Goal: Task Accomplishment & Management: Use online tool/utility

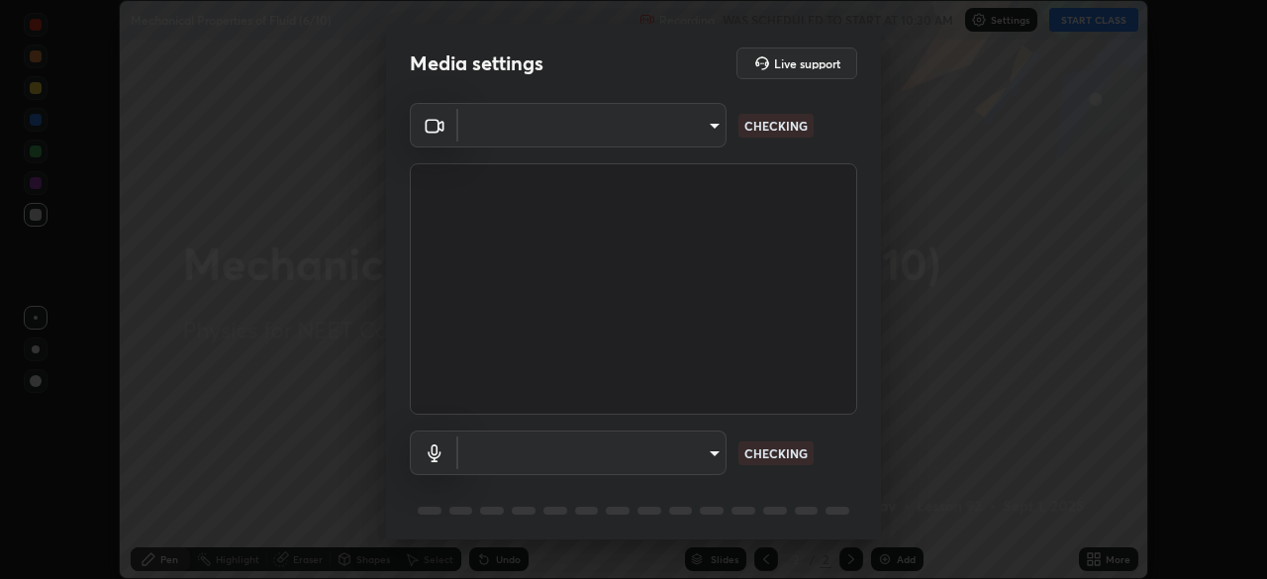
scroll to position [579, 1267]
type input "ad6597066c7fc2f7d8a9df135791801f2c5e1b342417c3fbae4c684dc851fcd2"
click at [677, 453] on body "Erase all Mechanical Properties of Fluid (6/10) Recording WAS SCHEDULED TO STAR…" at bounding box center [633, 289] width 1267 height 579
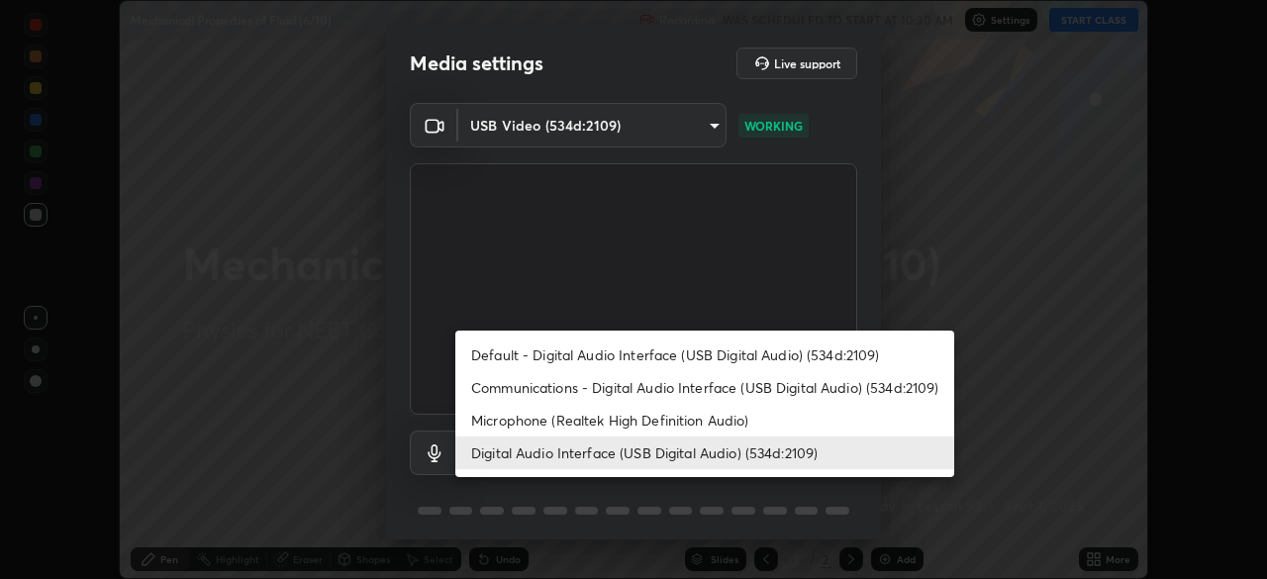
click at [626, 424] on li "Microphone (Realtek High Definition Audio)" at bounding box center [704, 420] width 499 height 33
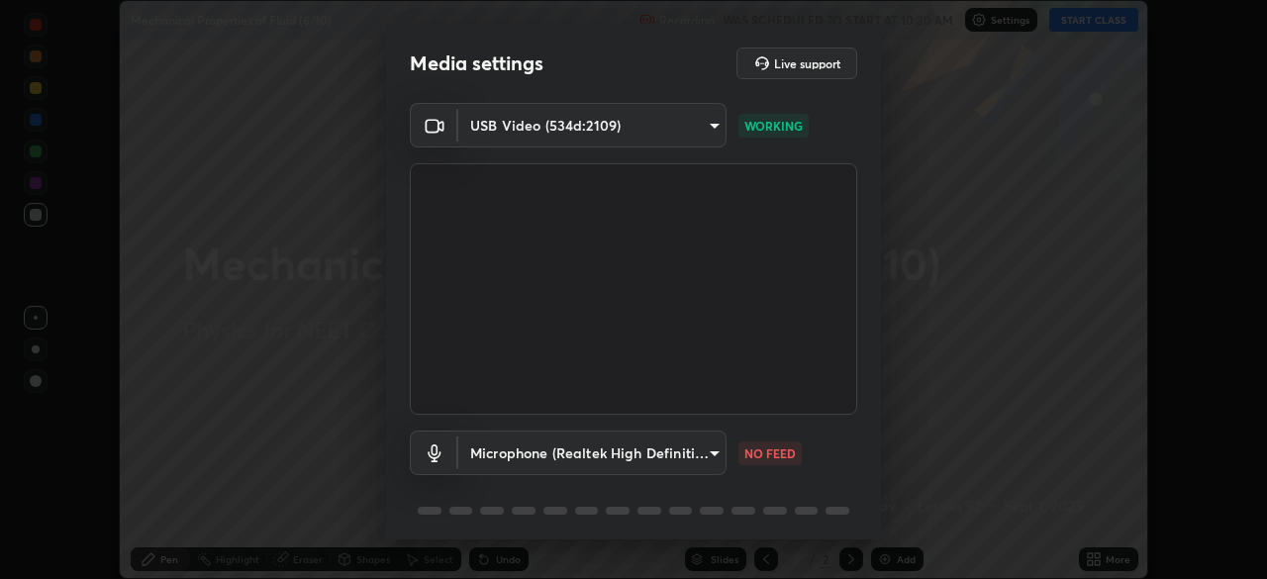
click at [626, 451] on body "Erase all Mechanical Properties of Fluid (6/10) Recording WAS SCHEDULED TO STAR…" at bounding box center [633, 289] width 1267 height 579
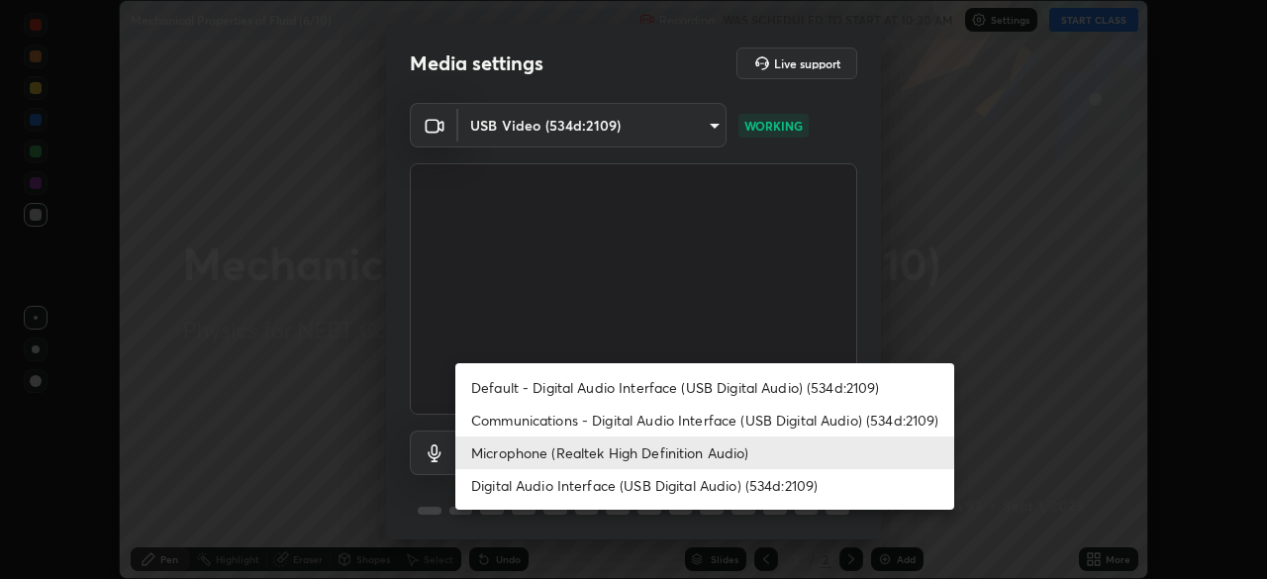
click at [621, 489] on li "Digital Audio Interface (USB Digital Audio) (534d:2109)" at bounding box center [704, 485] width 499 height 33
type input "6ab8ed796a2868693025478938aaf2bfad3f436a4b9960ae89133d521e73fc28"
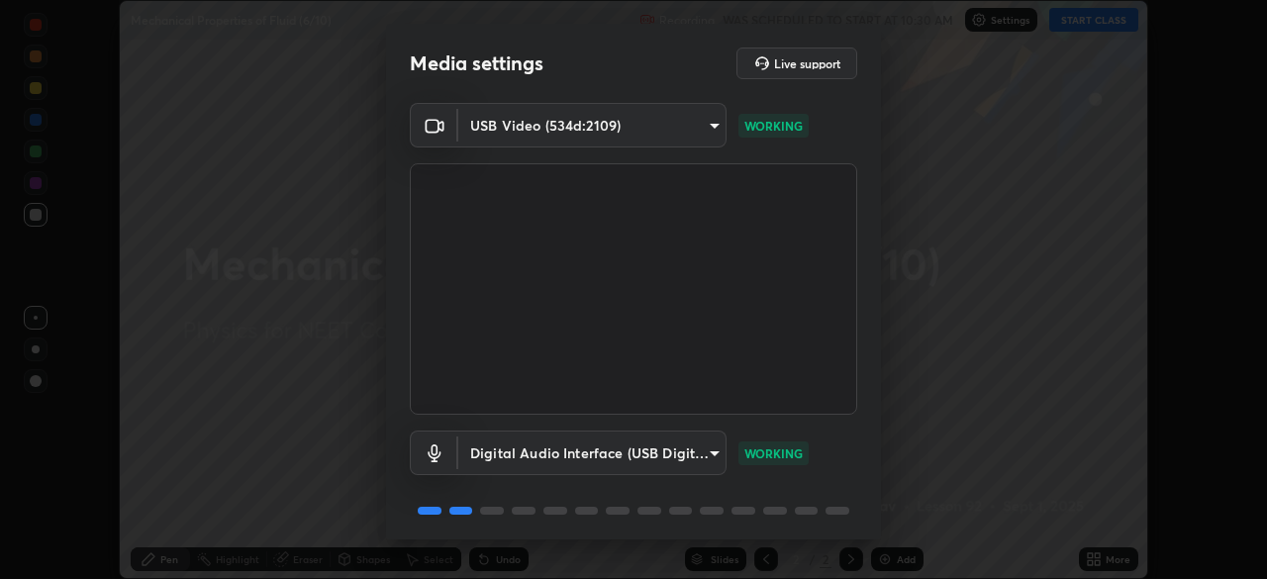
scroll to position [70, 0]
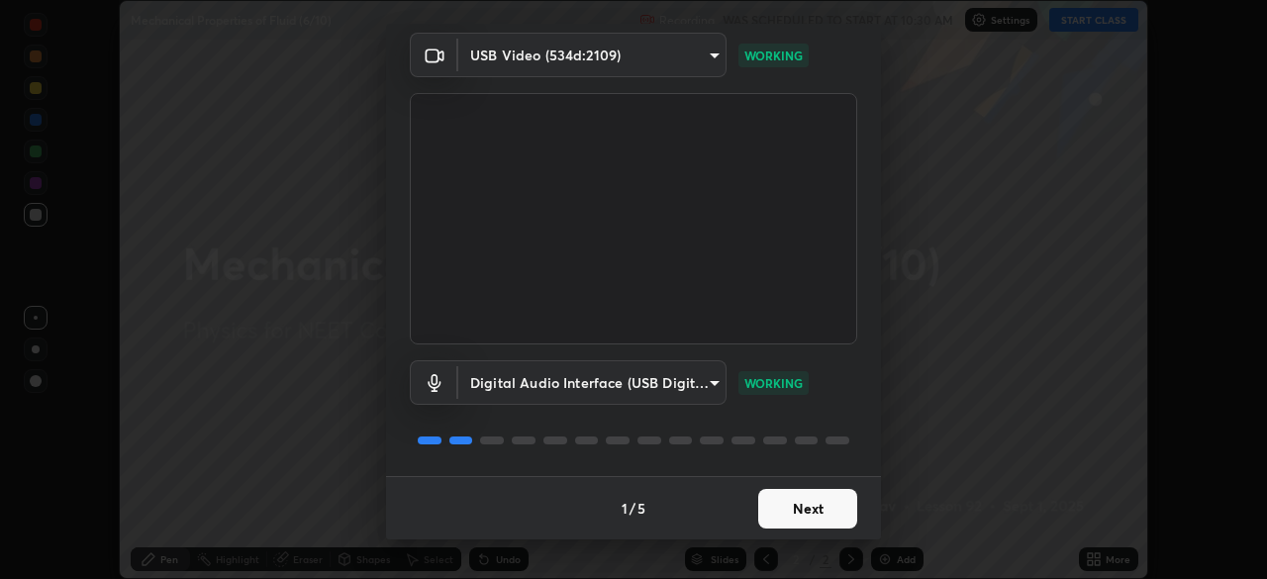
click at [817, 506] on button "Next" at bounding box center [807, 509] width 99 height 40
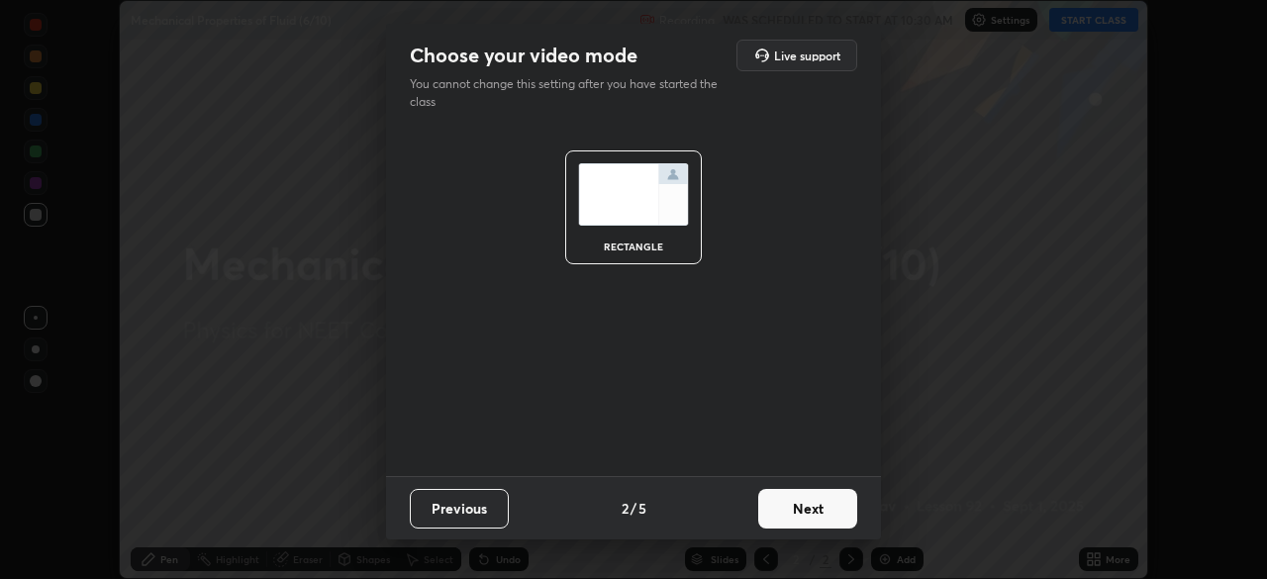
click at [817, 506] on button "Next" at bounding box center [807, 509] width 99 height 40
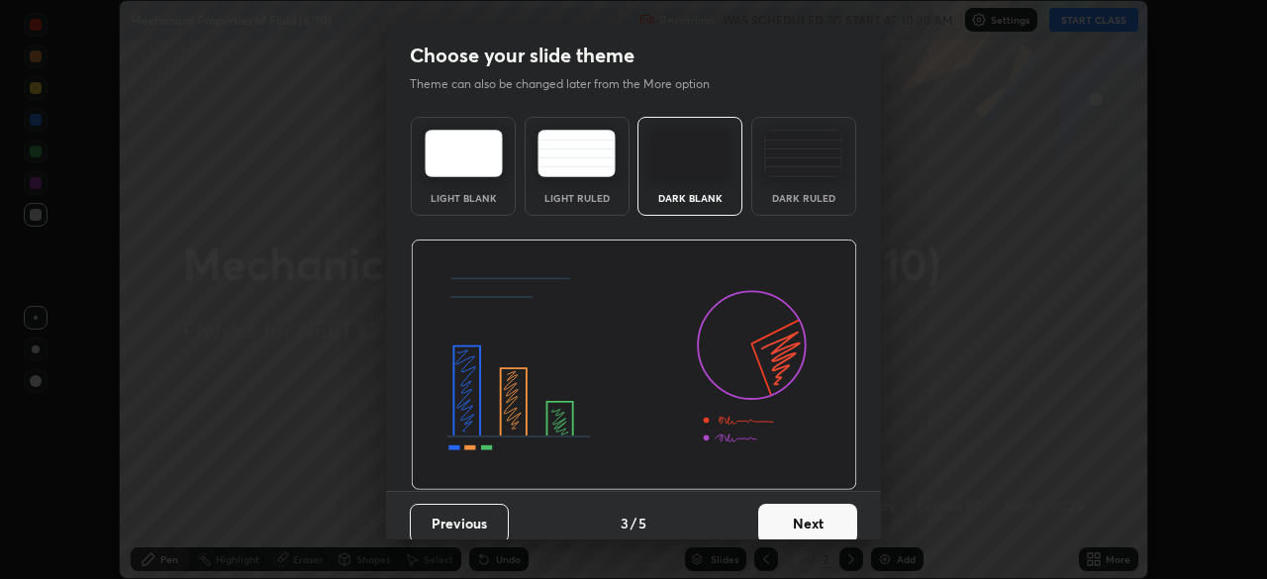
click at [811, 165] on img at bounding box center [803, 154] width 78 height 48
click at [807, 517] on button "Next" at bounding box center [807, 524] width 99 height 40
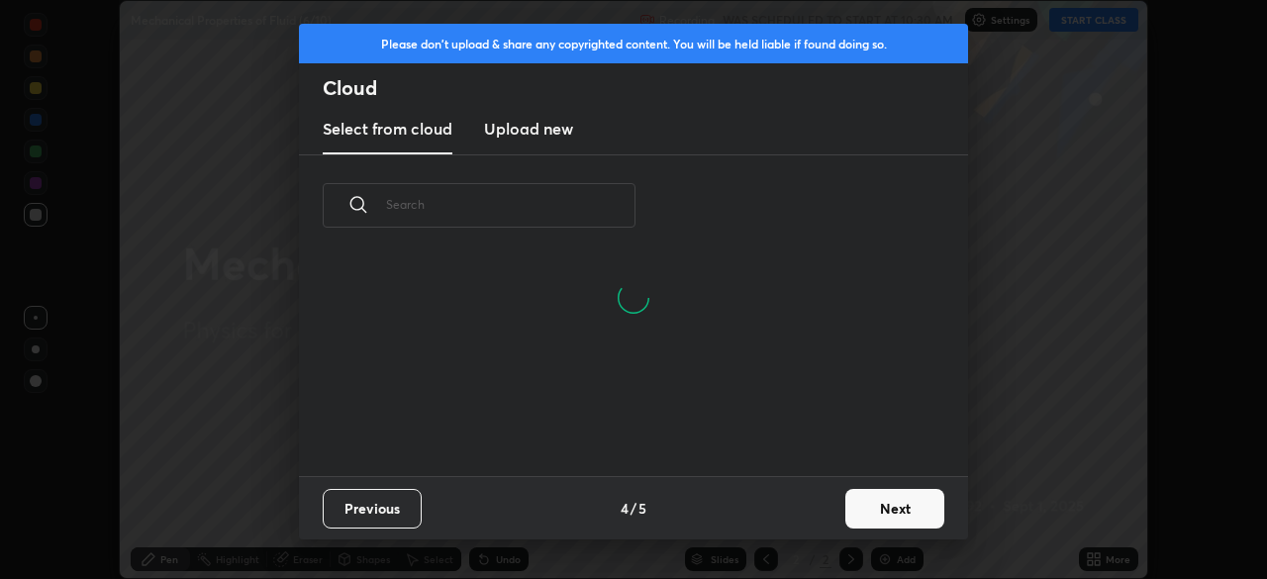
click at [546, 133] on h3 "Upload new" at bounding box center [528, 129] width 89 height 24
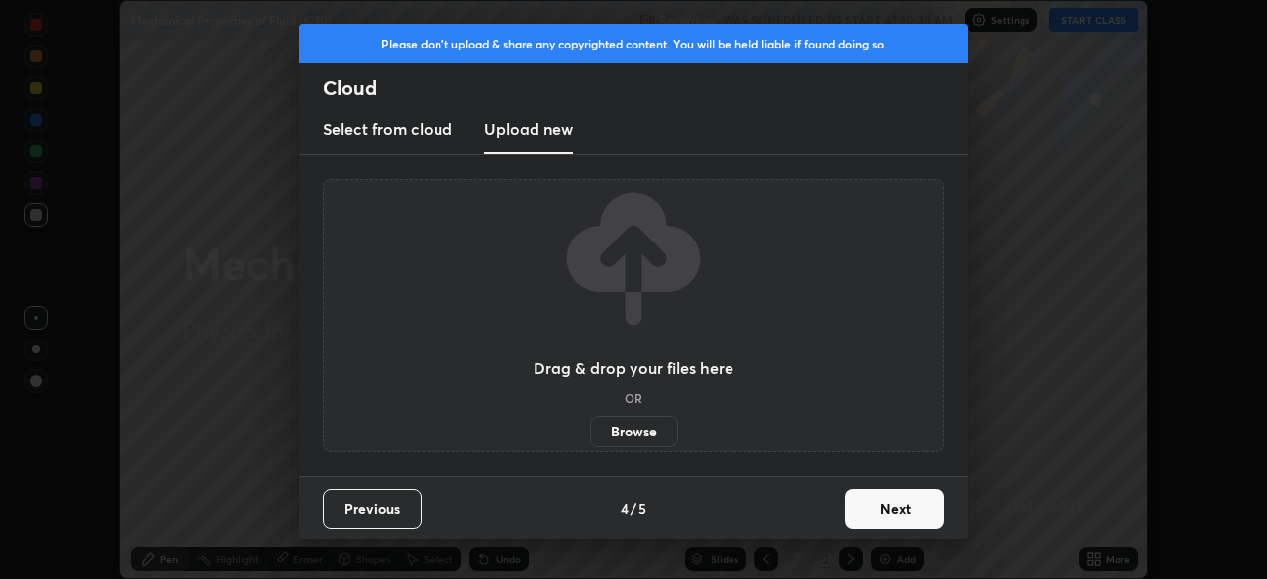
click at [650, 431] on label "Browse" at bounding box center [634, 432] width 88 height 32
click at [590, 431] on input "Browse" at bounding box center [590, 432] width 0 height 32
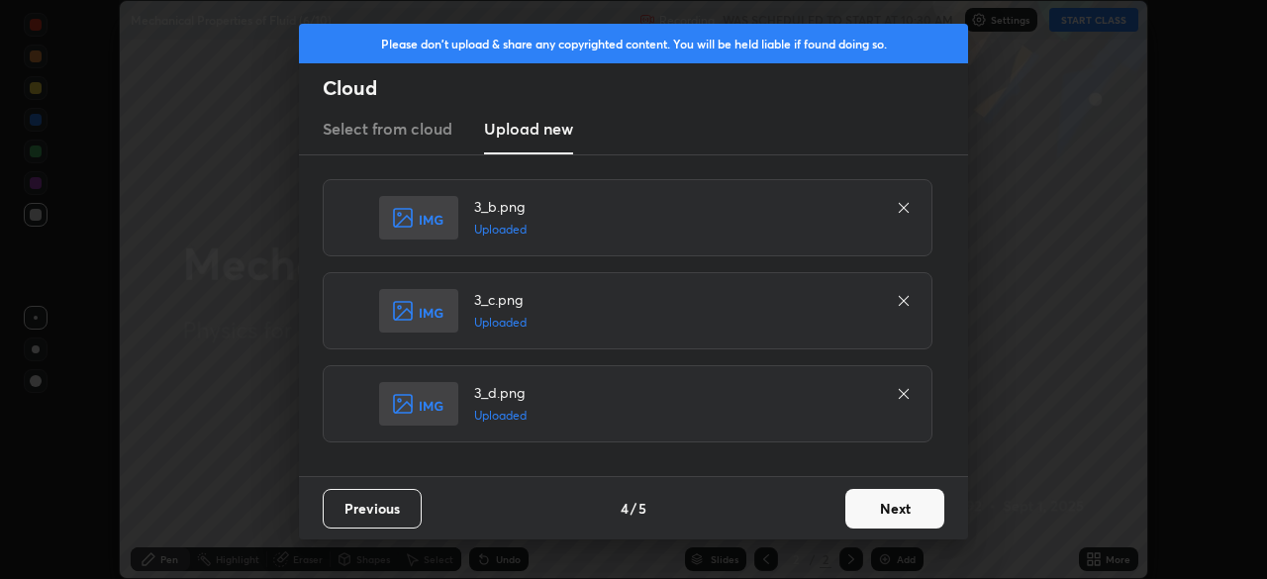
click at [887, 506] on button "Next" at bounding box center [894, 509] width 99 height 40
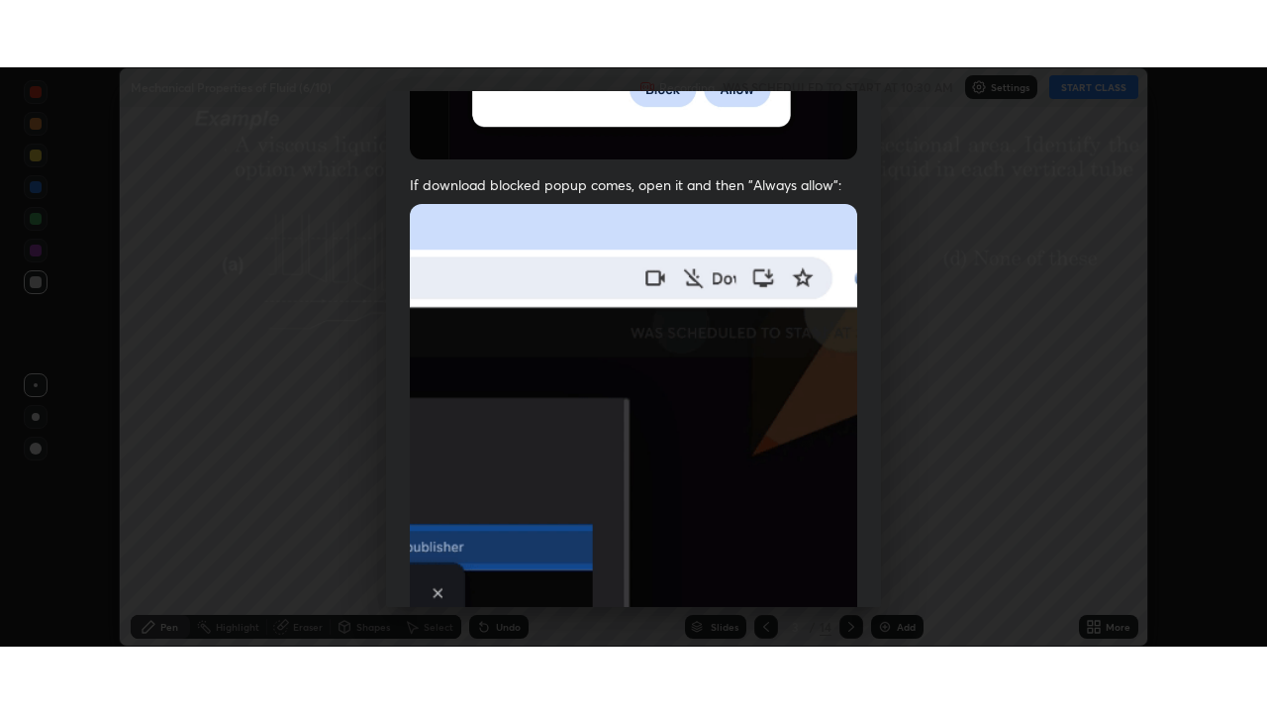
scroll to position [474, 0]
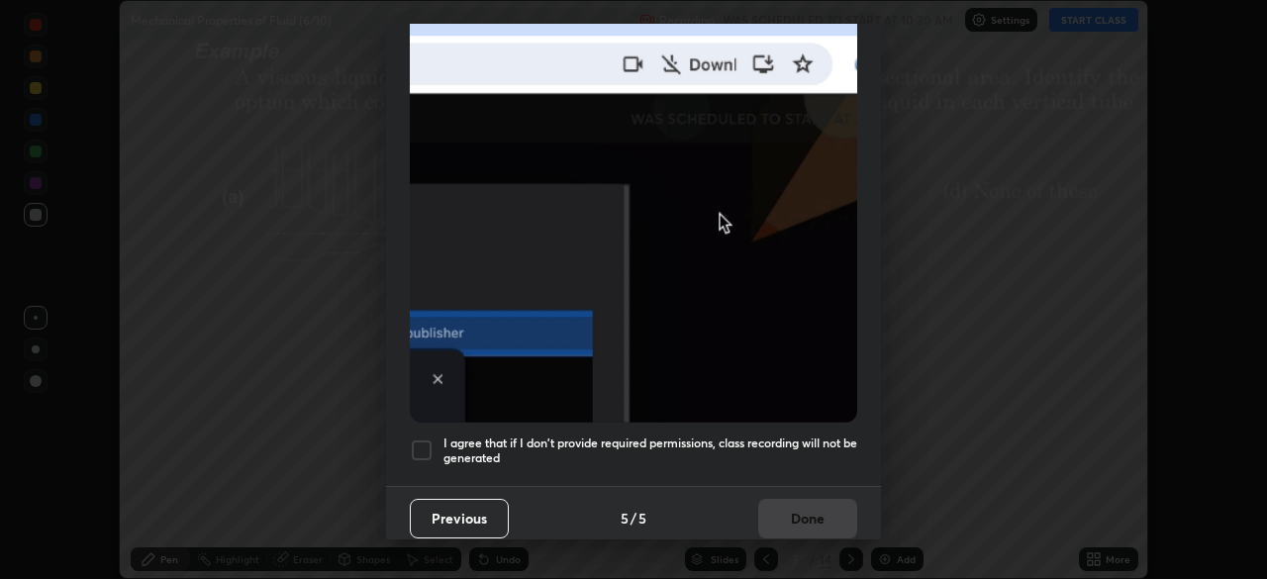
click at [441, 438] on div "I agree that if I don't provide required permissions, class recording will not …" at bounding box center [633, 450] width 447 height 24
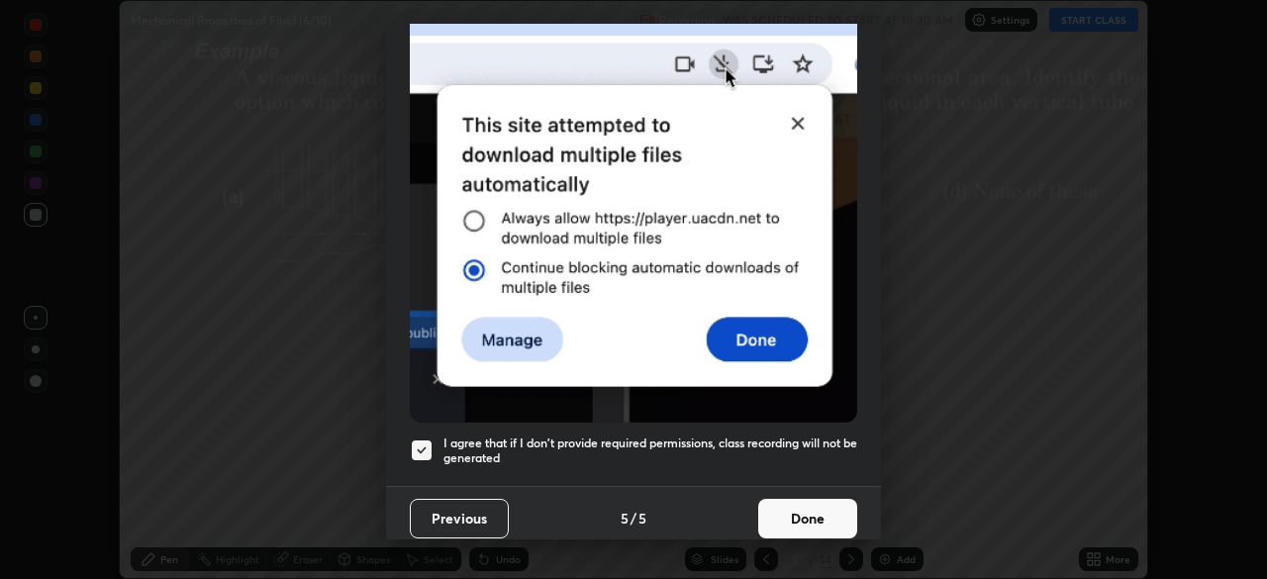
click at [800, 503] on button "Done" at bounding box center [807, 519] width 99 height 40
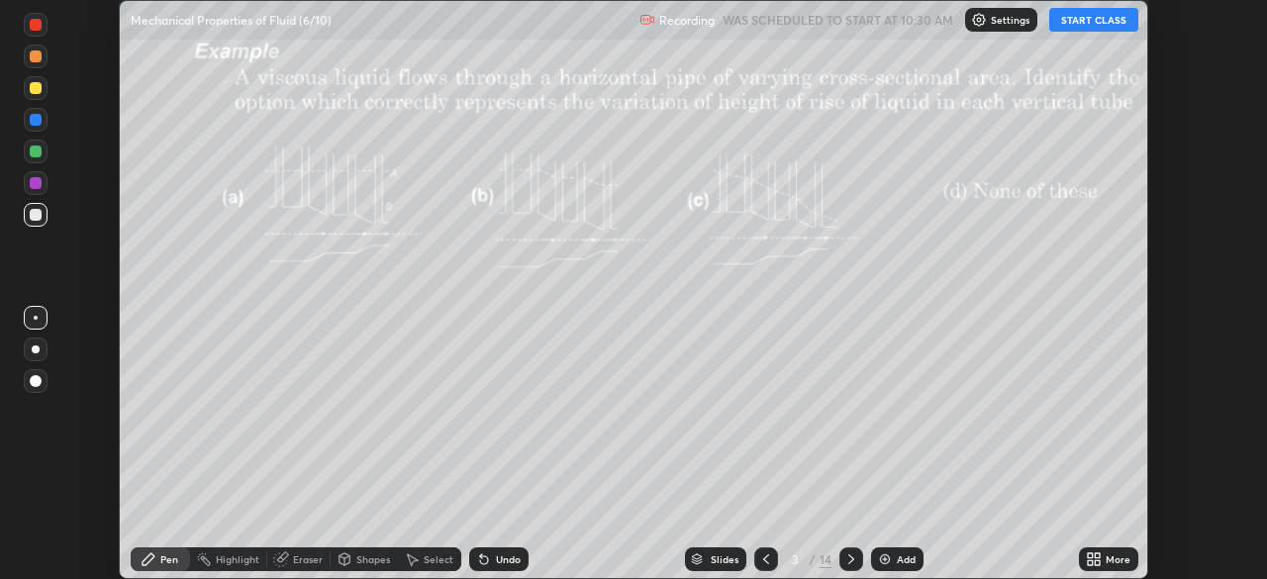
click at [1106, 556] on div "More" at bounding box center [1118, 559] width 25 height 10
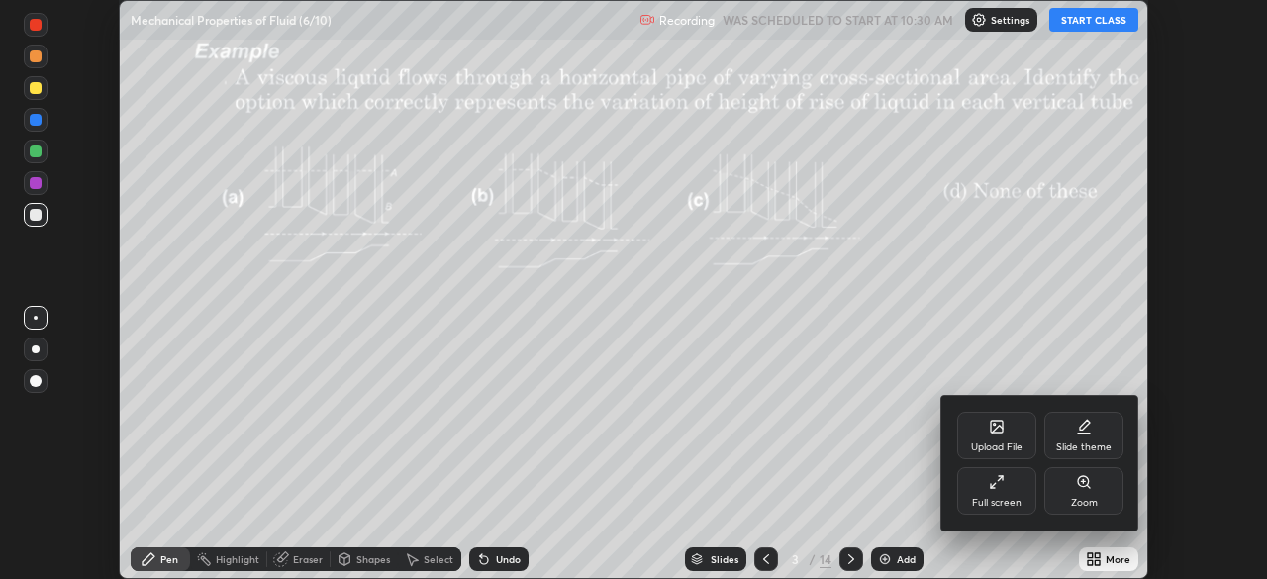
click at [1002, 490] on div "Full screen" at bounding box center [996, 491] width 79 height 48
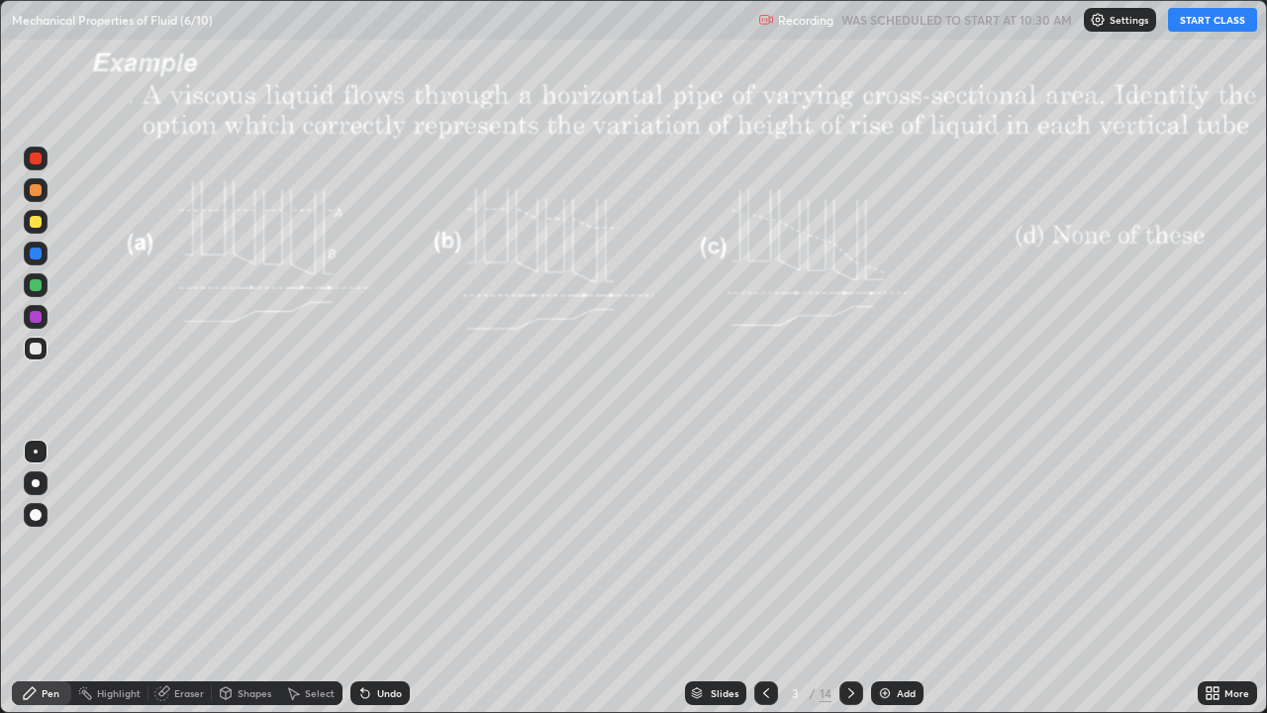
scroll to position [713, 1267]
click at [810, 578] on div "/" at bounding box center [813, 693] width 6 height 12
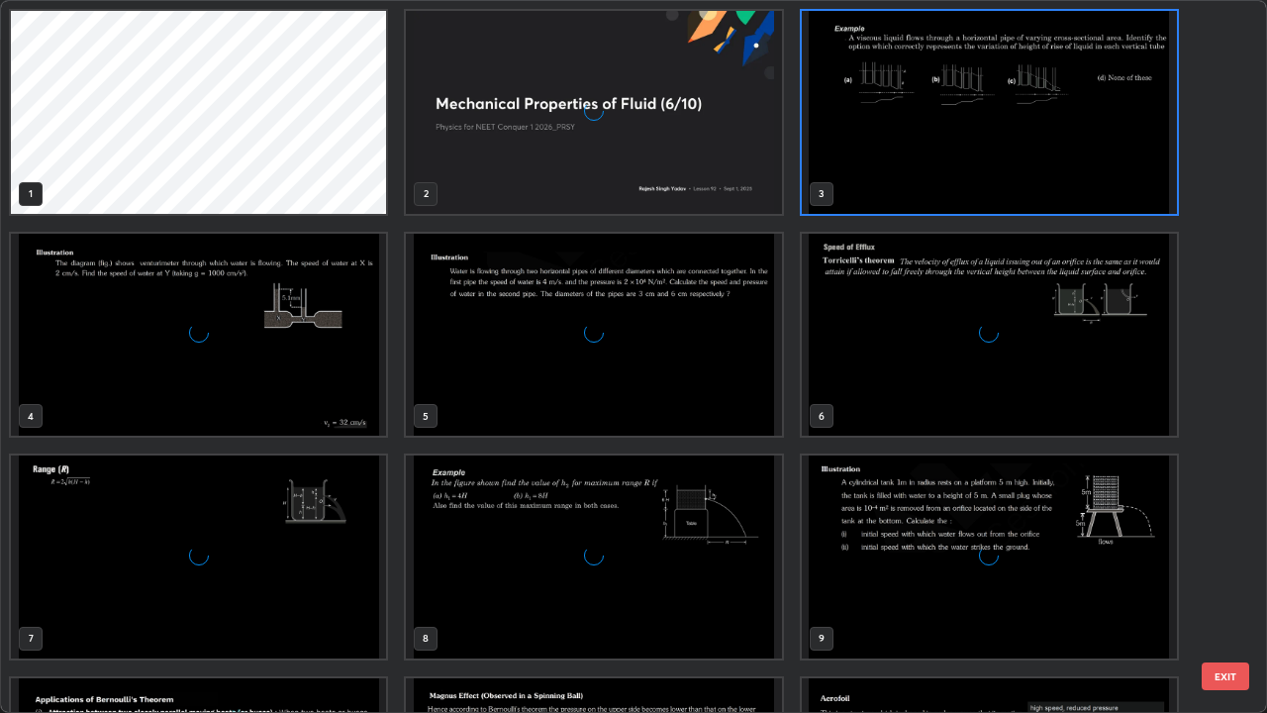
scroll to position [705, 1255]
click at [345, 350] on img "grid" at bounding box center [198, 335] width 375 height 203
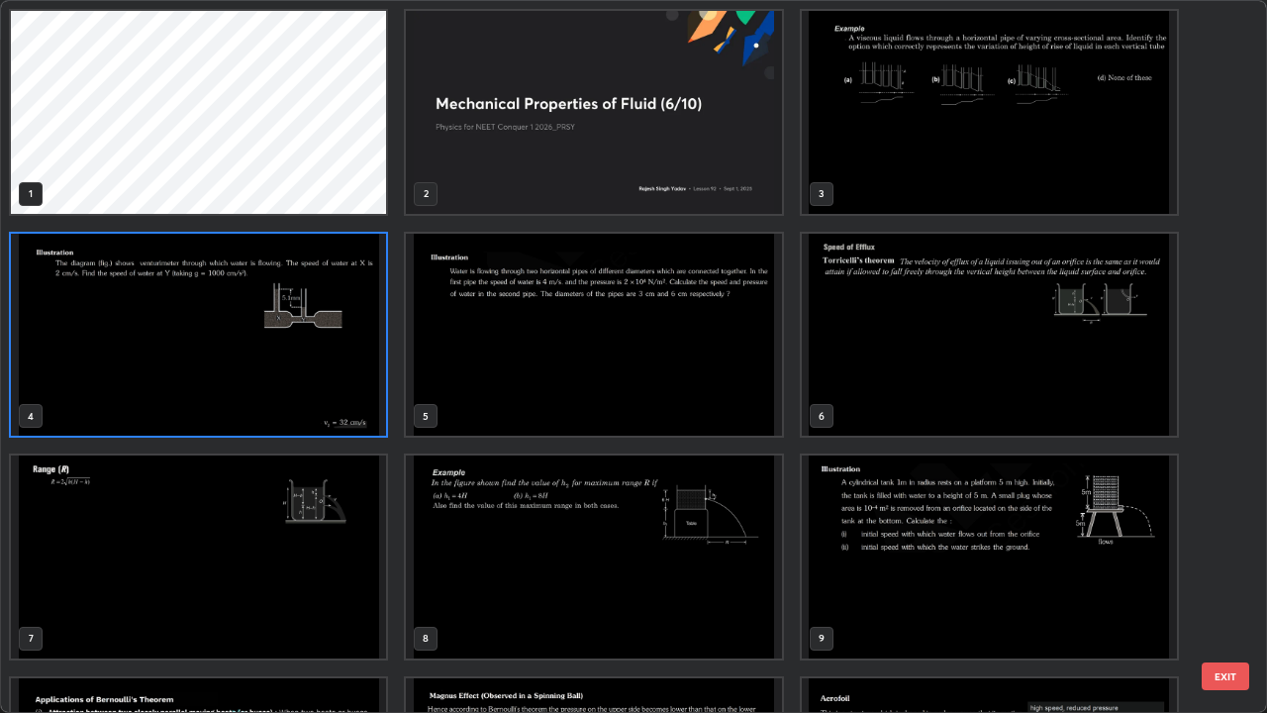
click at [349, 349] on img "grid" at bounding box center [198, 335] width 375 height 203
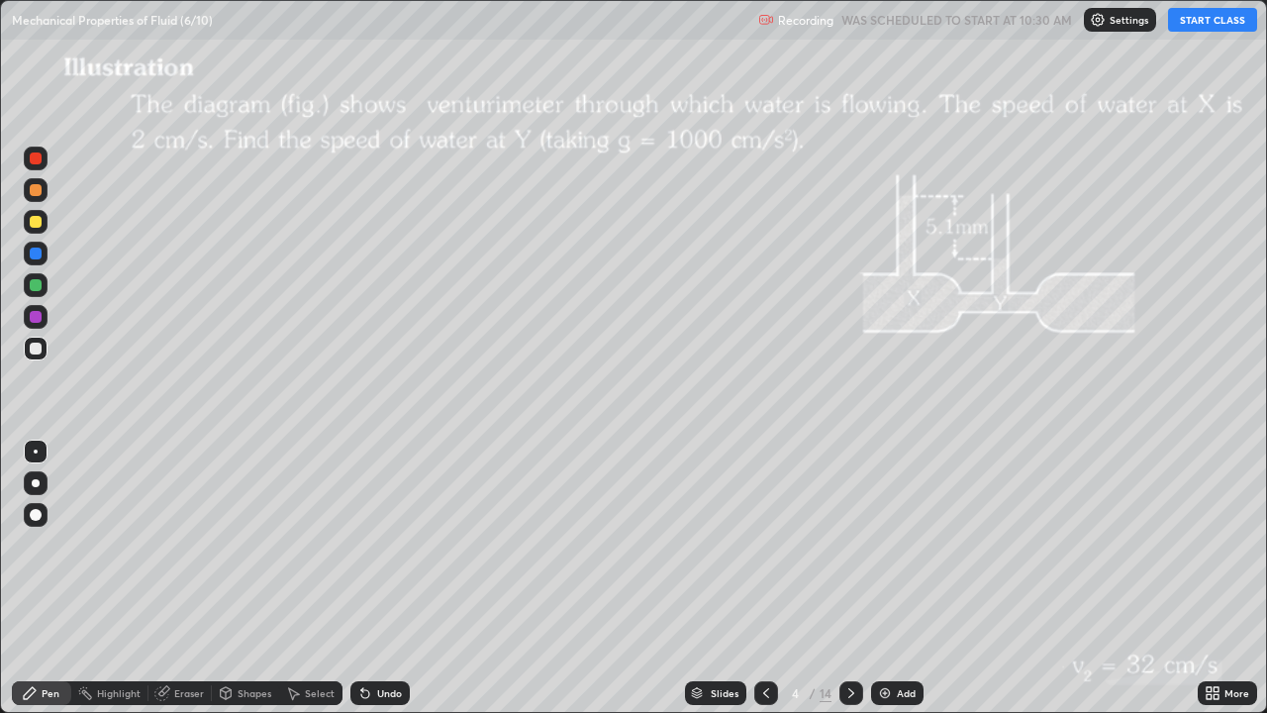
click at [848, 578] on icon at bounding box center [851, 693] width 16 height 16
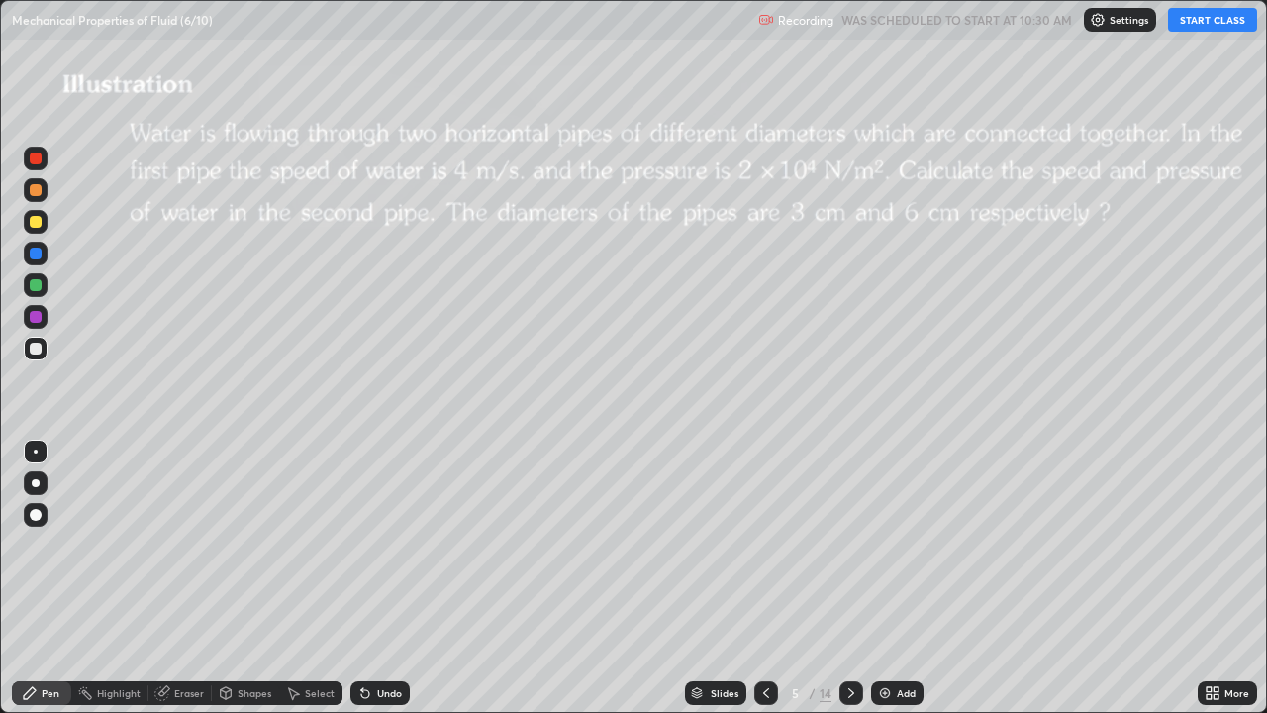
click at [820, 578] on div "14" at bounding box center [826, 693] width 12 height 18
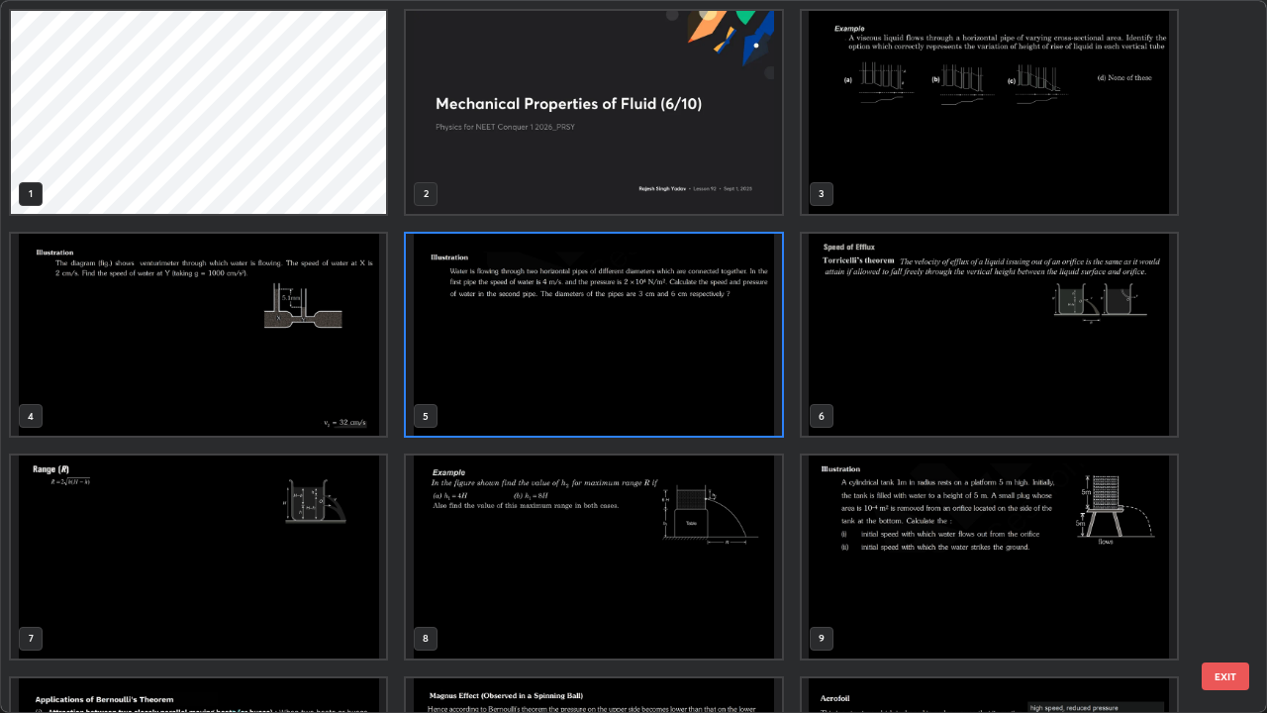
click at [750, 160] on img "grid" at bounding box center [593, 112] width 375 height 203
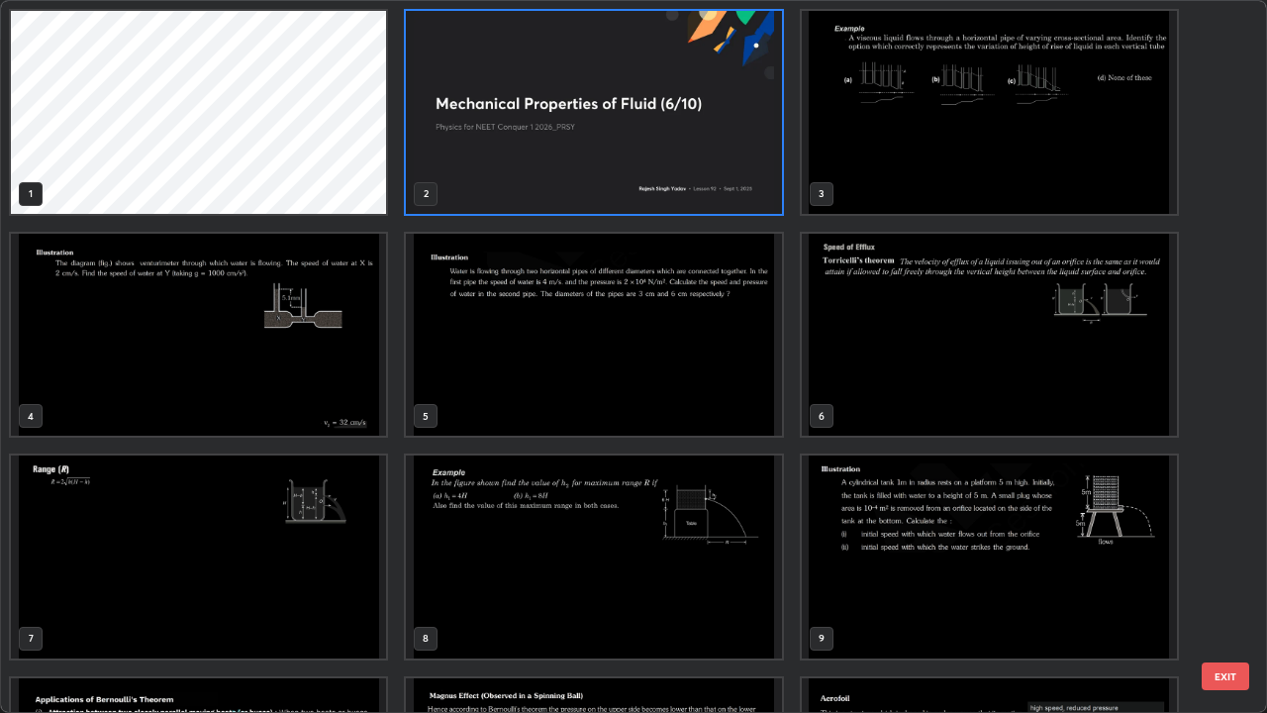
click at [757, 156] on img "grid" at bounding box center [593, 112] width 375 height 203
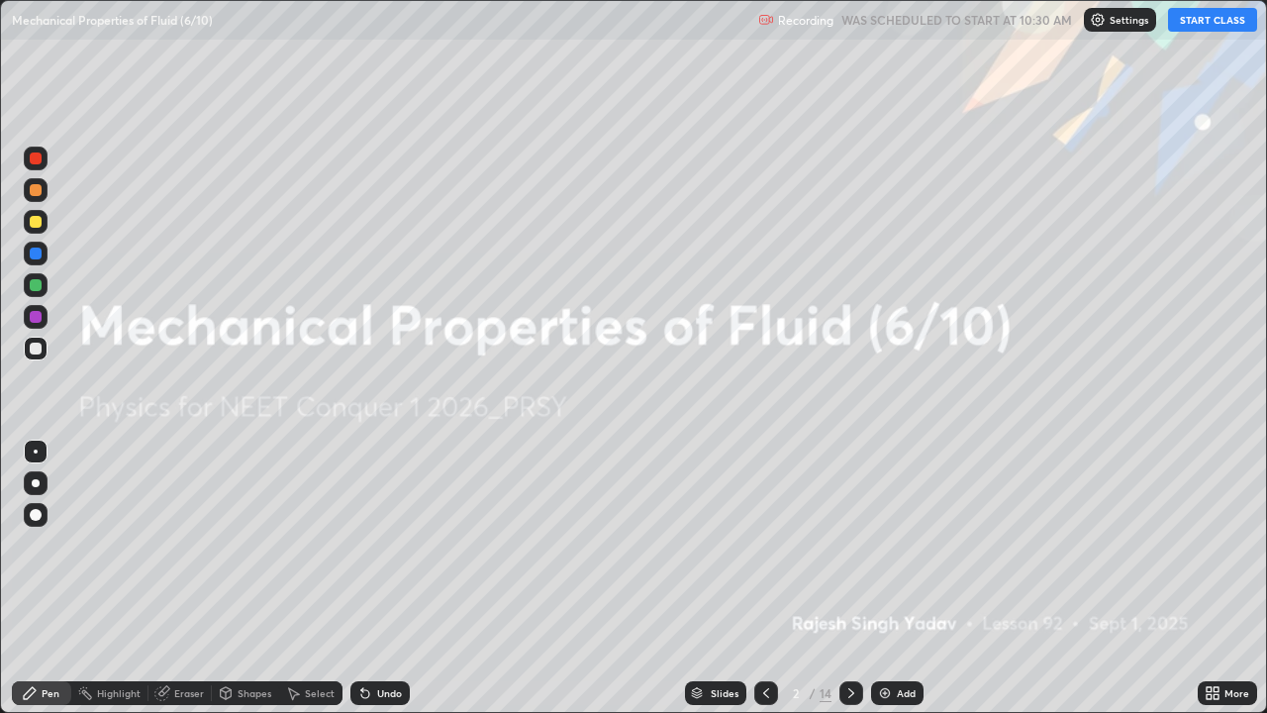
click at [1203, 23] on button "START CLASS" at bounding box center [1212, 20] width 89 height 24
click at [810, 578] on div "/" at bounding box center [813, 693] width 6 height 12
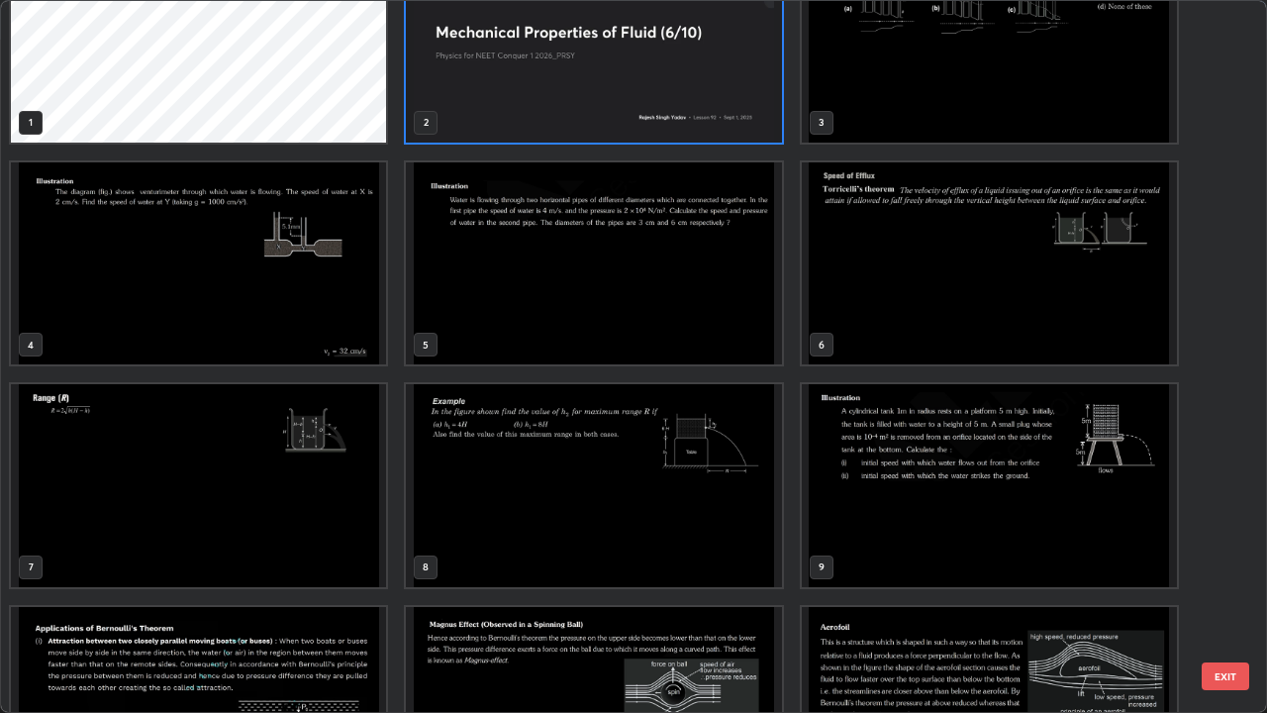
scroll to position [114, 0]
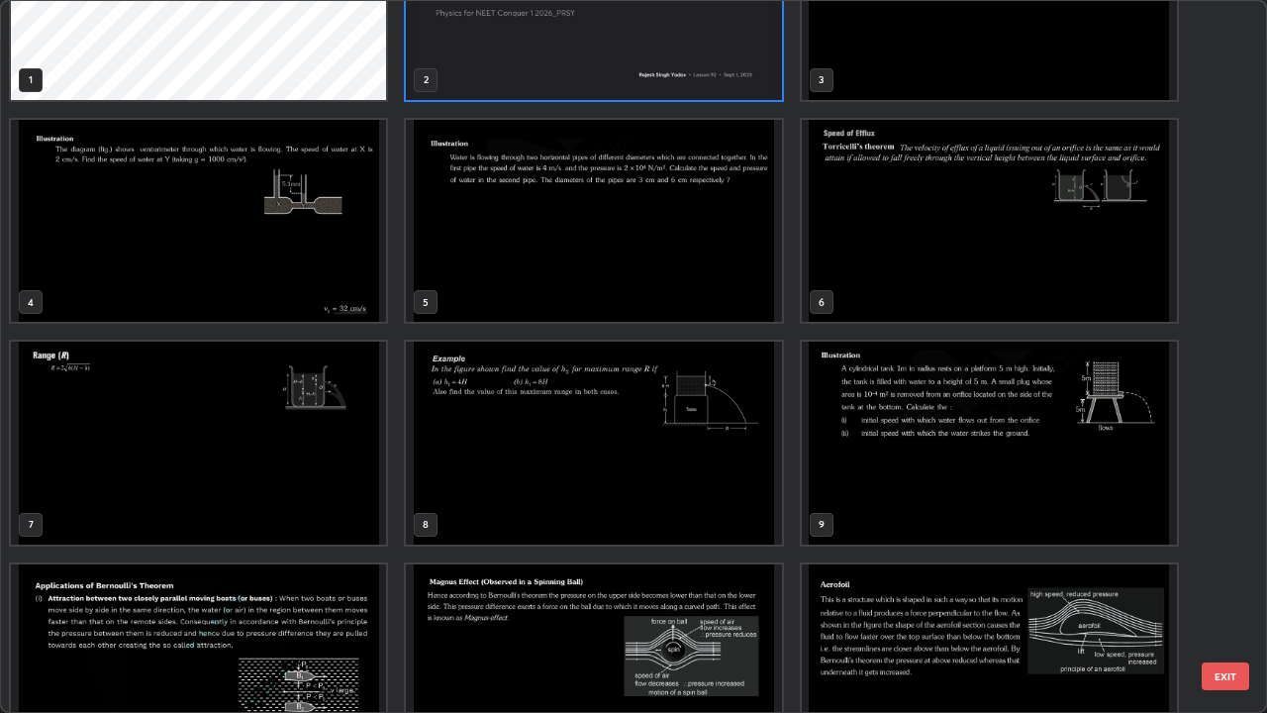
click at [671, 245] on img "grid" at bounding box center [593, 221] width 375 height 203
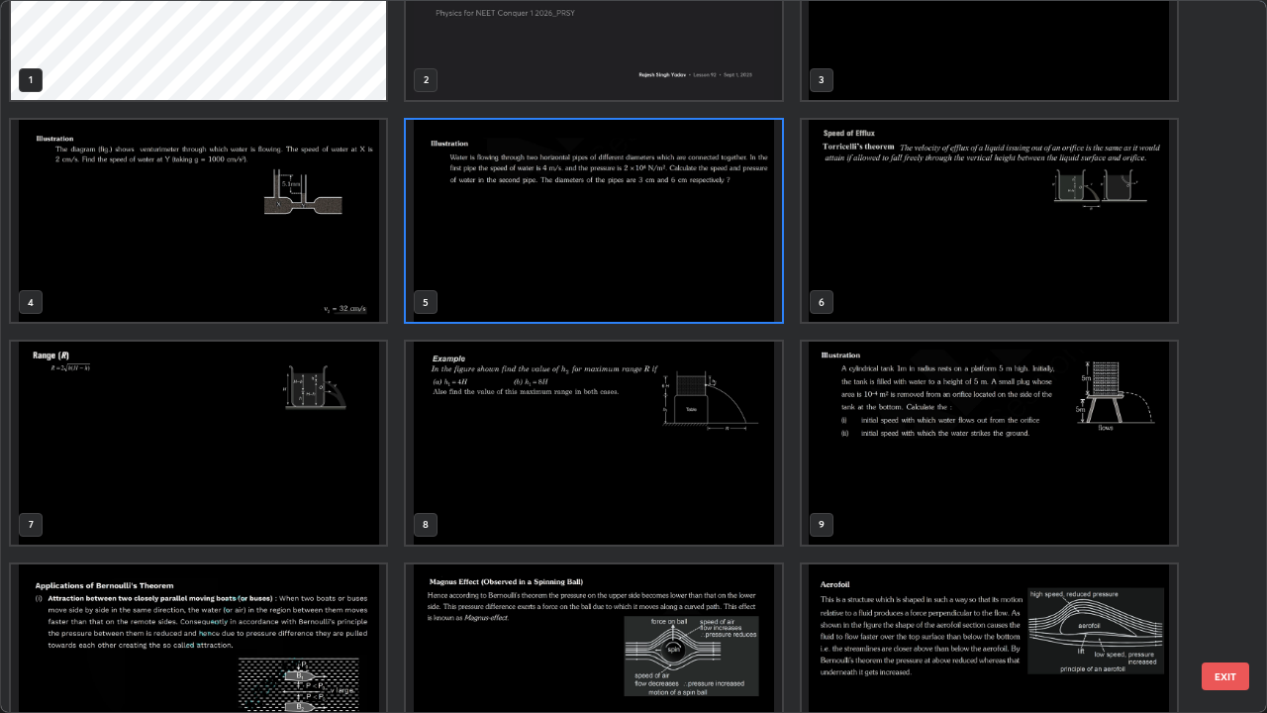
click at [671, 245] on img "grid" at bounding box center [593, 221] width 375 height 203
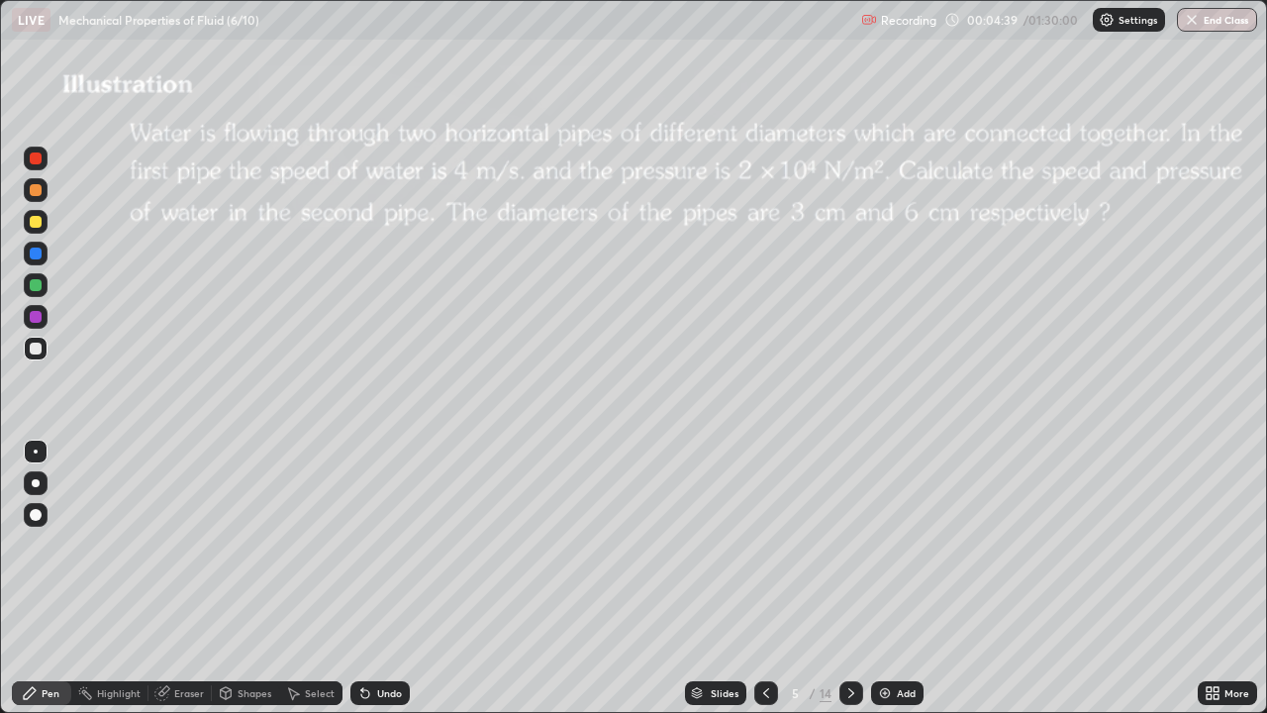
click at [255, 578] on div "Shapes" at bounding box center [255, 693] width 34 height 10
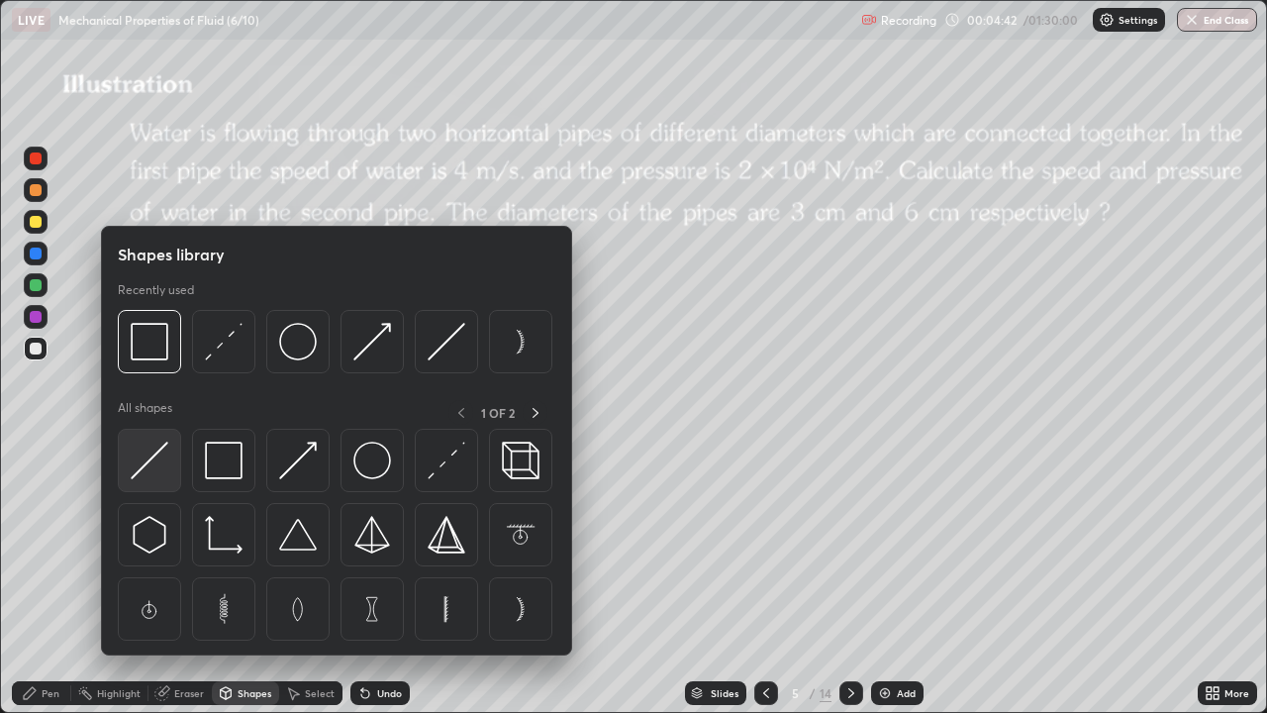
click at [153, 452] on img at bounding box center [150, 460] width 38 height 38
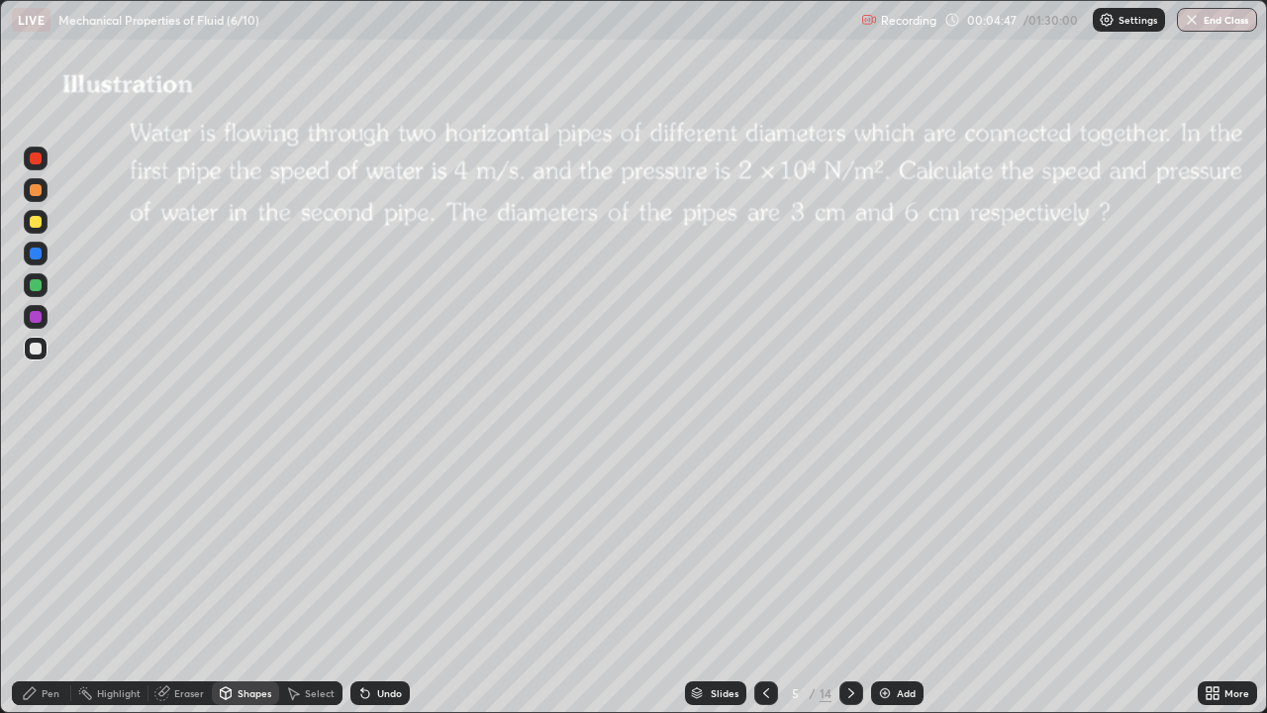
click at [306, 578] on div "Select" at bounding box center [320, 693] width 30 height 10
click at [380, 578] on div "Undo" at bounding box center [389, 693] width 25 height 10
click at [372, 578] on div "Undo" at bounding box center [379, 693] width 59 height 24
click at [235, 578] on div "Shapes" at bounding box center [245, 693] width 67 height 24
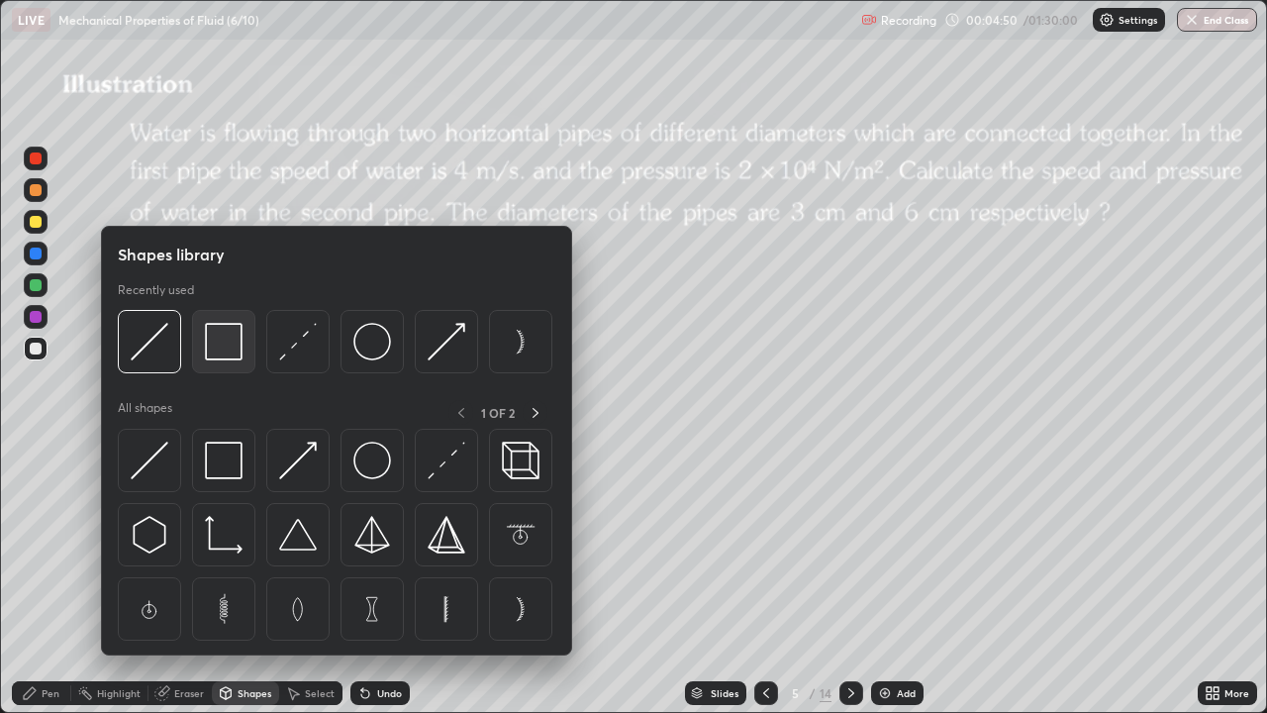
click at [218, 359] on img at bounding box center [224, 342] width 38 height 38
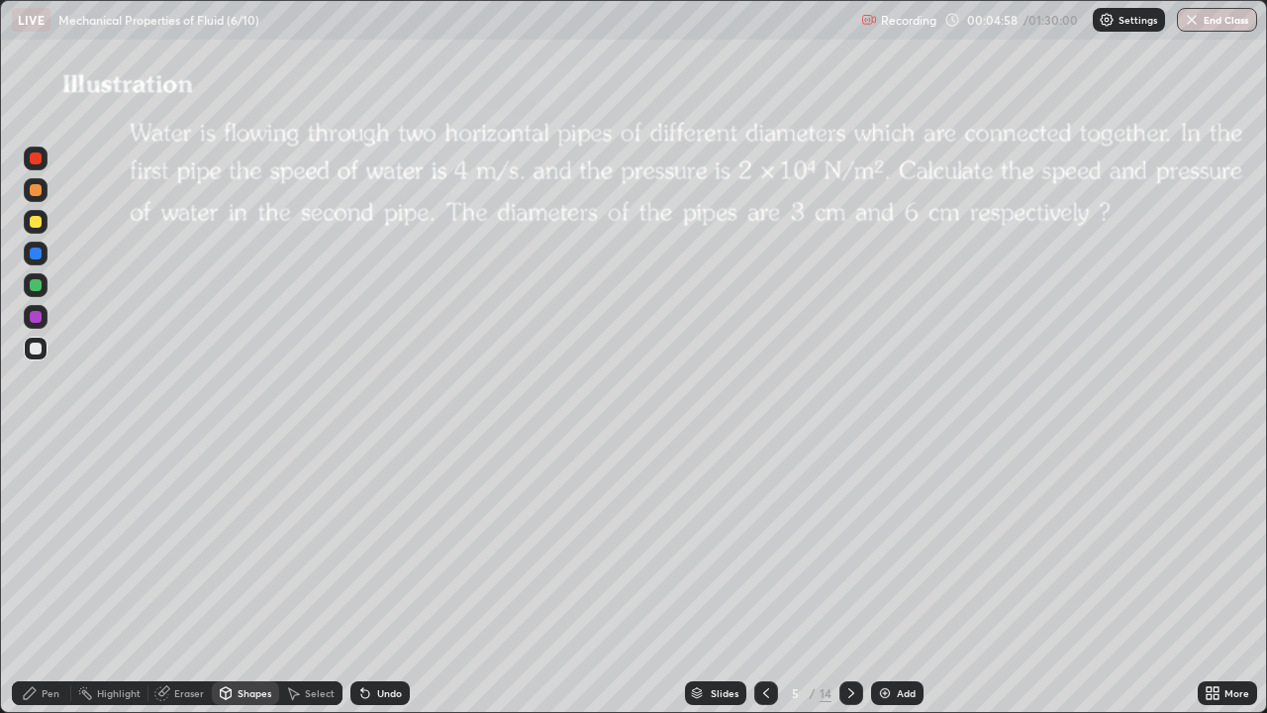
click at [248, 578] on div "Shapes" at bounding box center [255, 693] width 34 height 10
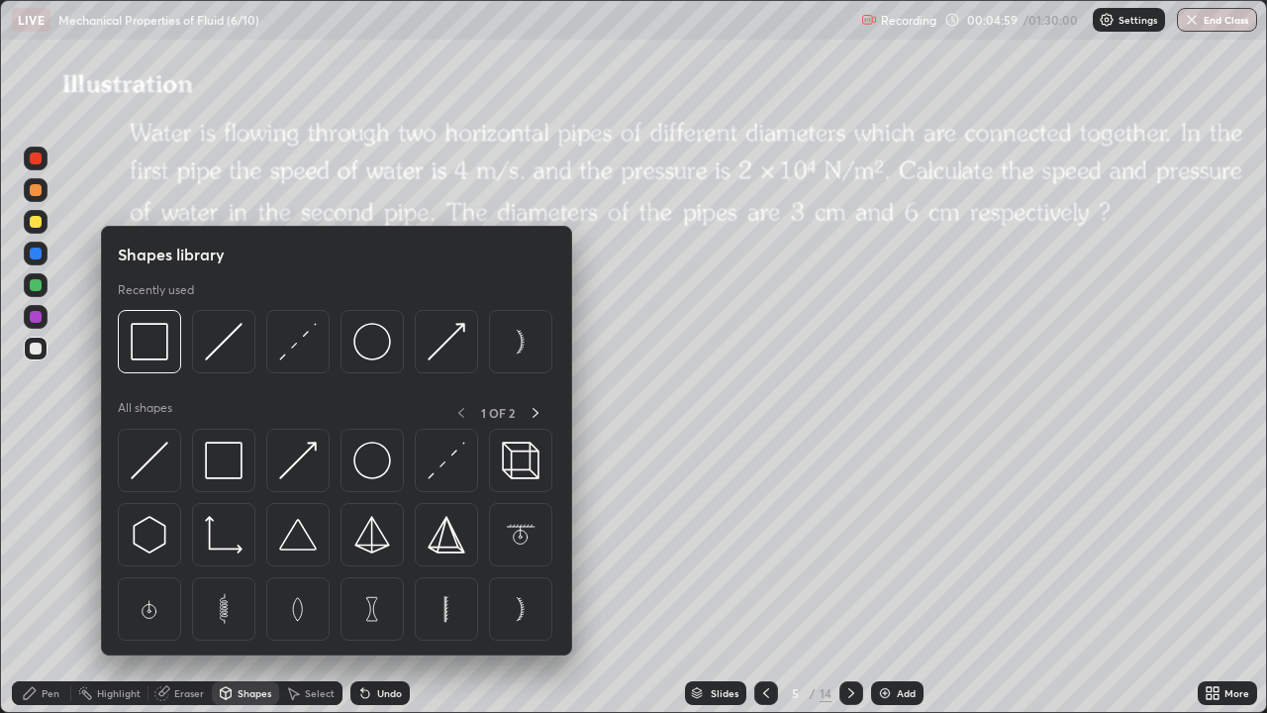
click at [184, 578] on div "Eraser" at bounding box center [189, 693] width 30 height 10
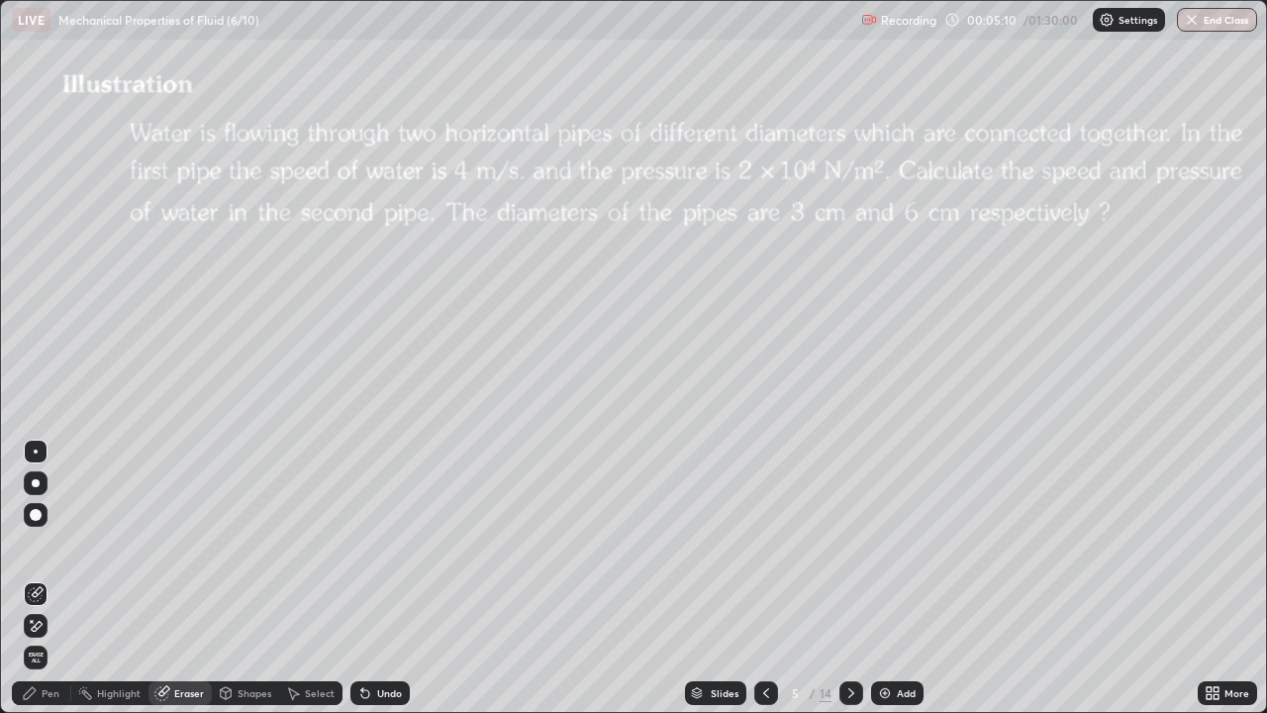
click at [234, 578] on div "Shapes" at bounding box center [245, 693] width 67 height 24
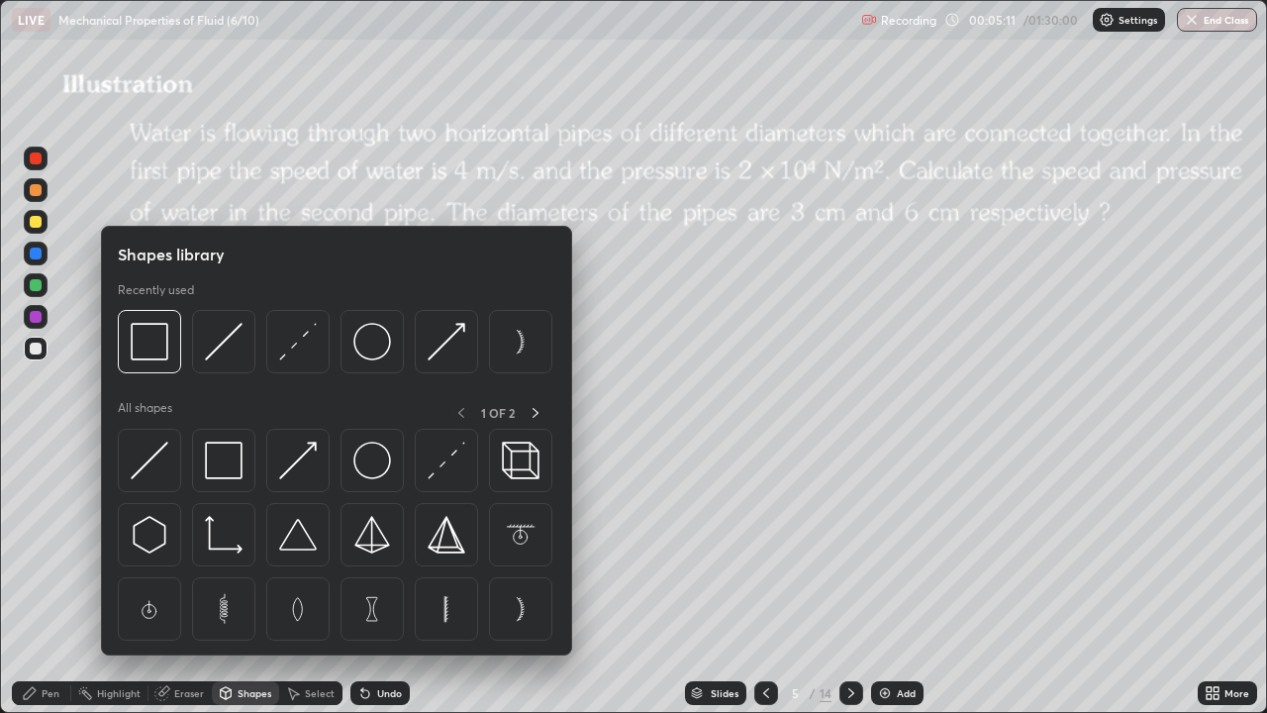
click at [224, 343] on img at bounding box center [224, 342] width 38 height 38
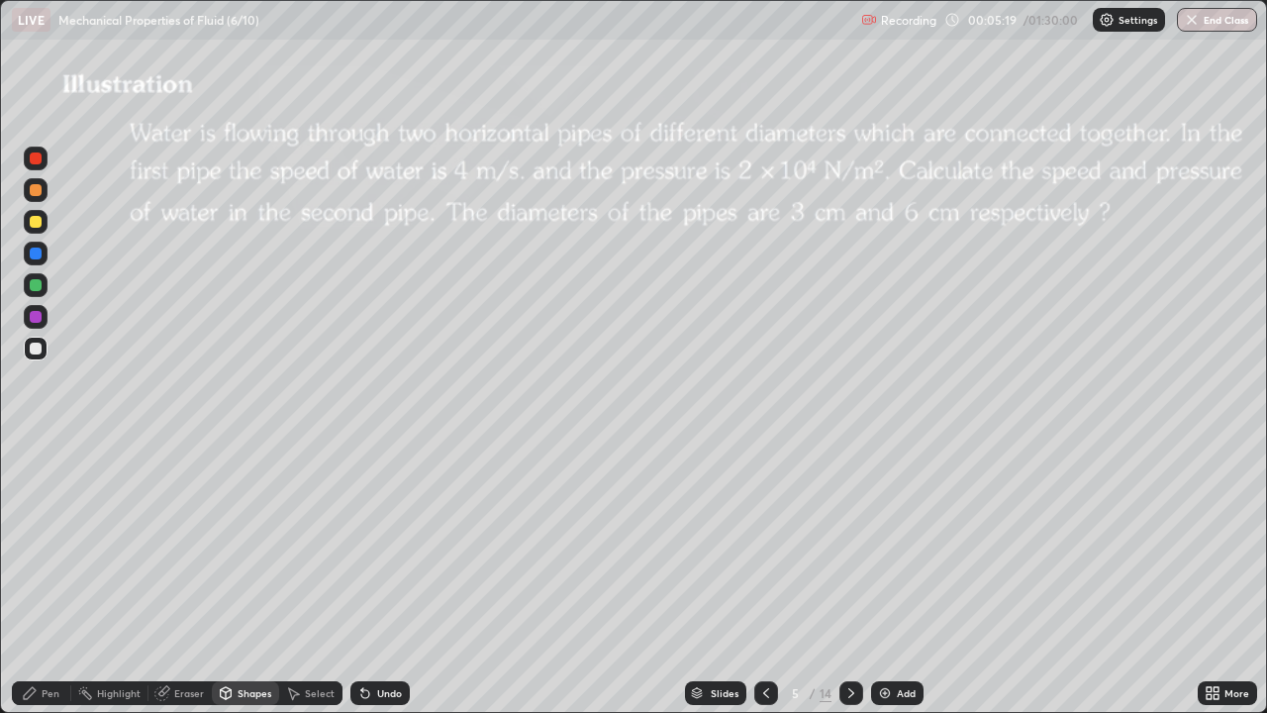
click at [180, 578] on div "Eraser" at bounding box center [189, 693] width 30 height 10
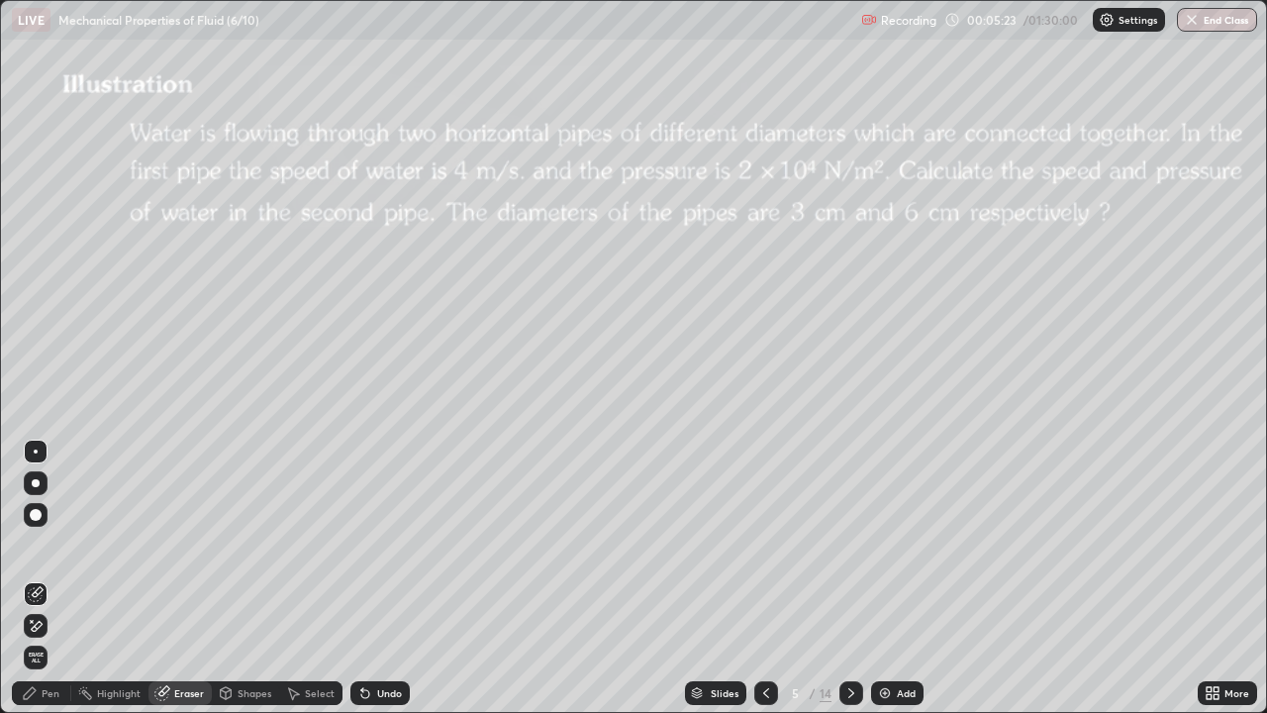
click at [50, 578] on div "Pen" at bounding box center [51, 693] width 18 height 10
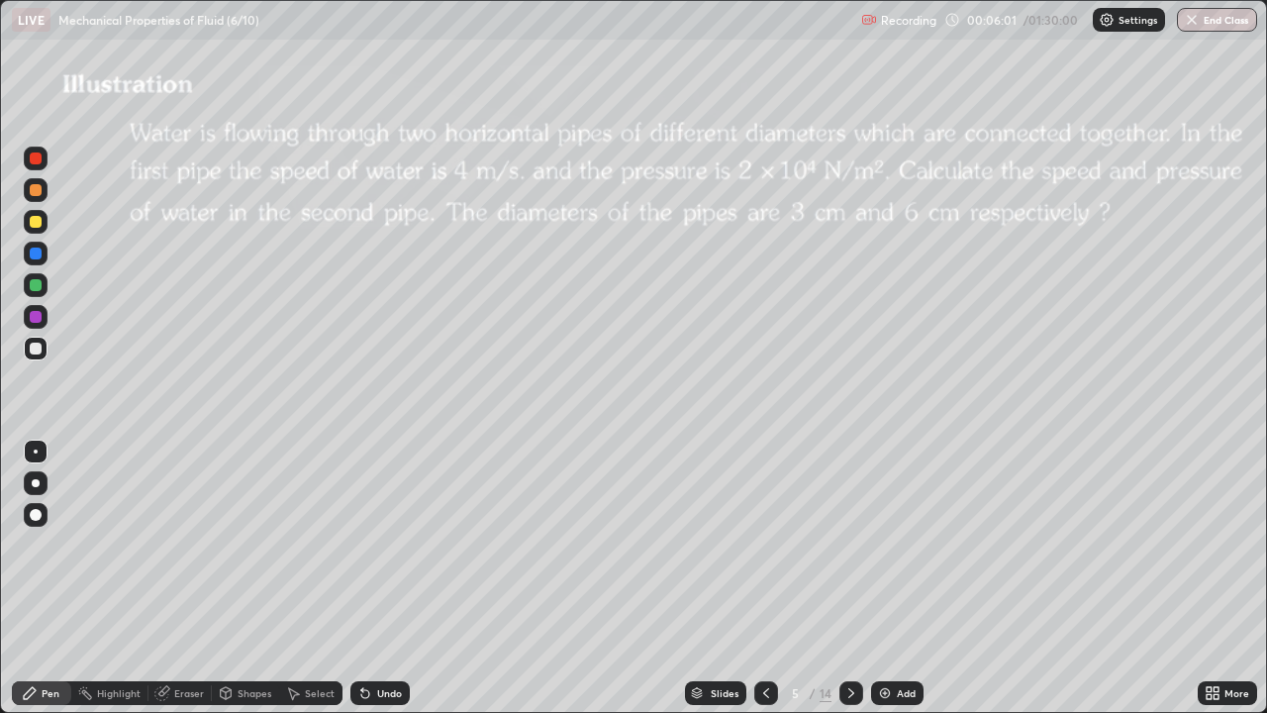
click at [46, 223] on div at bounding box center [36, 222] width 24 height 24
click at [37, 193] on div at bounding box center [36, 190] width 12 height 12
click at [245, 578] on div "Shapes" at bounding box center [255, 693] width 34 height 10
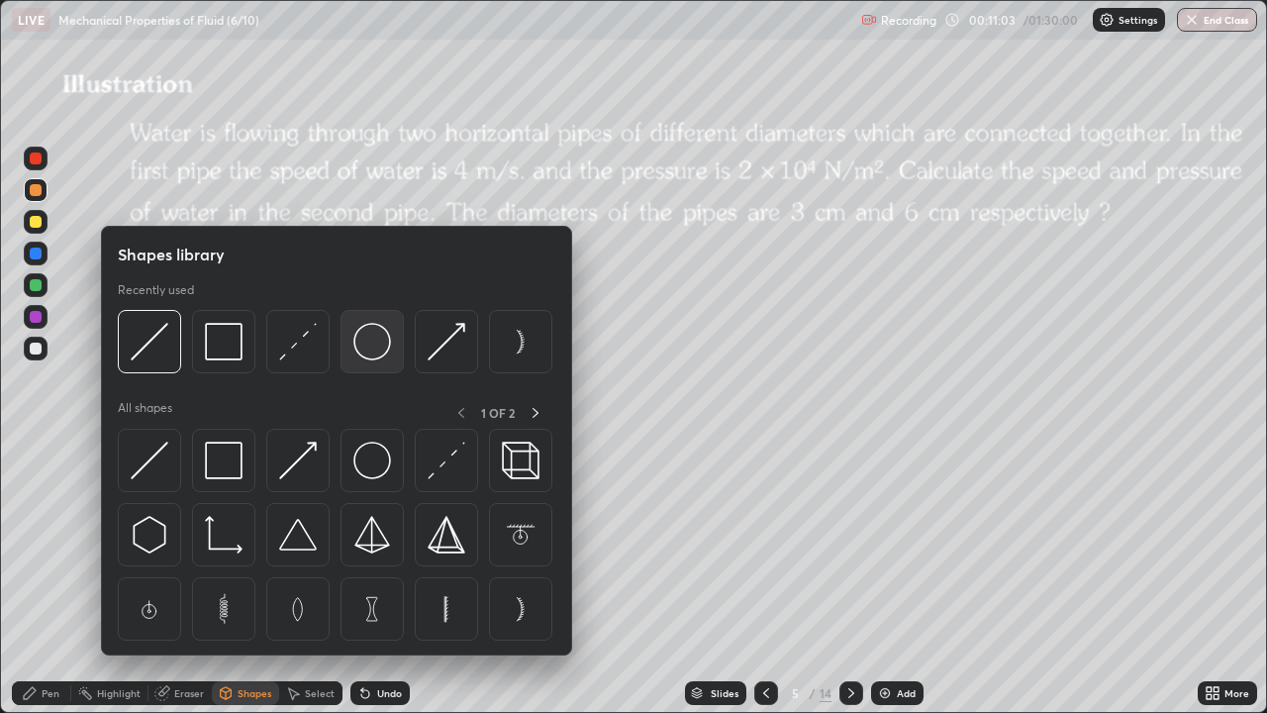
click at [374, 351] on img at bounding box center [372, 342] width 38 height 38
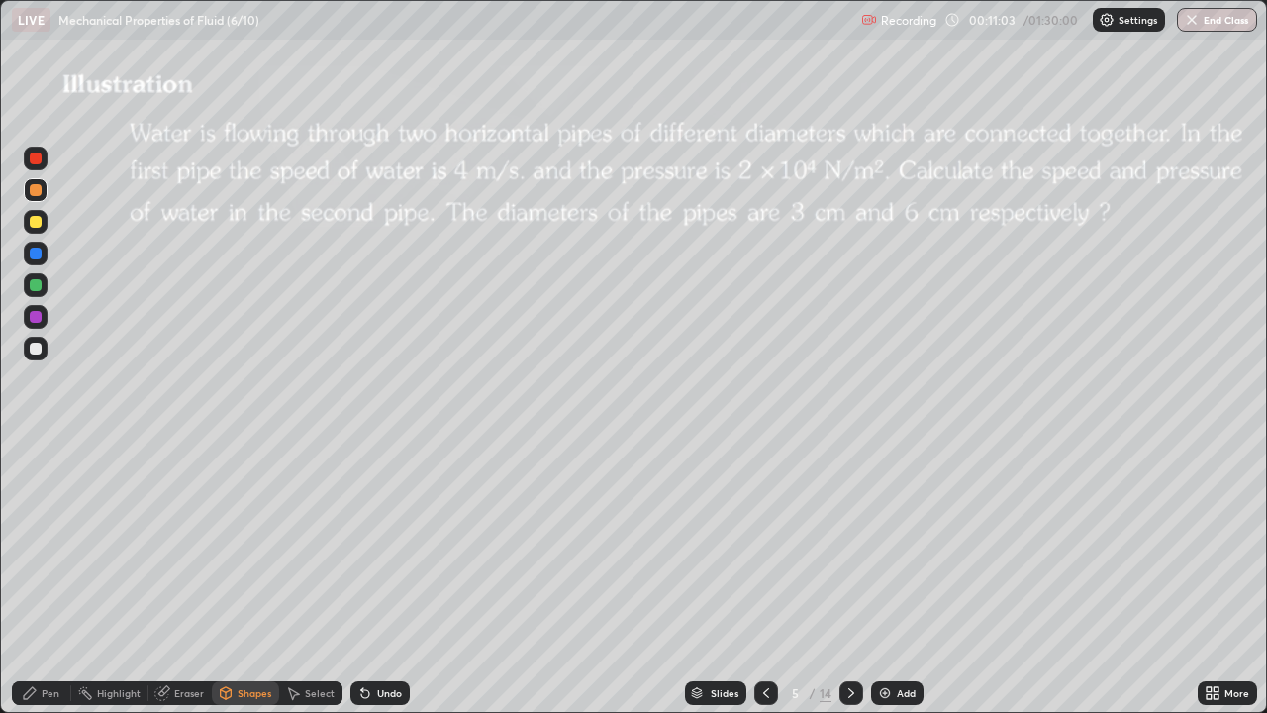
click at [35, 281] on div at bounding box center [36, 285] width 12 height 12
click at [46, 578] on div "Pen" at bounding box center [51, 693] width 18 height 10
click at [846, 578] on icon at bounding box center [851, 693] width 16 height 16
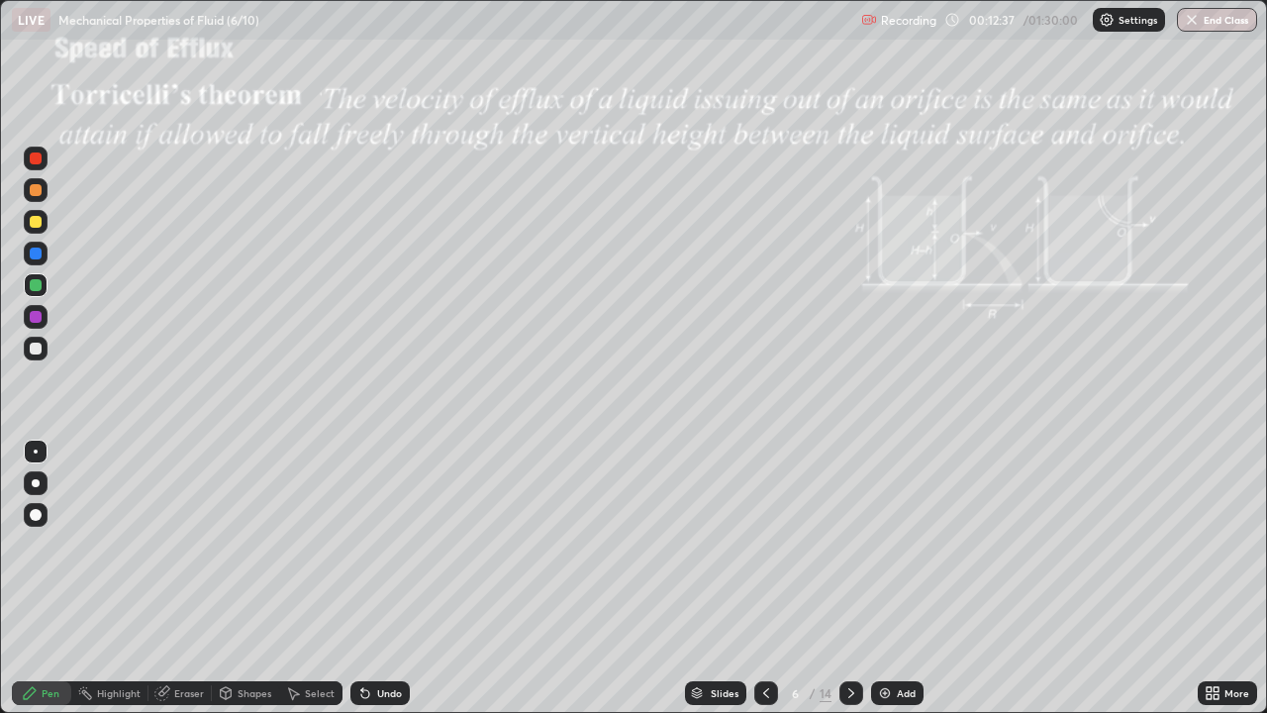
click at [242, 578] on div "Shapes" at bounding box center [255, 693] width 34 height 10
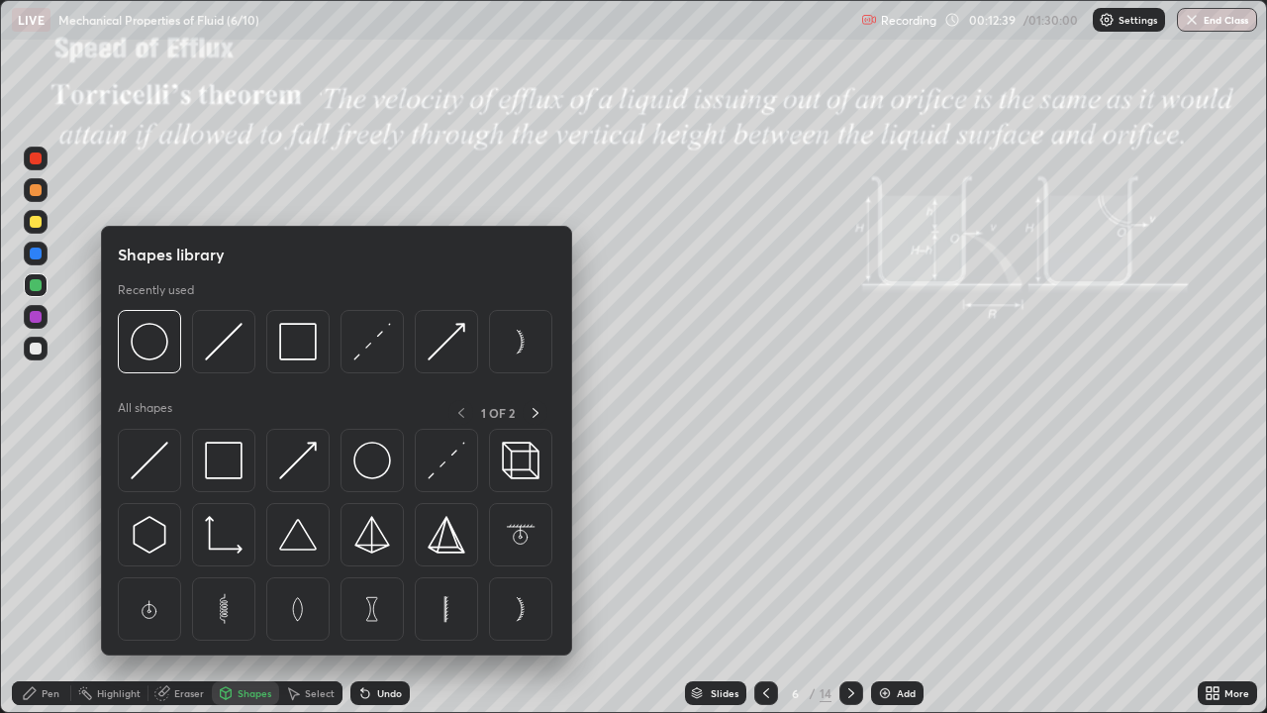
click at [51, 578] on div "Pen" at bounding box center [51, 693] width 18 height 10
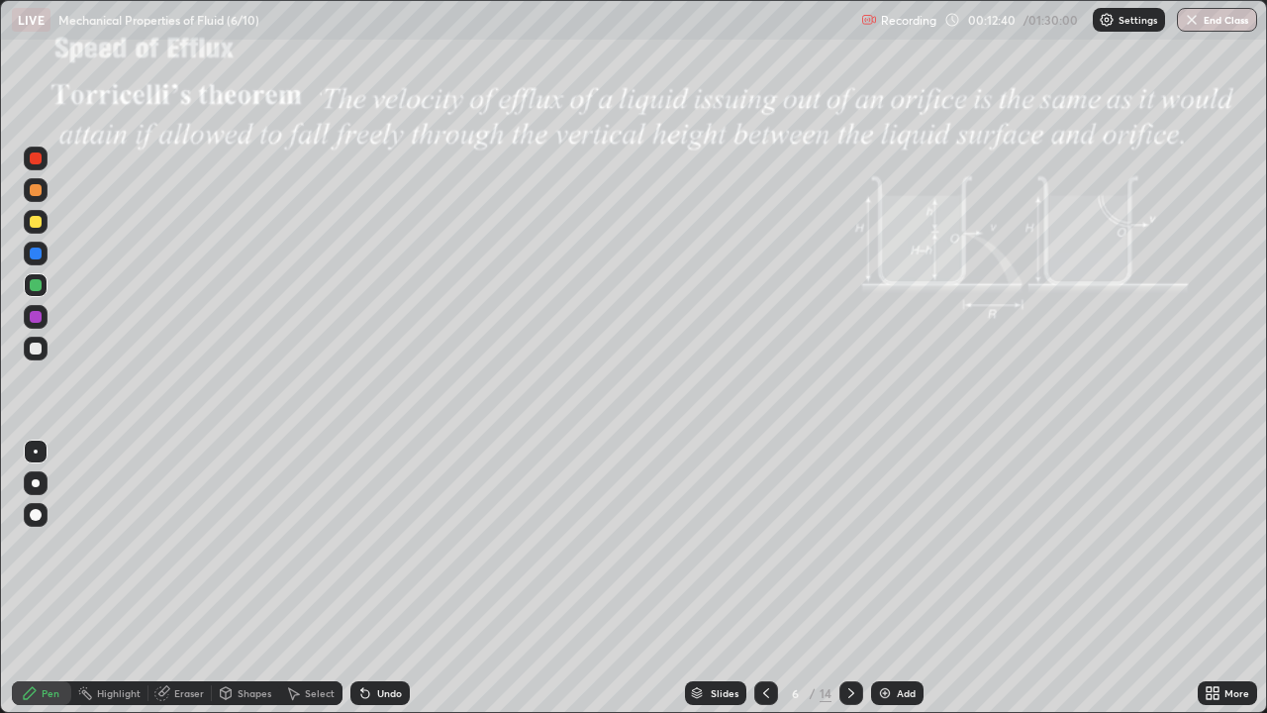
click at [39, 509] on div at bounding box center [36, 515] width 24 height 24
click at [247, 578] on div "Shapes" at bounding box center [255, 693] width 34 height 10
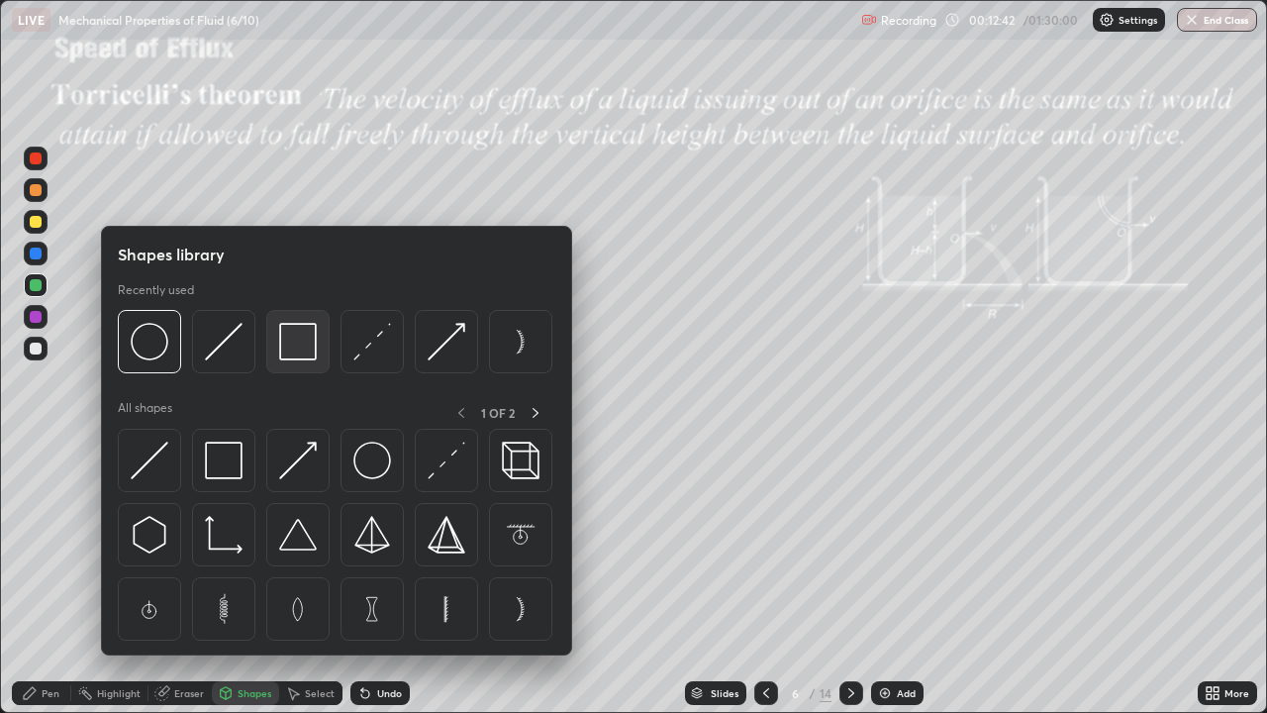
click at [299, 351] on img at bounding box center [298, 342] width 38 height 38
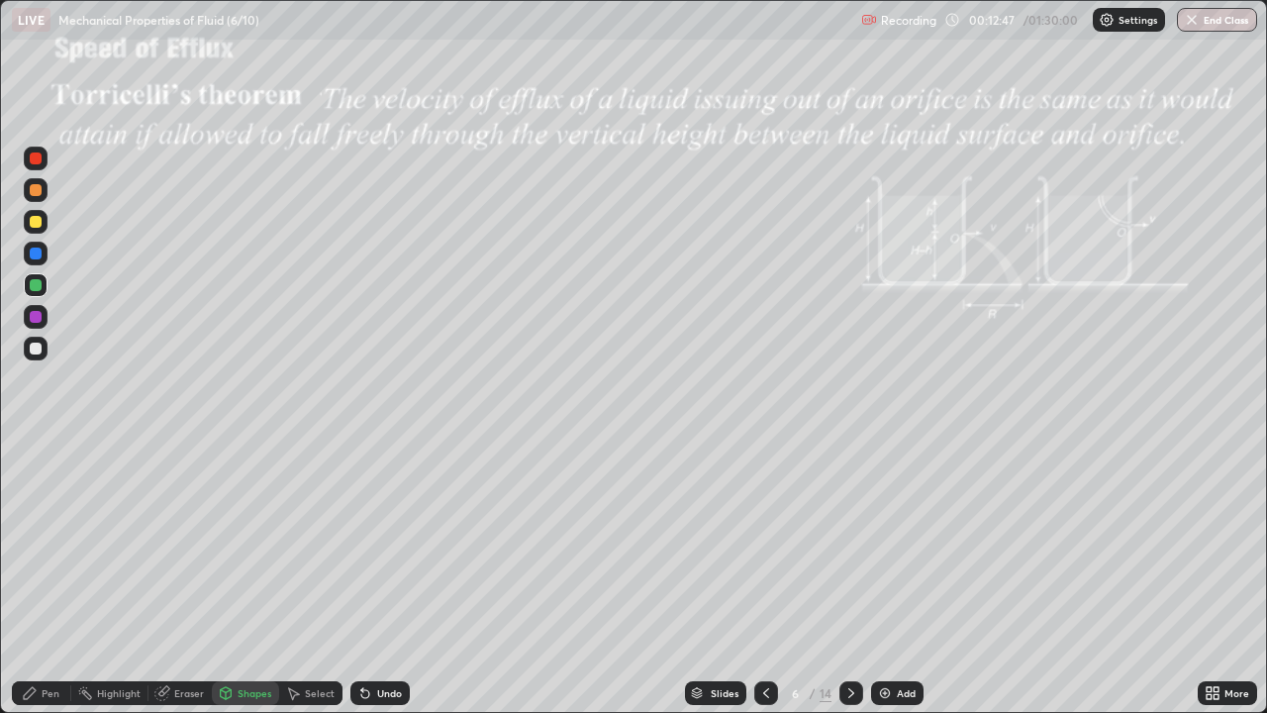
click at [172, 578] on div "Eraser" at bounding box center [179, 693] width 63 height 24
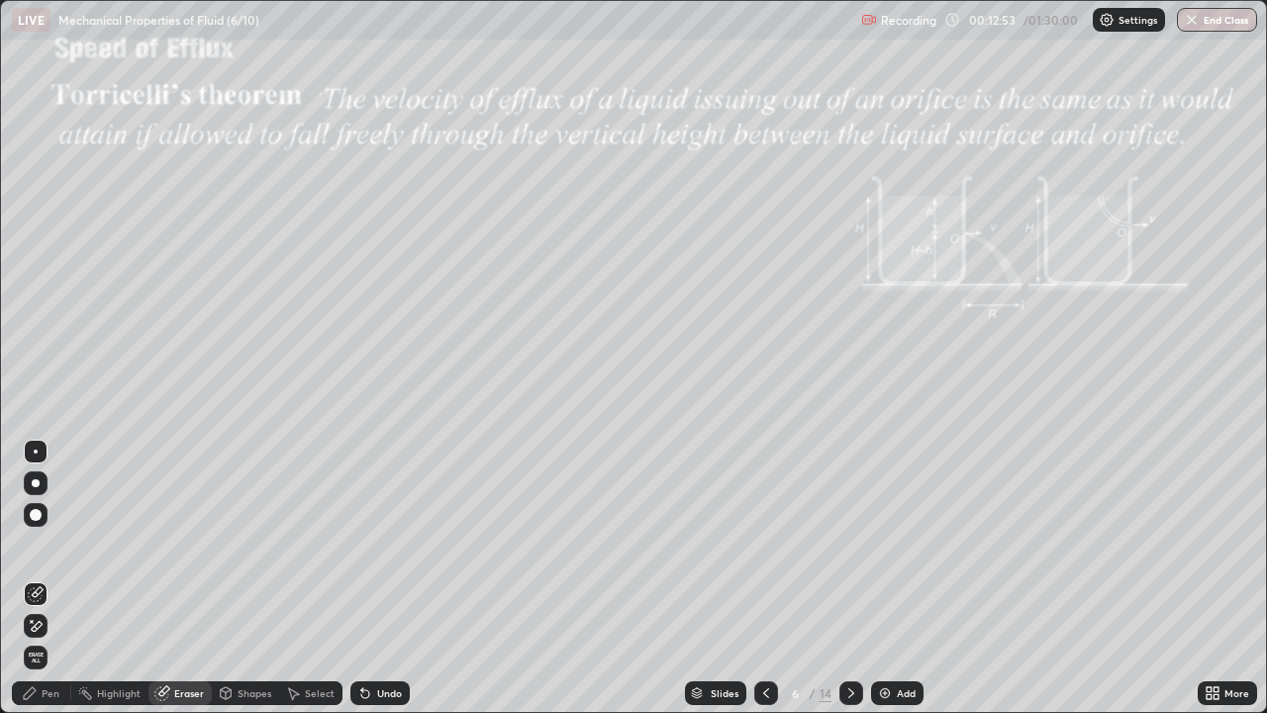
click at [44, 578] on div "Pen" at bounding box center [51, 693] width 18 height 10
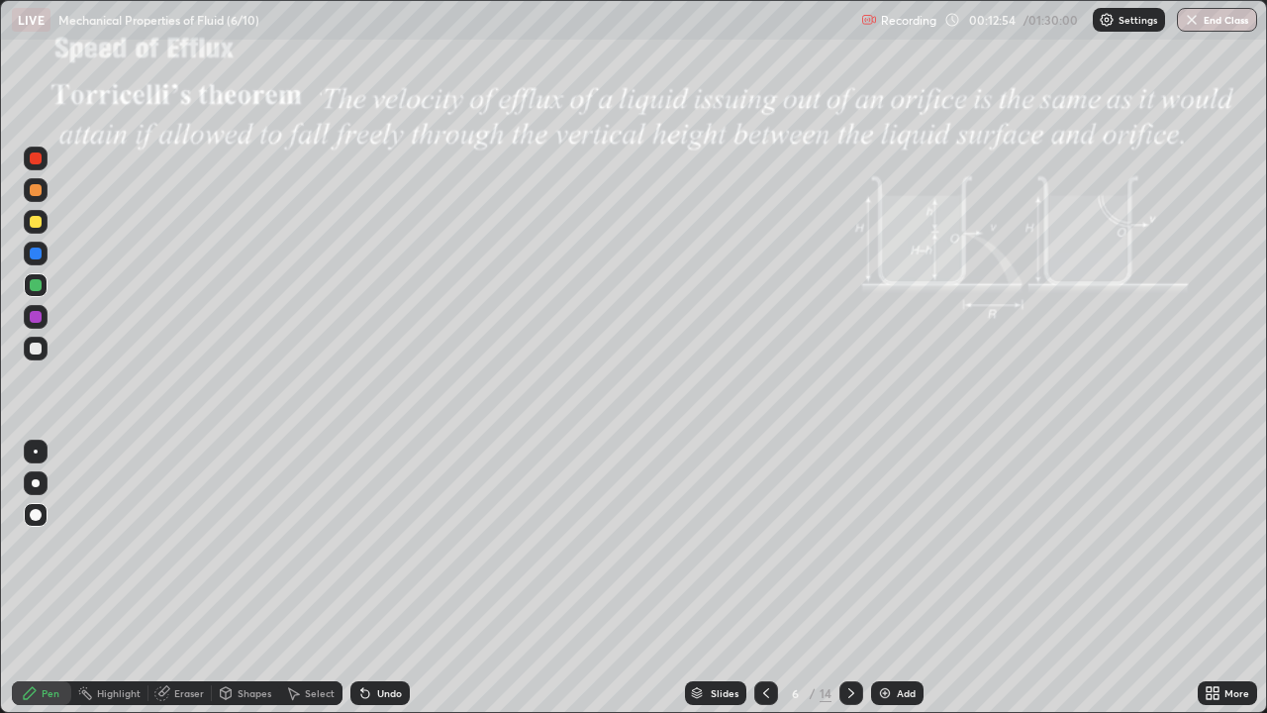
click at [232, 578] on icon at bounding box center [226, 693] width 16 height 16
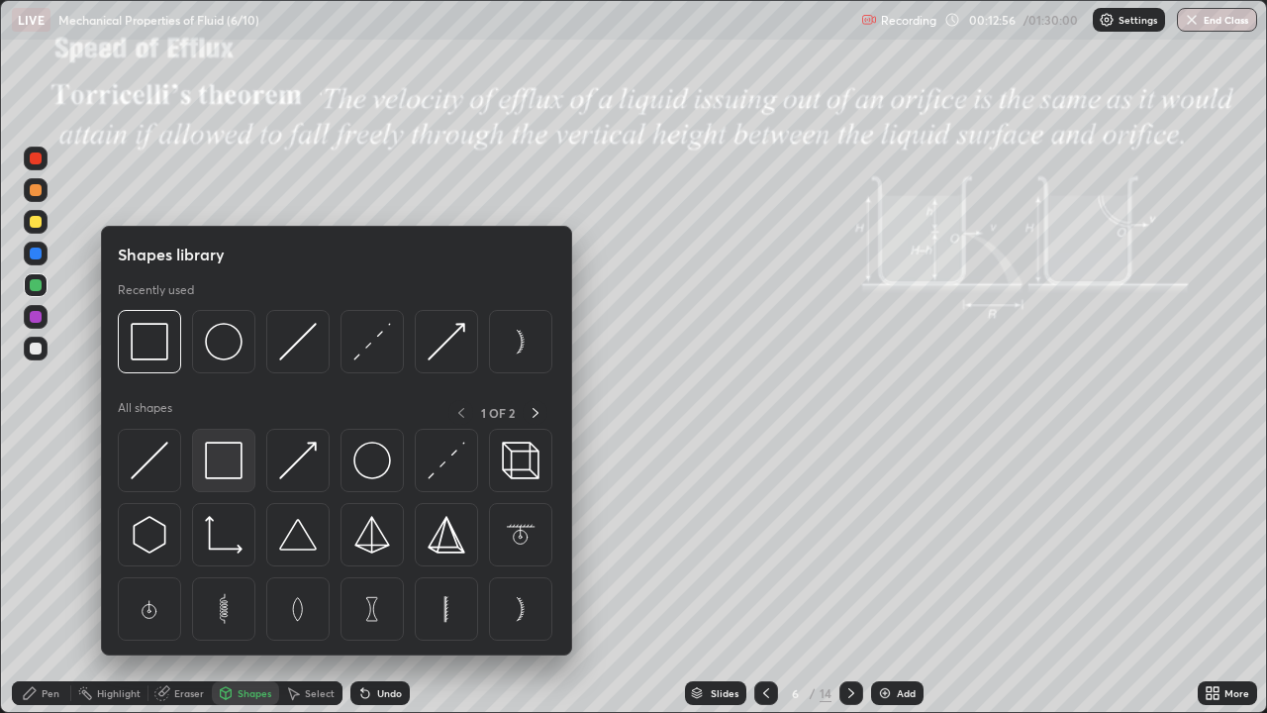
click at [219, 455] on img at bounding box center [224, 460] width 38 height 38
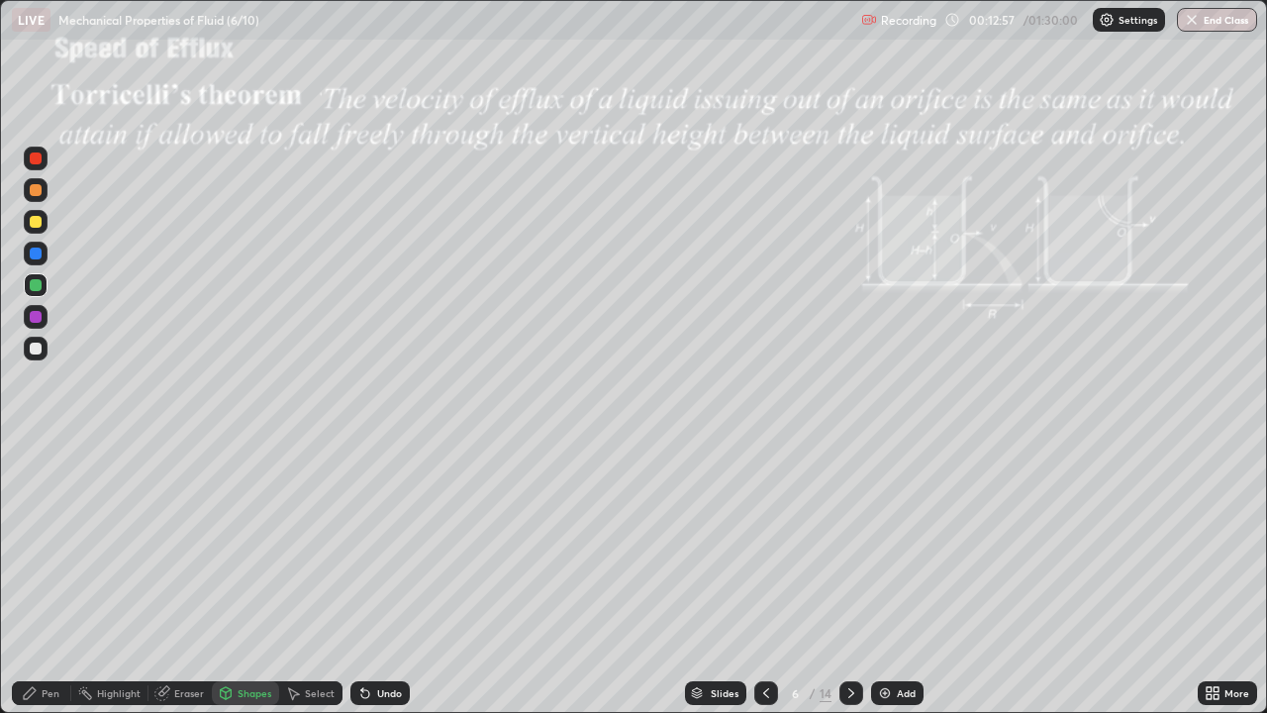
click at [37, 286] on div at bounding box center [36, 285] width 12 height 12
click at [37, 578] on icon at bounding box center [30, 693] width 16 height 16
click at [174, 578] on div "Eraser" at bounding box center [189, 693] width 30 height 10
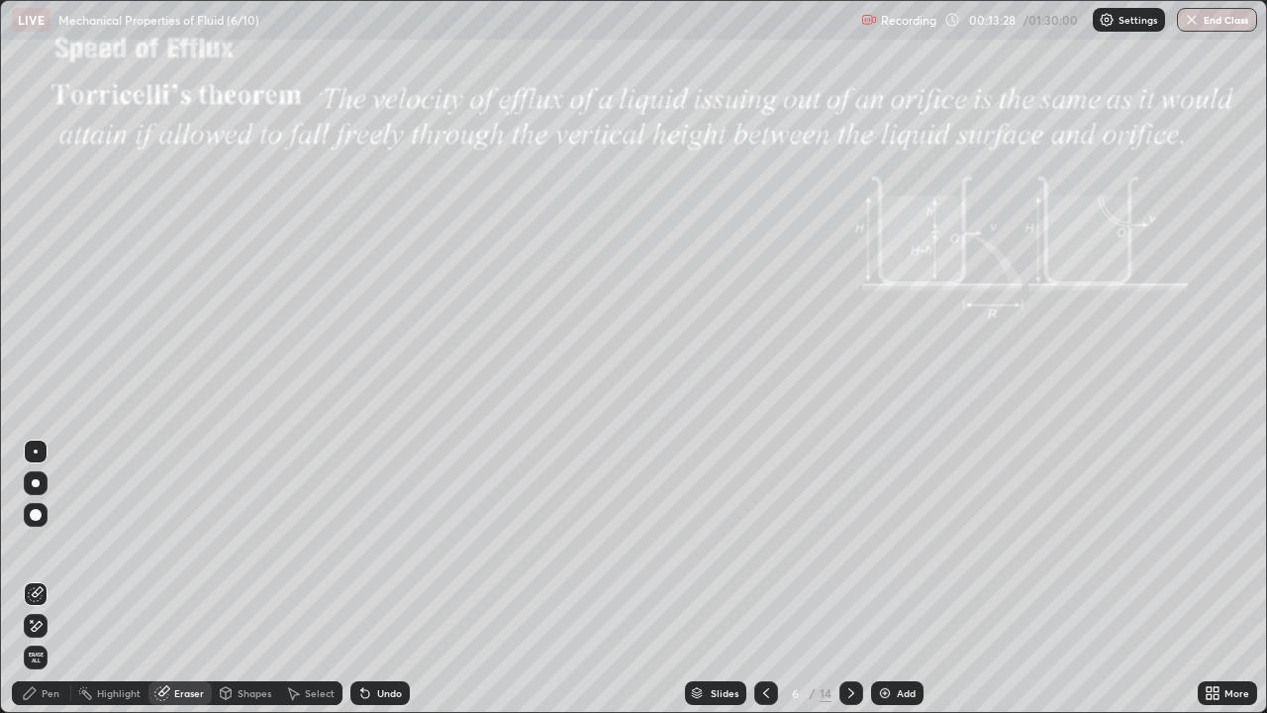
click at [238, 578] on div "Shapes" at bounding box center [255, 693] width 34 height 10
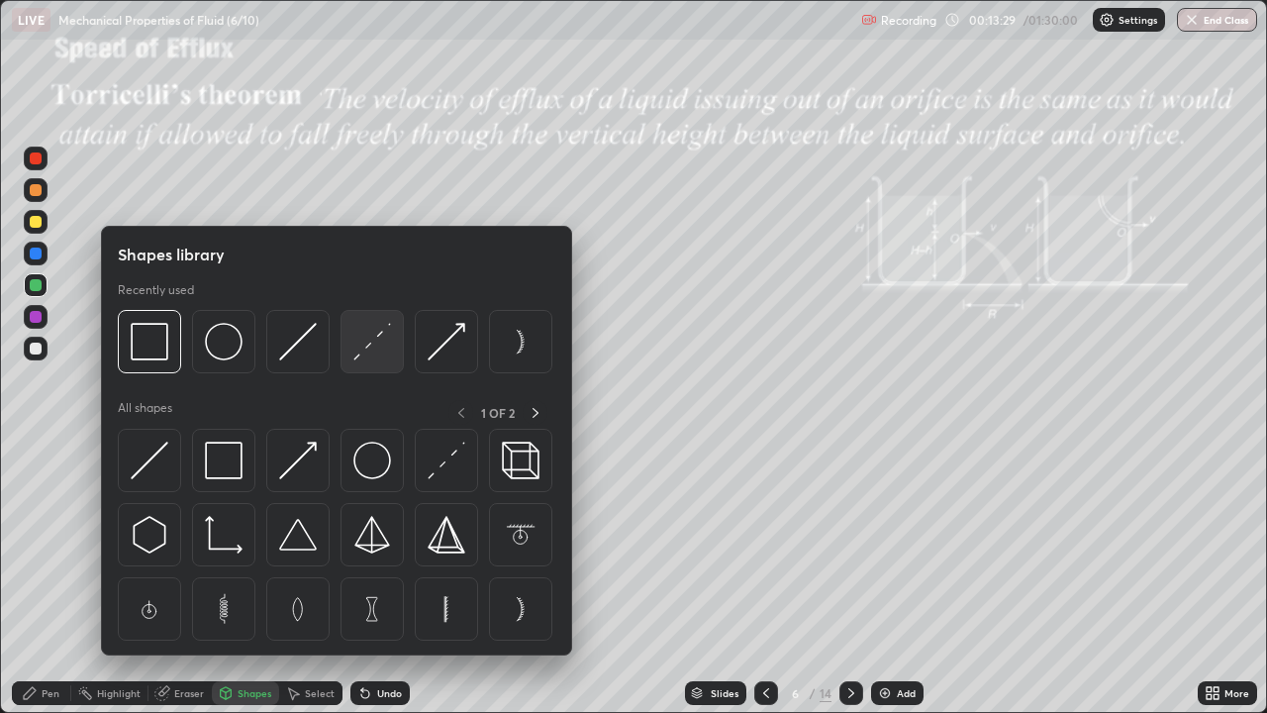
click at [364, 350] on img at bounding box center [372, 342] width 38 height 38
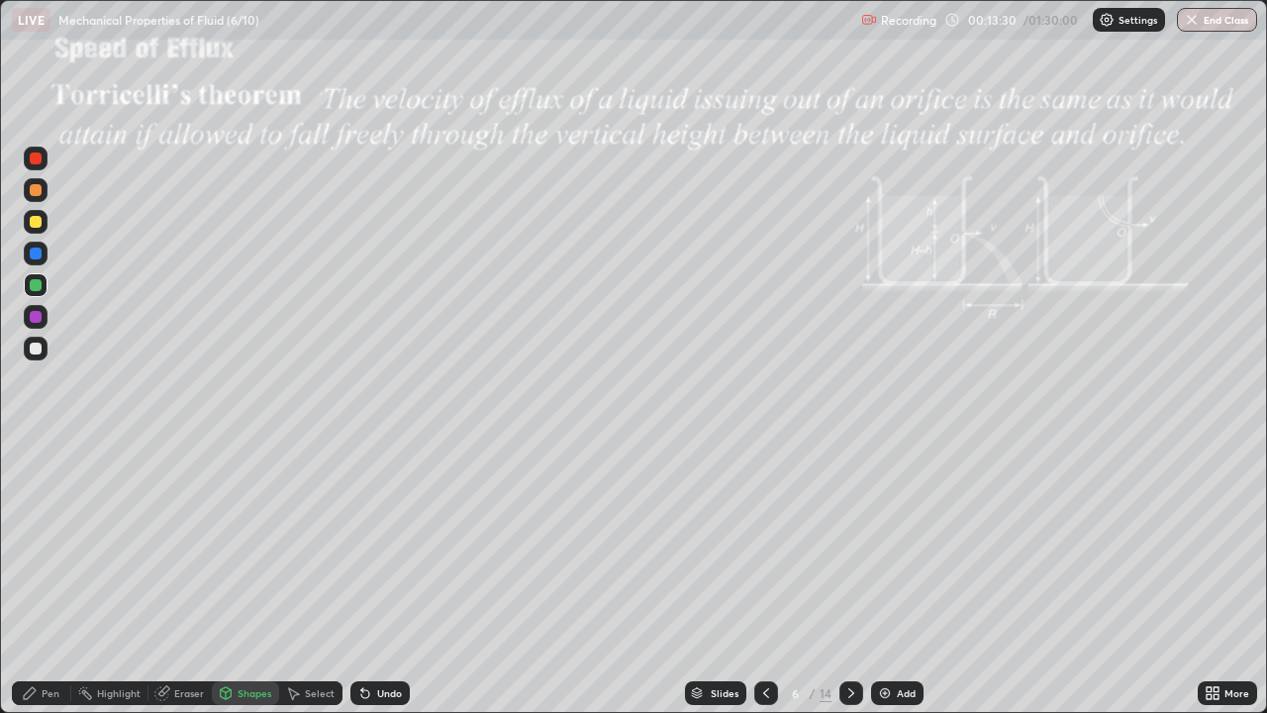
click at [34, 254] on div at bounding box center [36, 253] width 12 height 12
click at [39, 578] on div "Pen" at bounding box center [41, 693] width 59 height 24
click at [45, 448] on div at bounding box center [36, 451] width 24 height 24
click at [227, 578] on icon at bounding box center [226, 693] width 11 height 12
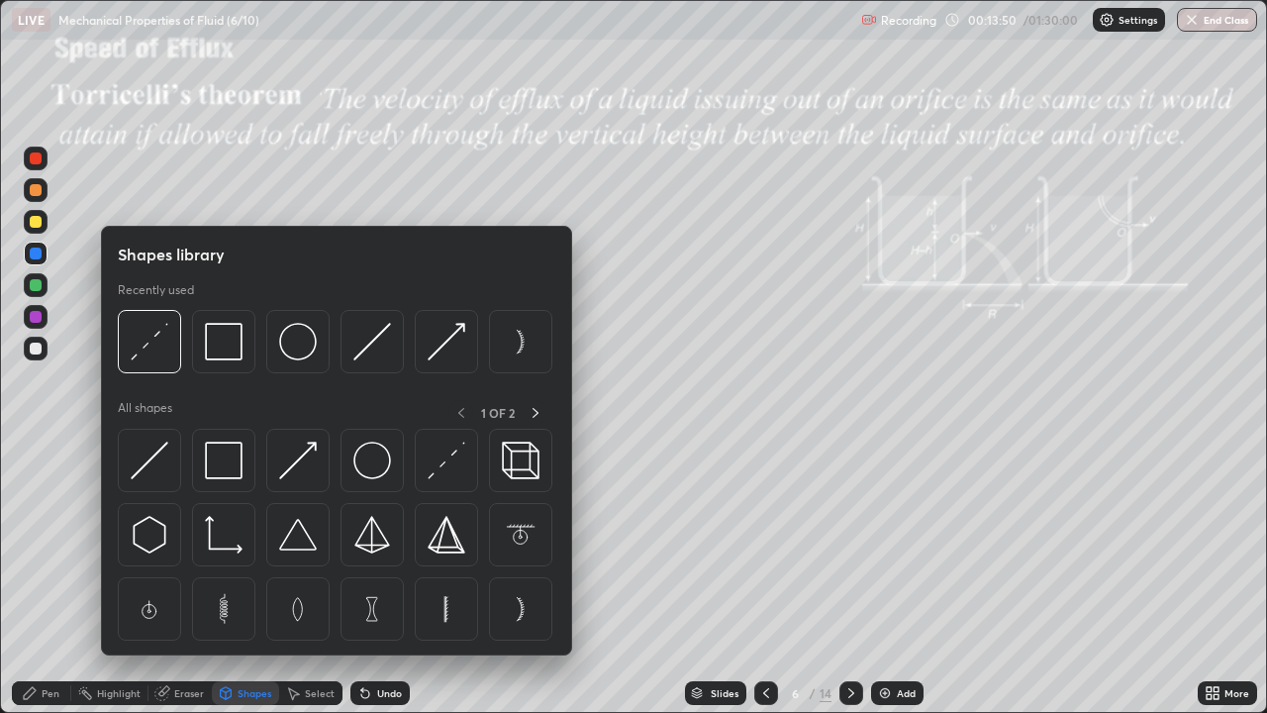
click at [148, 349] on img at bounding box center [150, 342] width 38 height 38
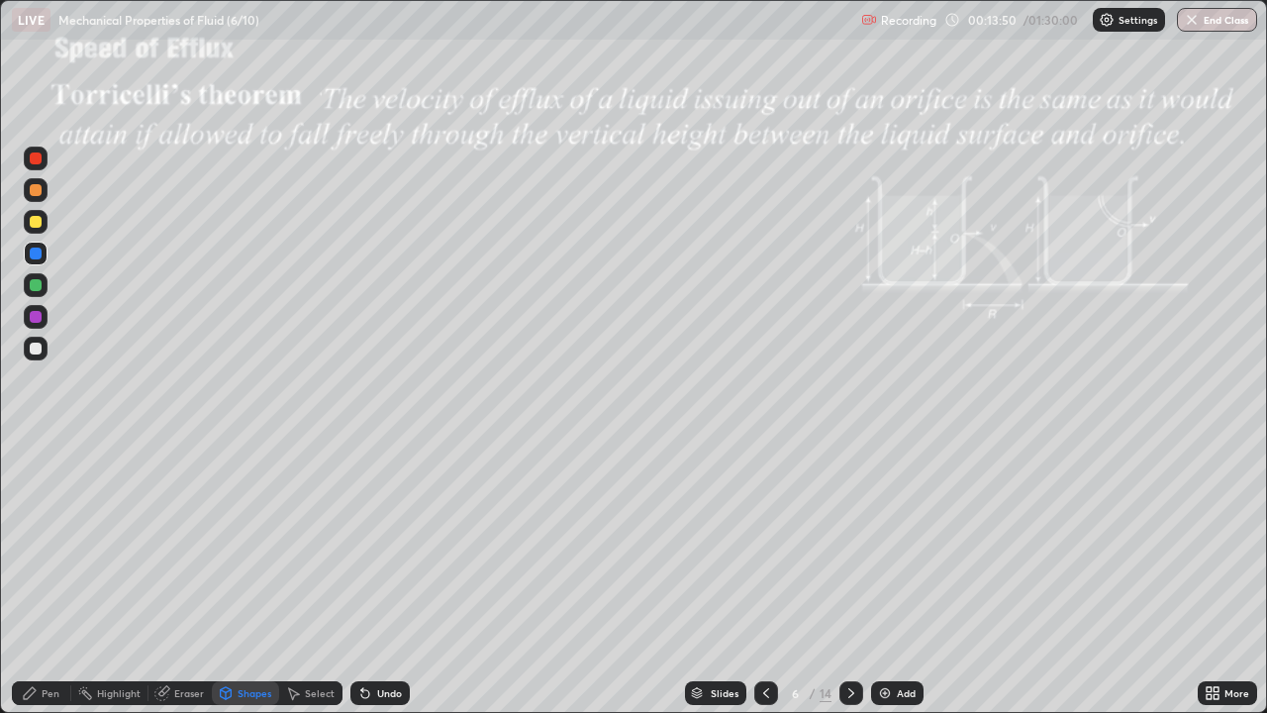
click at [39, 316] on div at bounding box center [36, 317] width 12 height 12
click at [48, 578] on div "Pen" at bounding box center [41, 693] width 59 height 24
click at [37, 225] on div at bounding box center [36, 222] width 12 height 12
click at [35, 288] on div at bounding box center [36, 285] width 12 height 12
click at [257, 578] on div "Shapes" at bounding box center [255, 693] width 34 height 10
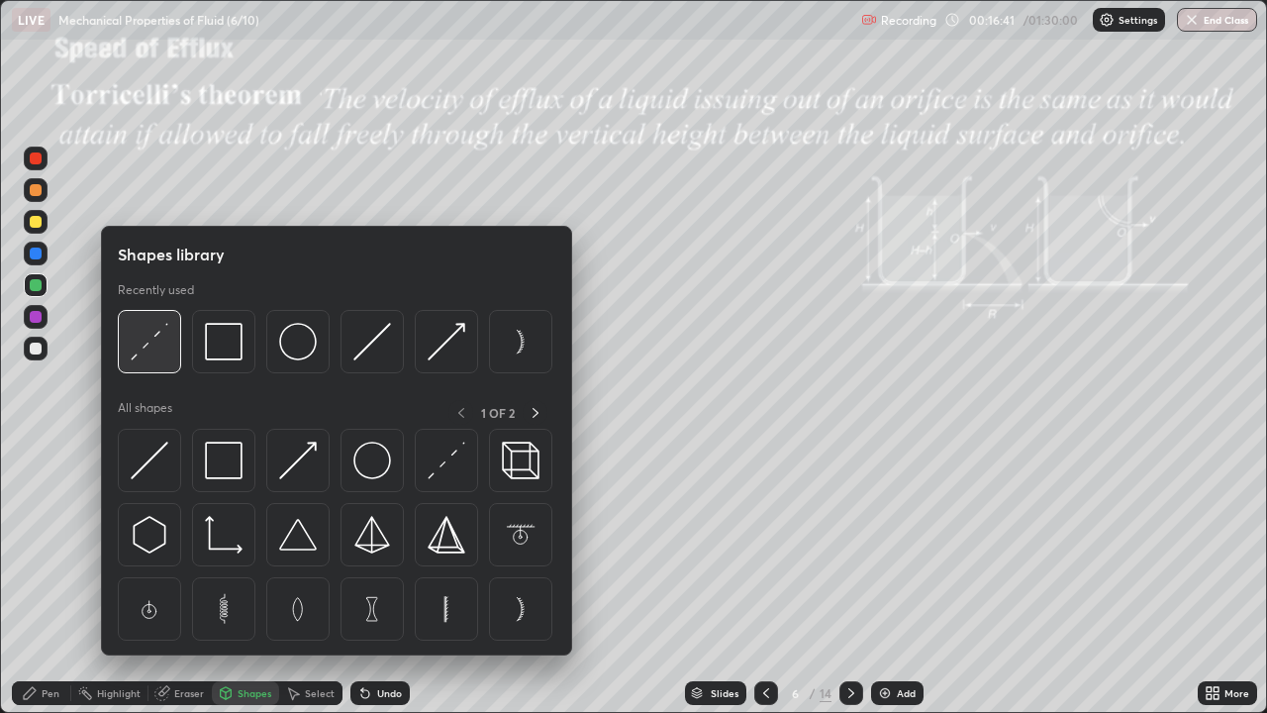
click at [161, 343] on img at bounding box center [150, 342] width 38 height 38
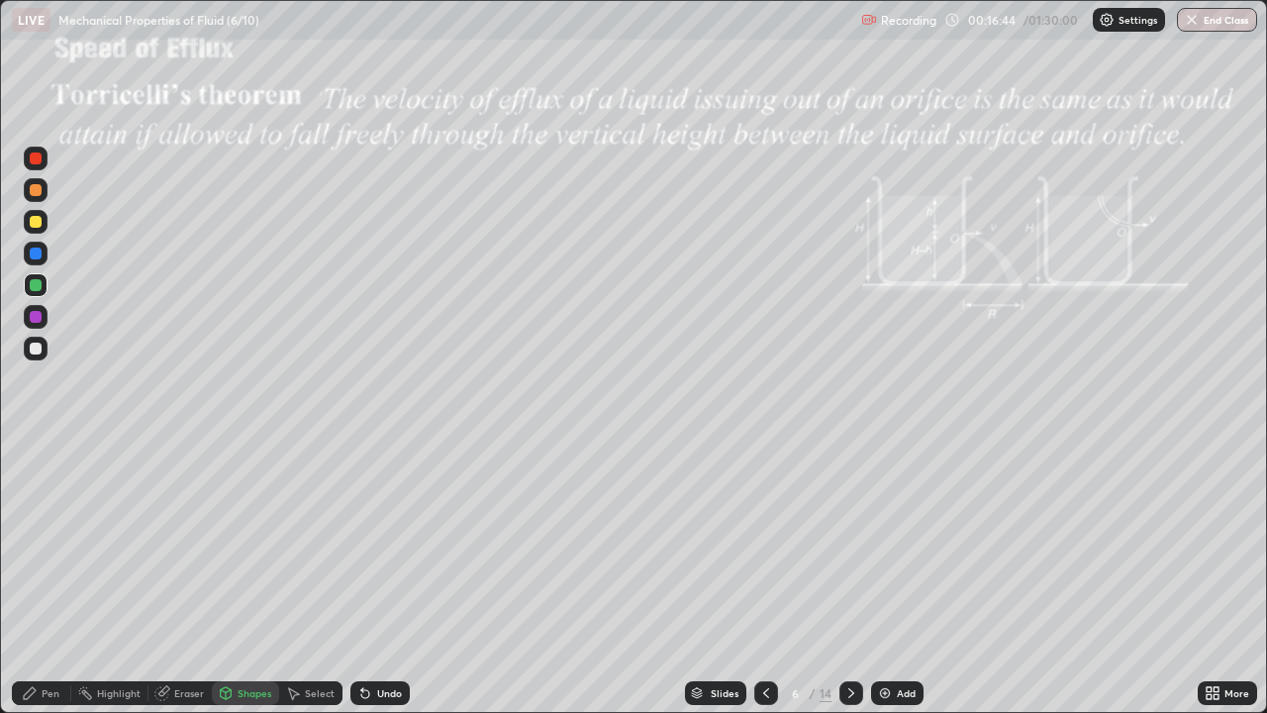
click at [39, 319] on div at bounding box center [36, 317] width 12 height 12
click at [37, 578] on icon at bounding box center [30, 693] width 16 height 16
click at [377, 578] on div "Undo" at bounding box center [389, 693] width 25 height 10
click at [39, 223] on div at bounding box center [36, 222] width 12 height 12
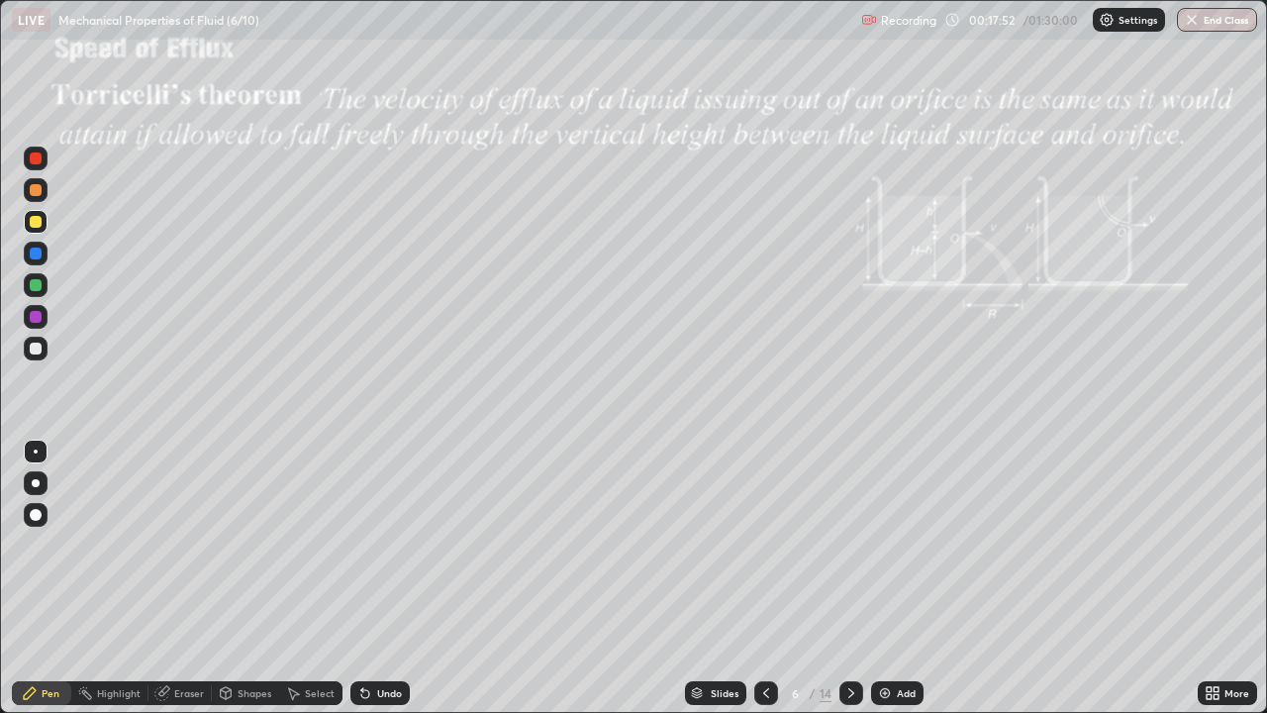
click at [241, 578] on div "Shapes" at bounding box center [255, 693] width 34 height 10
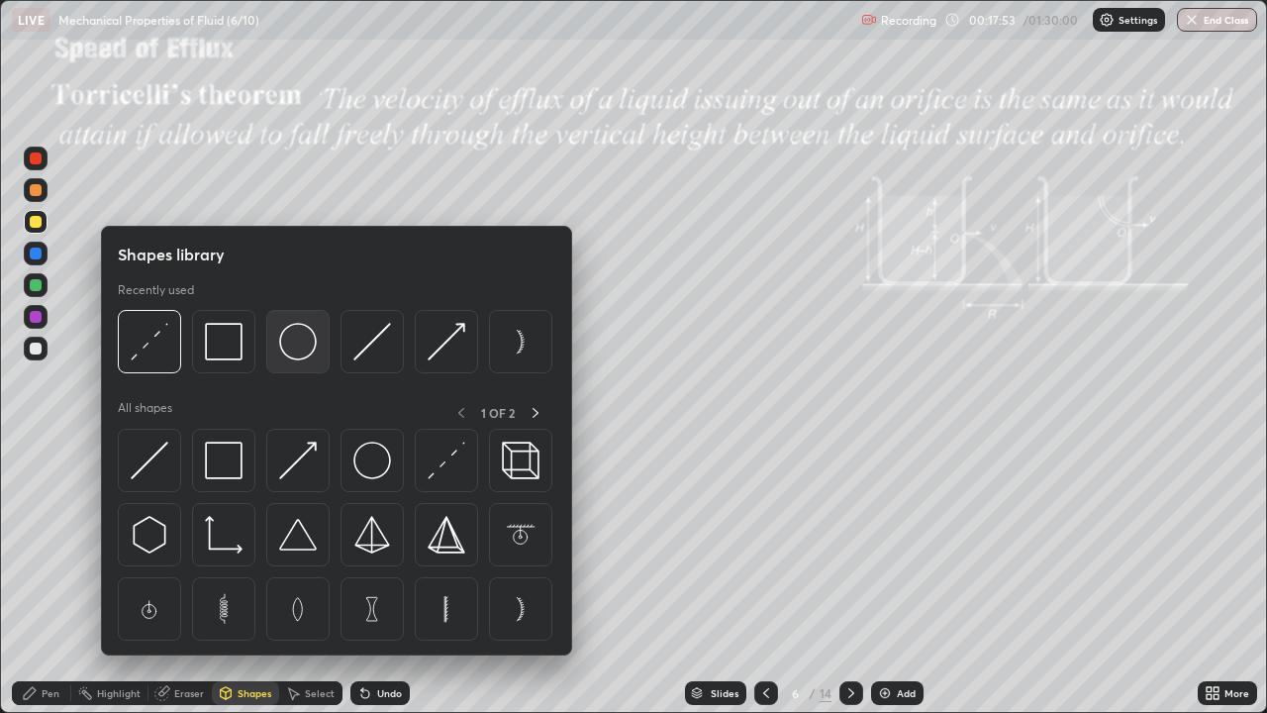
click at [286, 348] on img at bounding box center [298, 342] width 38 height 38
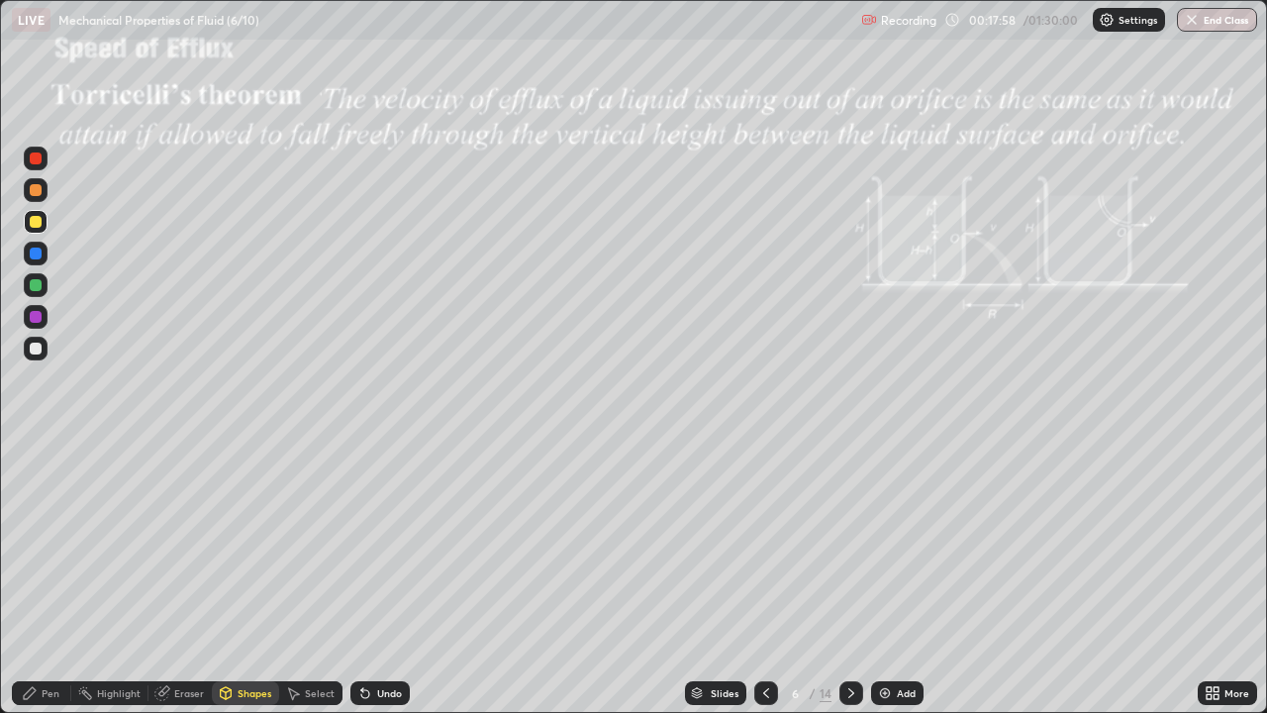
click at [43, 346] on div at bounding box center [36, 349] width 24 height 24
click at [43, 578] on div "Pen" at bounding box center [51, 693] width 18 height 10
click at [36, 254] on div at bounding box center [36, 253] width 12 height 12
click at [242, 578] on div "Shapes" at bounding box center [255, 693] width 34 height 10
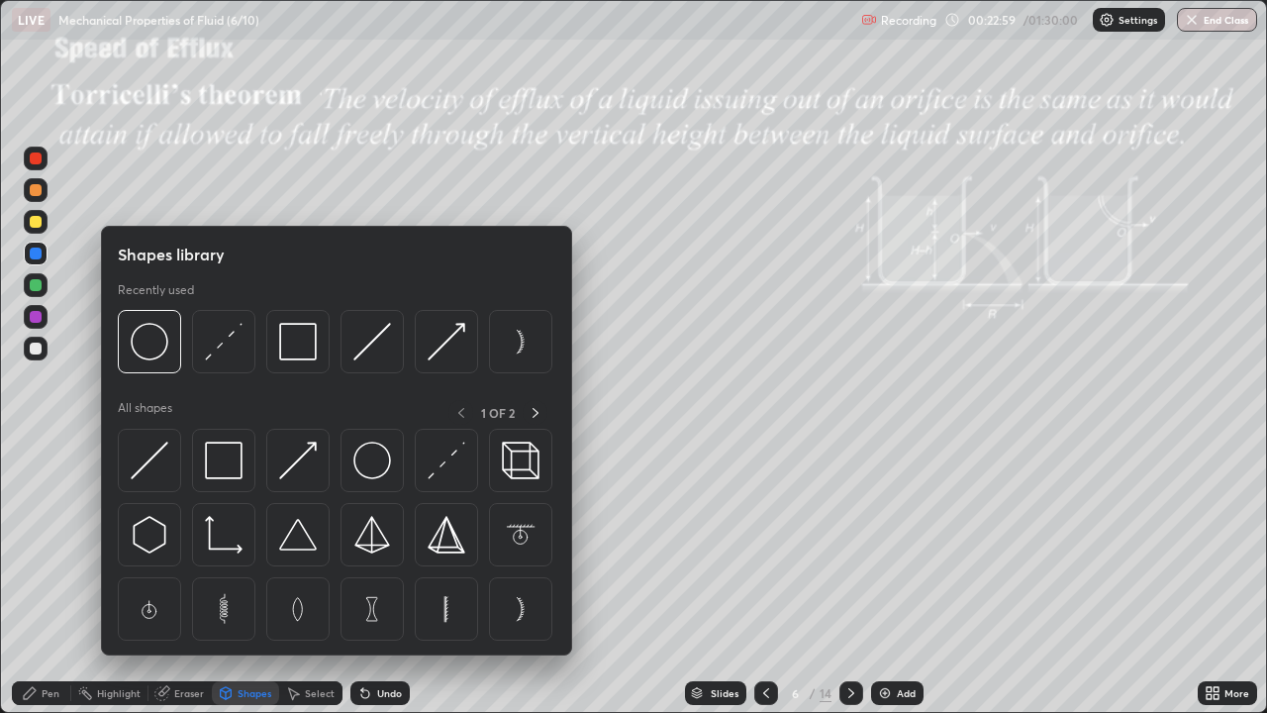
click at [214, 347] on img at bounding box center [224, 342] width 38 height 38
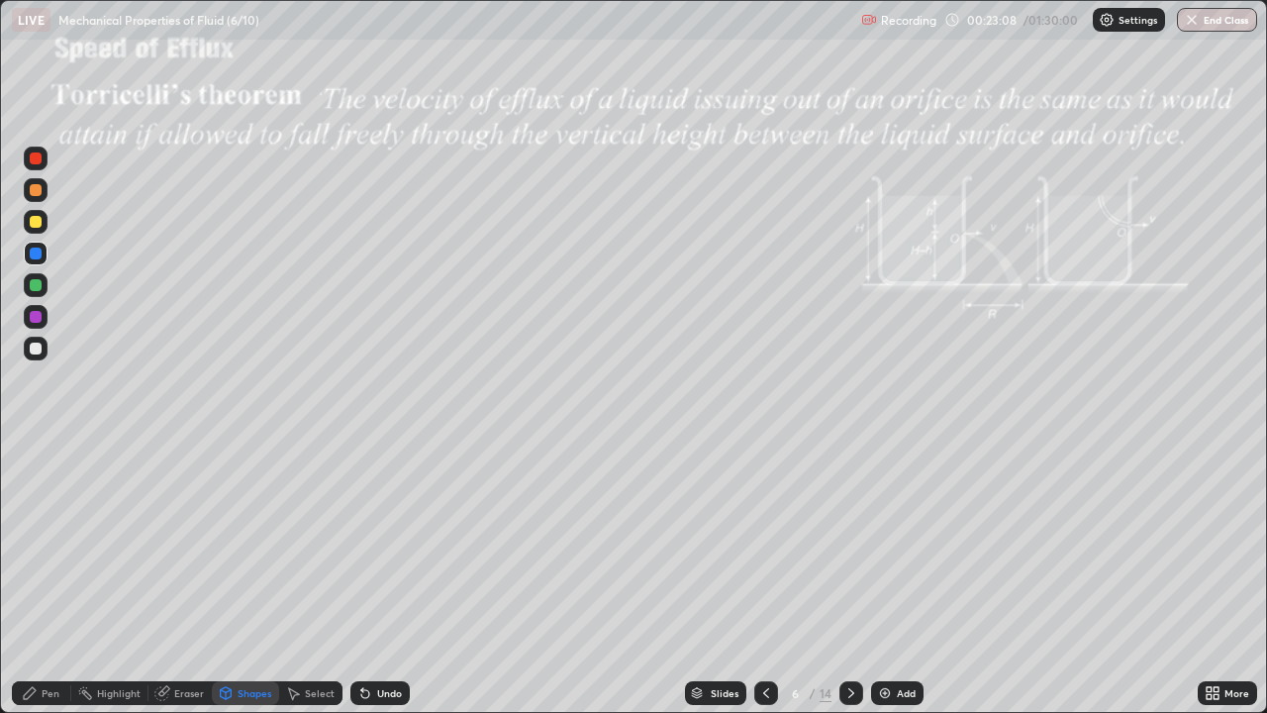
click at [43, 578] on div "Pen" at bounding box center [51, 693] width 18 height 10
click at [39, 347] on div at bounding box center [36, 348] width 12 height 12
click at [36, 222] on div at bounding box center [36, 222] width 12 height 12
click at [37, 344] on div at bounding box center [36, 348] width 12 height 12
click at [182, 578] on div "Eraser" at bounding box center [189, 693] width 30 height 10
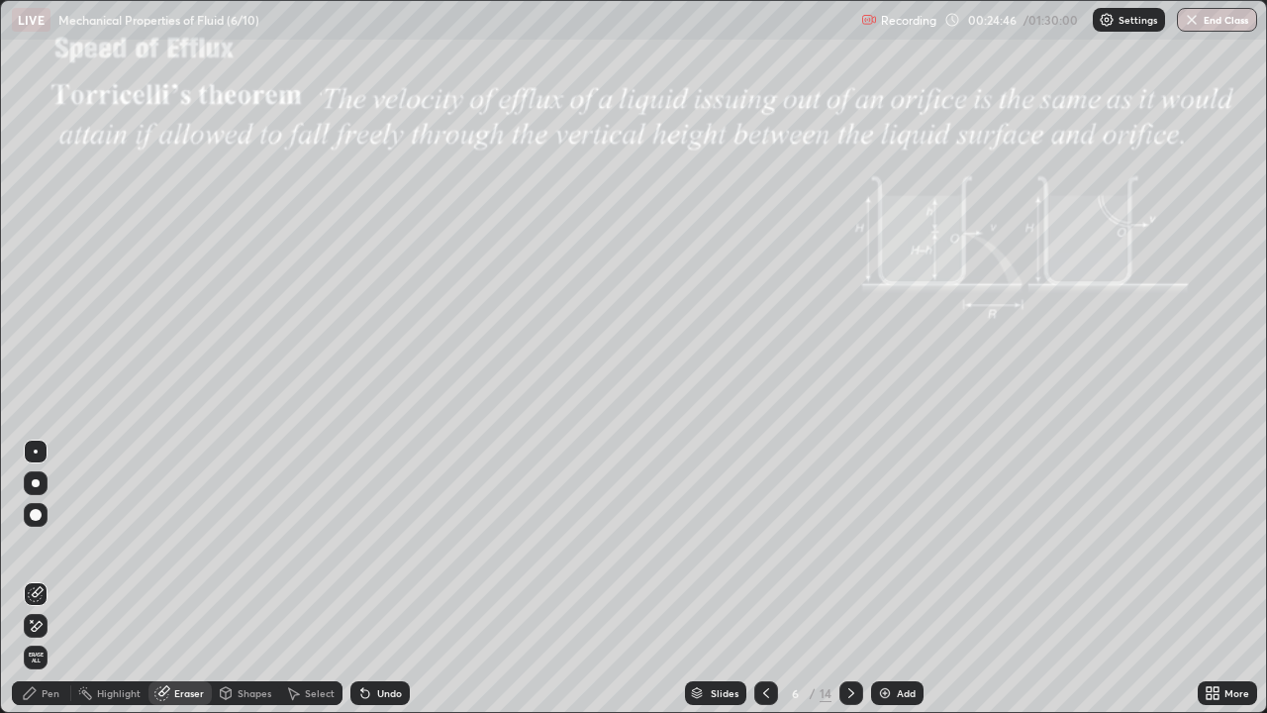
click at [48, 578] on div "Pen" at bounding box center [41, 693] width 59 height 24
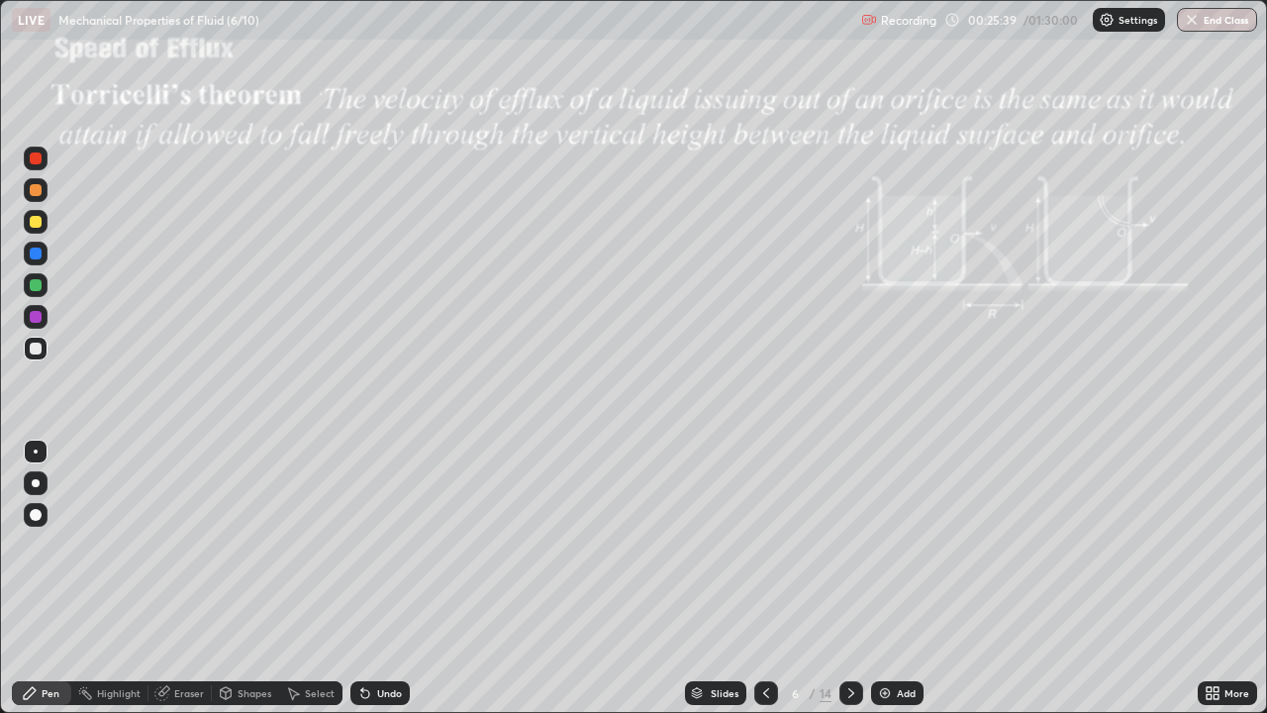
click at [891, 578] on div "Add" at bounding box center [897, 693] width 52 height 24
click at [192, 578] on div "Eraser" at bounding box center [189, 693] width 30 height 10
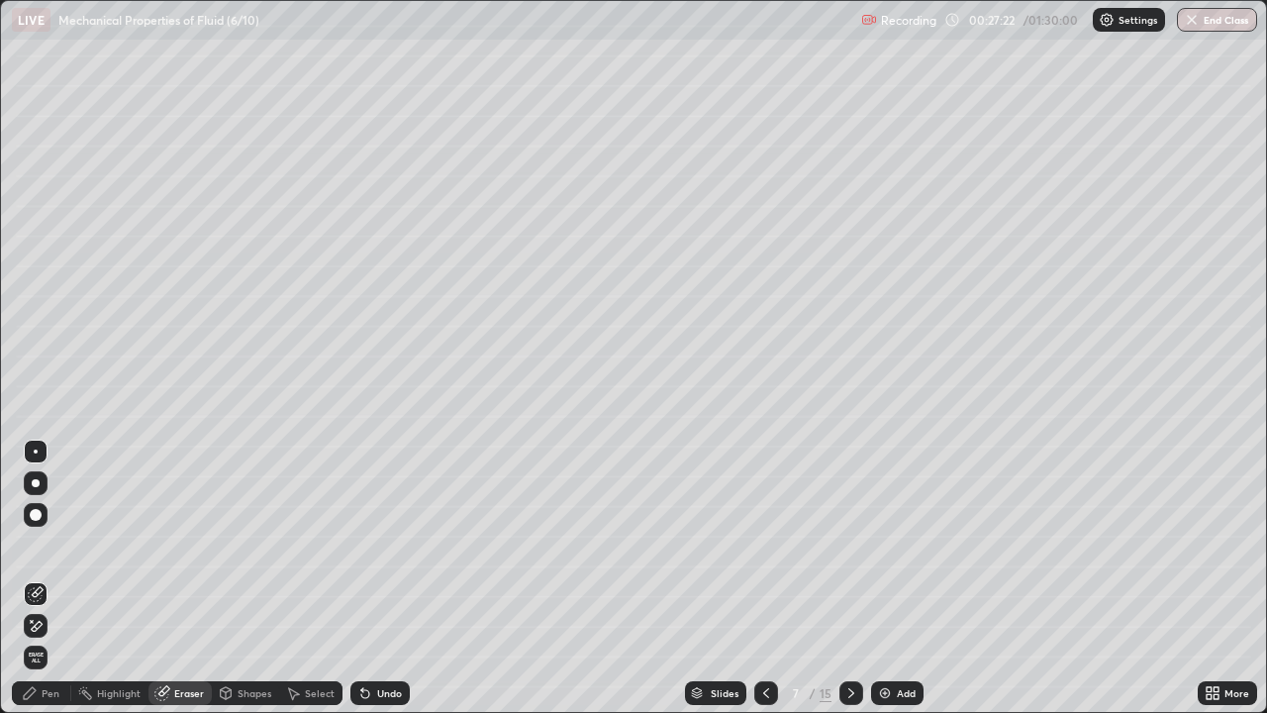
click at [44, 578] on div "Pen" at bounding box center [51, 693] width 18 height 10
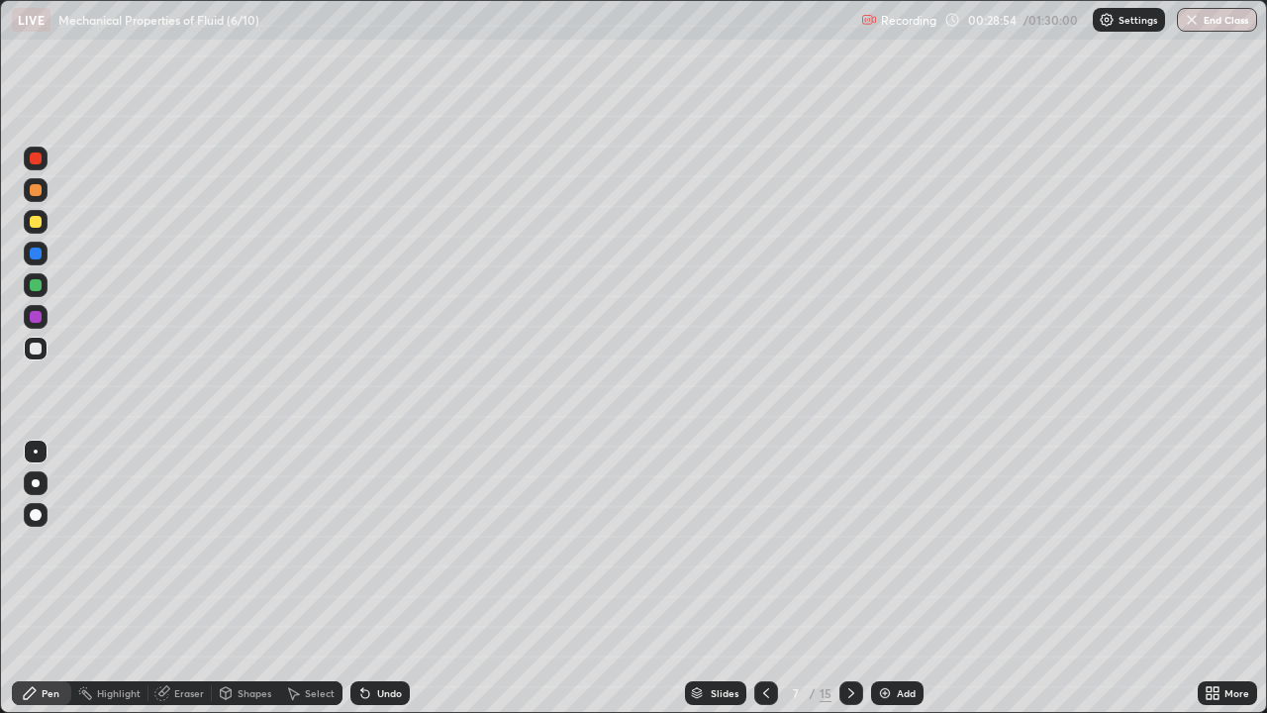
click at [772, 578] on div at bounding box center [766, 693] width 24 height 24
click at [36, 349] on div at bounding box center [36, 348] width 12 height 12
click at [848, 578] on icon at bounding box center [851, 693] width 16 height 16
click at [763, 578] on icon at bounding box center [766, 693] width 16 height 16
click at [848, 578] on icon at bounding box center [851, 693] width 16 height 16
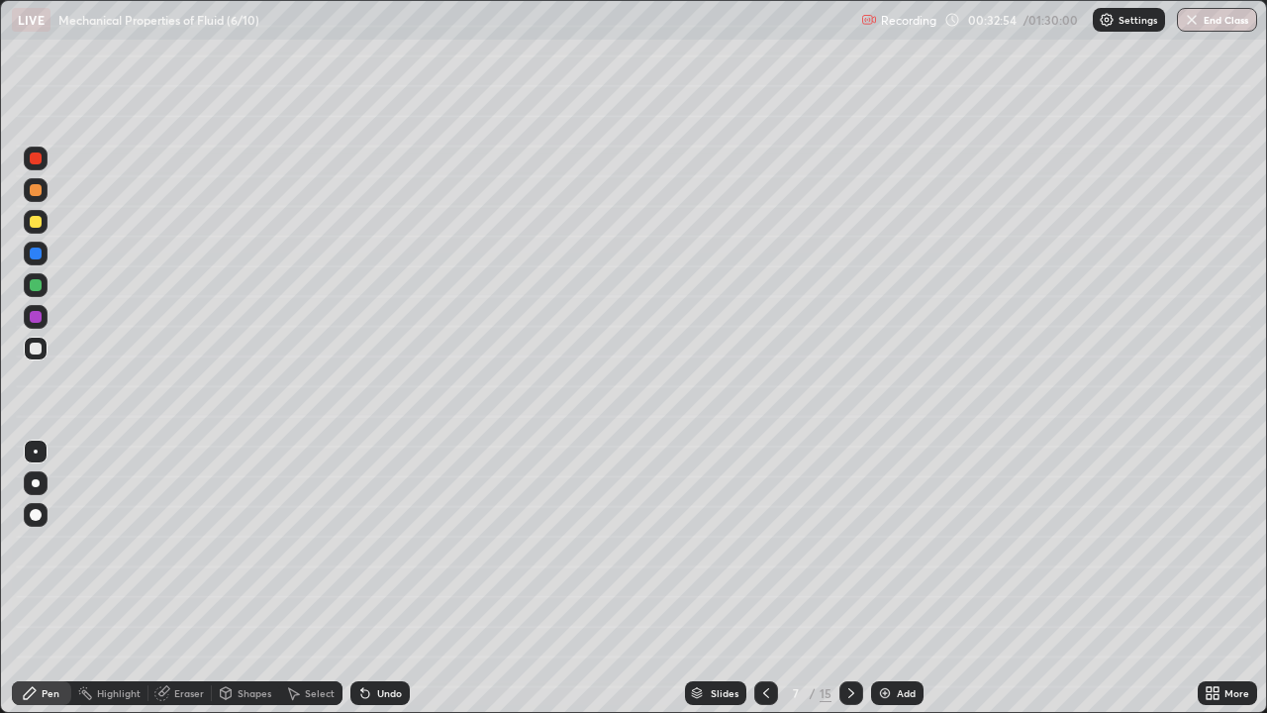
click at [40, 192] on div at bounding box center [36, 190] width 12 height 12
click at [850, 578] on icon at bounding box center [851, 693] width 6 height 10
click at [763, 578] on icon at bounding box center [766, 693] width 16 height 16
click at [901, 578] on div "Add" at bounding box center [906, 693] width 19 height 10
click at [249, 578] on div "Shapes" at bounding box center [255, 693] width 34 height 10
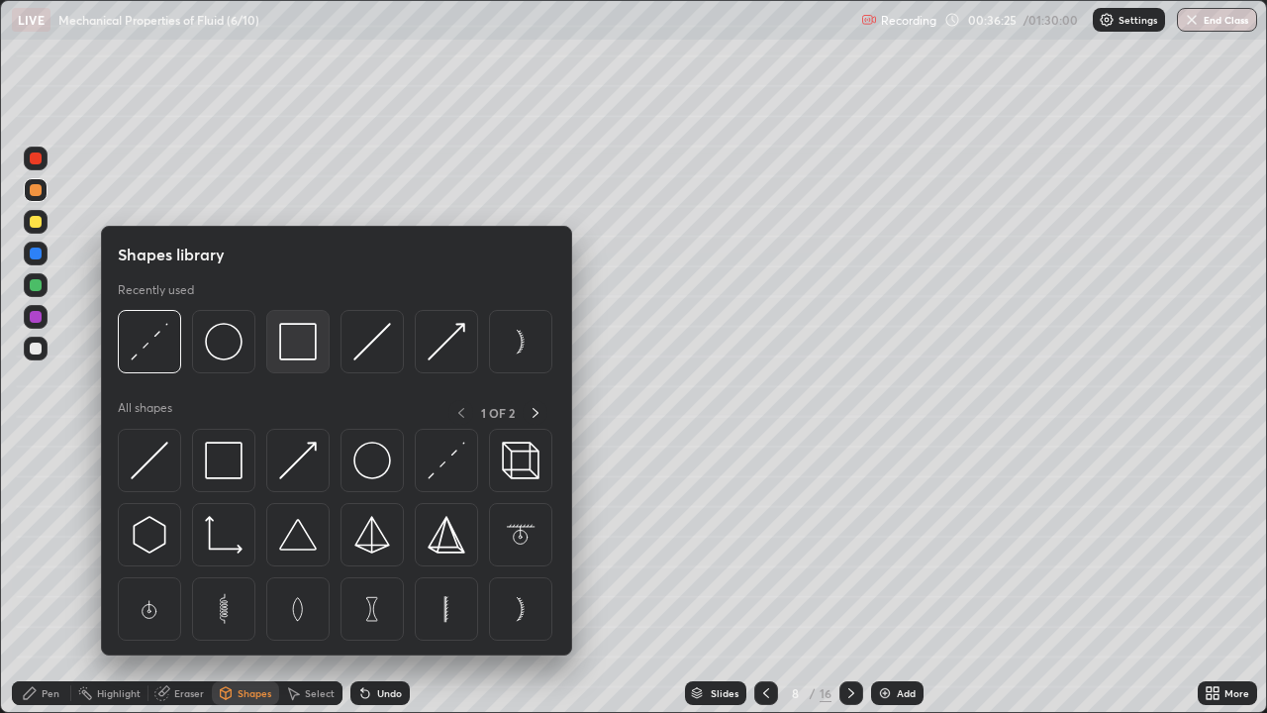
click at [297, 347] on img at bounding box center [298, 342] width 38 height 38
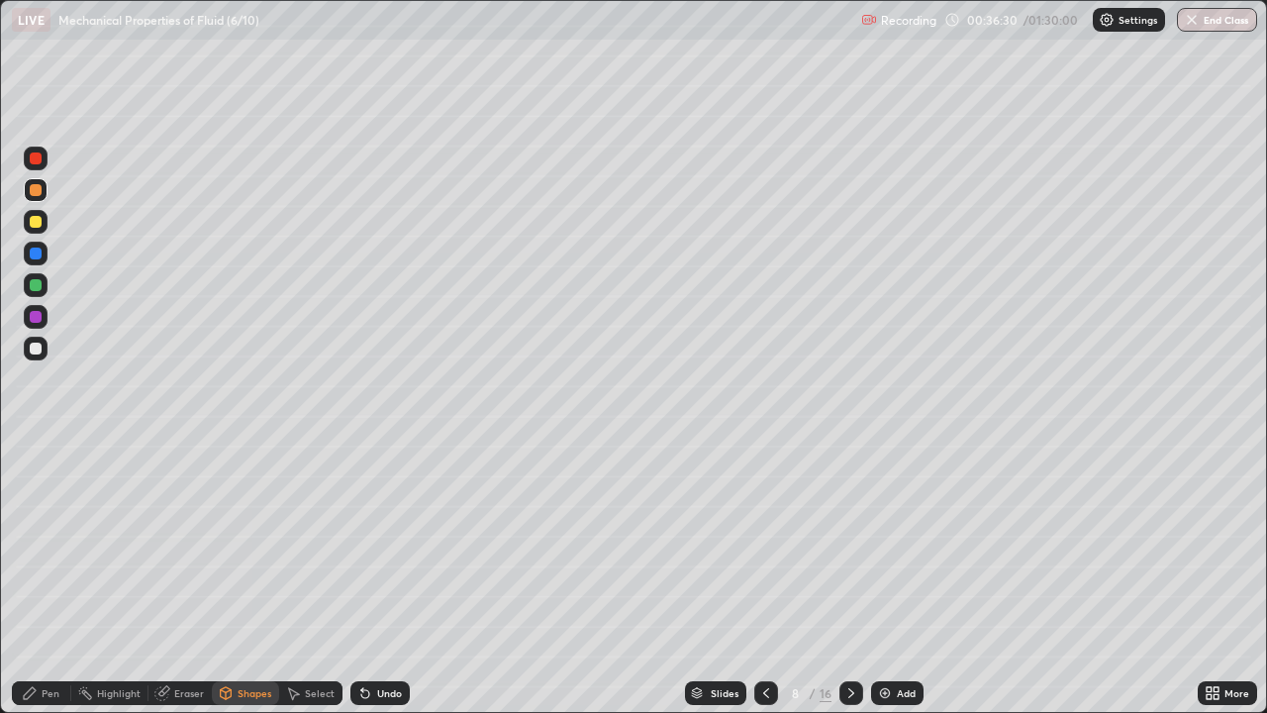
click at [41, 578] on div "Pen" at bounding box center [41, 693] width 59 height 24
click at [183, 578] on div "Eraser" at bounding box center [189, 693] width 30 height 10
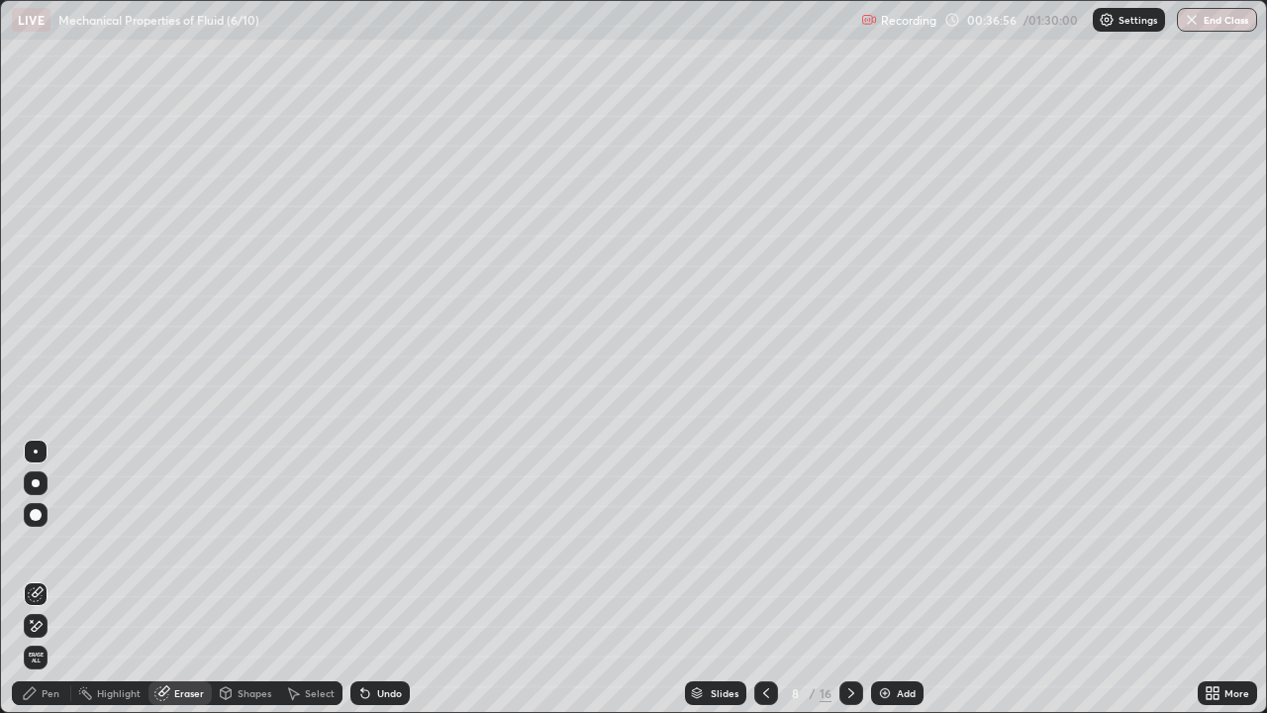
click at [46, 578] on div "Pen" at bounding box center [51, 693] width 18 height 10
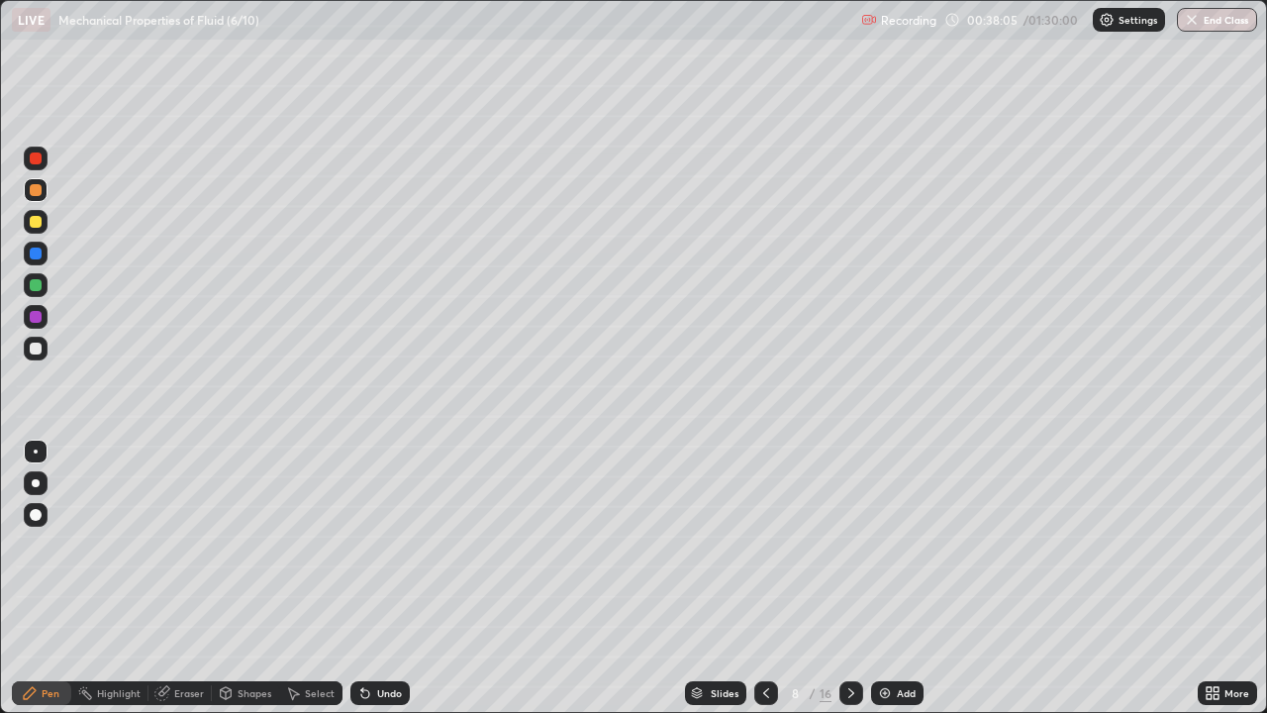
click at [37, 348] on div at bounding box center [36, 348] width 12 height 12
click at [766, 578] on icon at bounding box center [766, 693] width 16 height 16
click at [761, 578] on icon at bounding box center [766, 693] width 16 height 16
click at [53, 112] on div "Erase all" at bounding box center [36, 356] width 48 height 633
click at [849, 578] on icon at bounding box center [851, 693] width 16 height 16
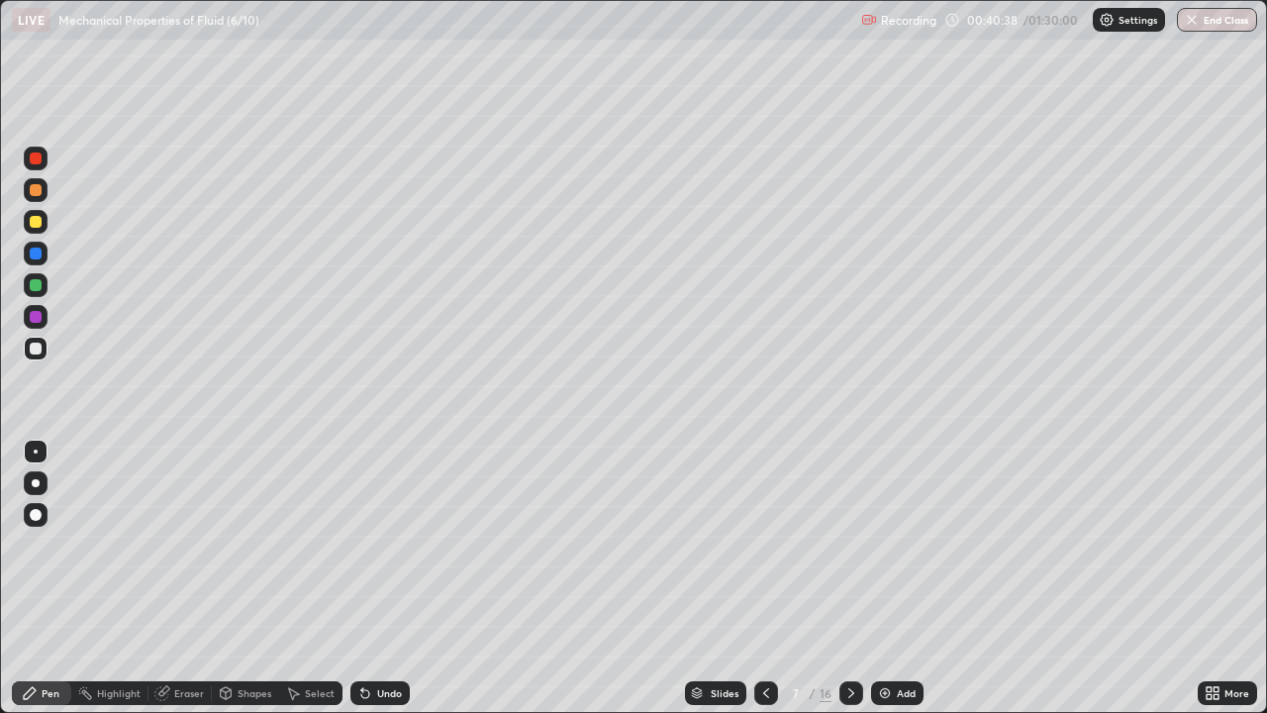
click at [765, 578] on icon at bounding box center [766, 693] width 16 height 16
click at [850, 578] on icon at bounding box center [851, 693] width 16 height 16
click at [763, 578] on icon at bounding box center [766, 693] width 16 height 16
click at [849, 578] on icon at bounding box center [851, 693] width 16 height 16
click at [844, 578] on icon at bounding box center [851, 693] width 16 height 16
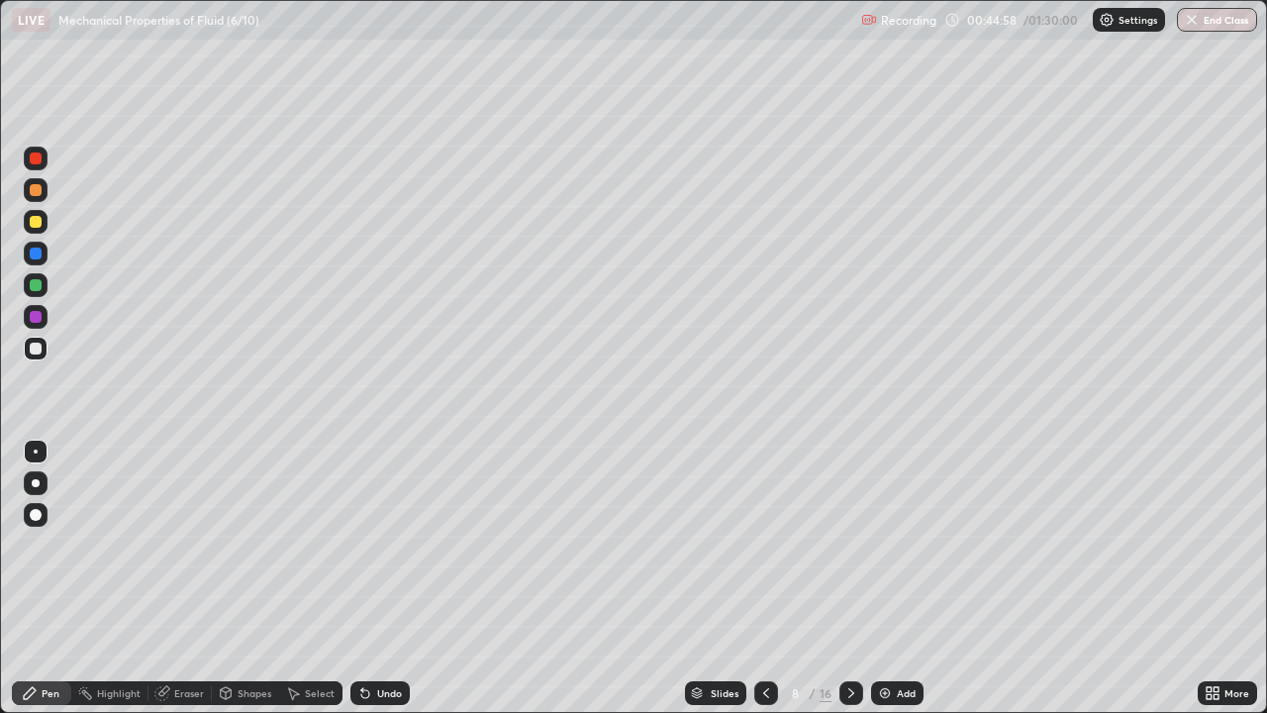
click at [848, 578] on icon at bounding box center [851, 693] width 16 height 16
click at [251, 578] on div "Shapes" at bounding box center [255, 693] width 34 height 10
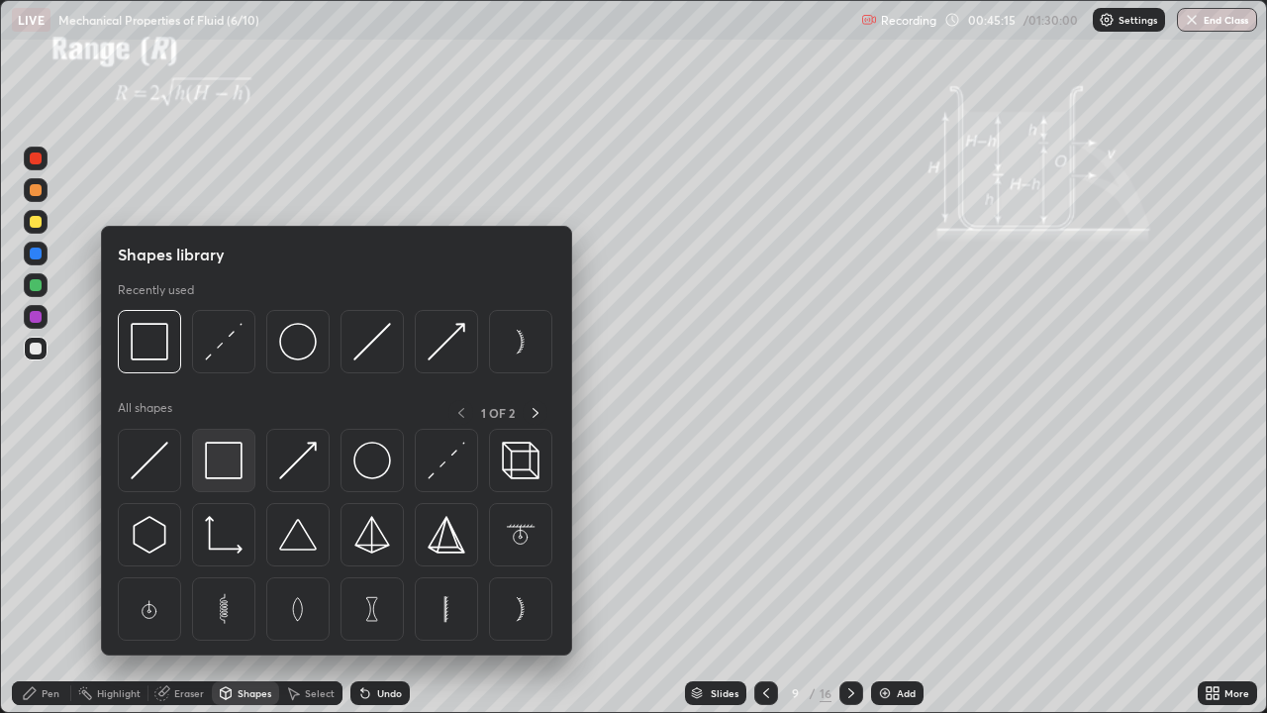
click at [225, 454] on img at bounding box center [224, 460] width 38 height 38
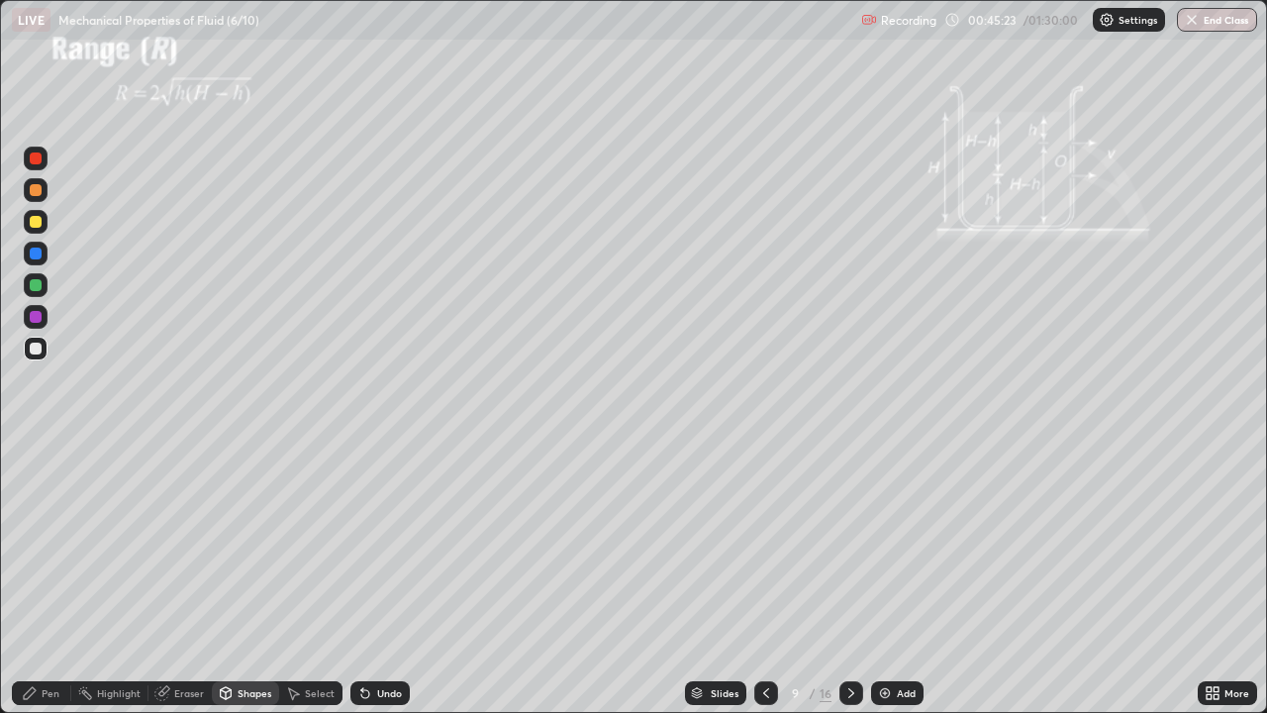
click at [176, 578] on div "Eraser" at bounding box center [189, 693] width 30 height 10
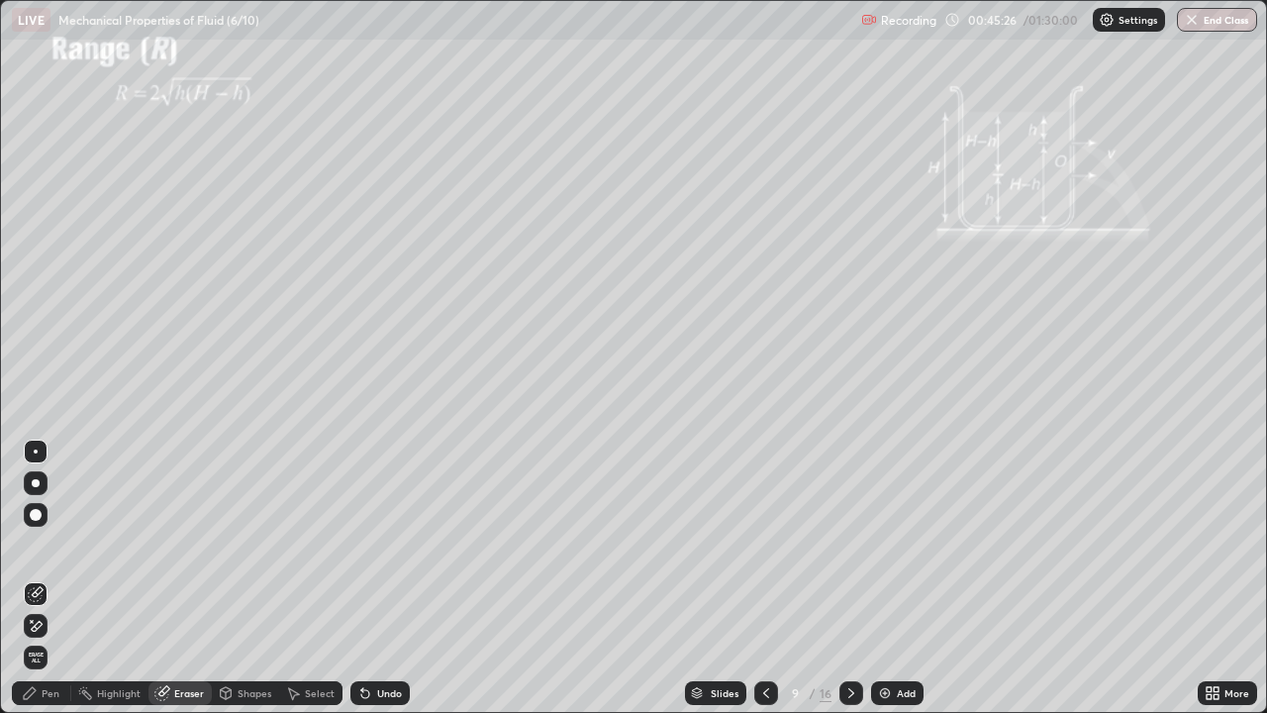
click at [242, 578] on div "Shapes" at bounding box center [255, 693] width 34 height 10
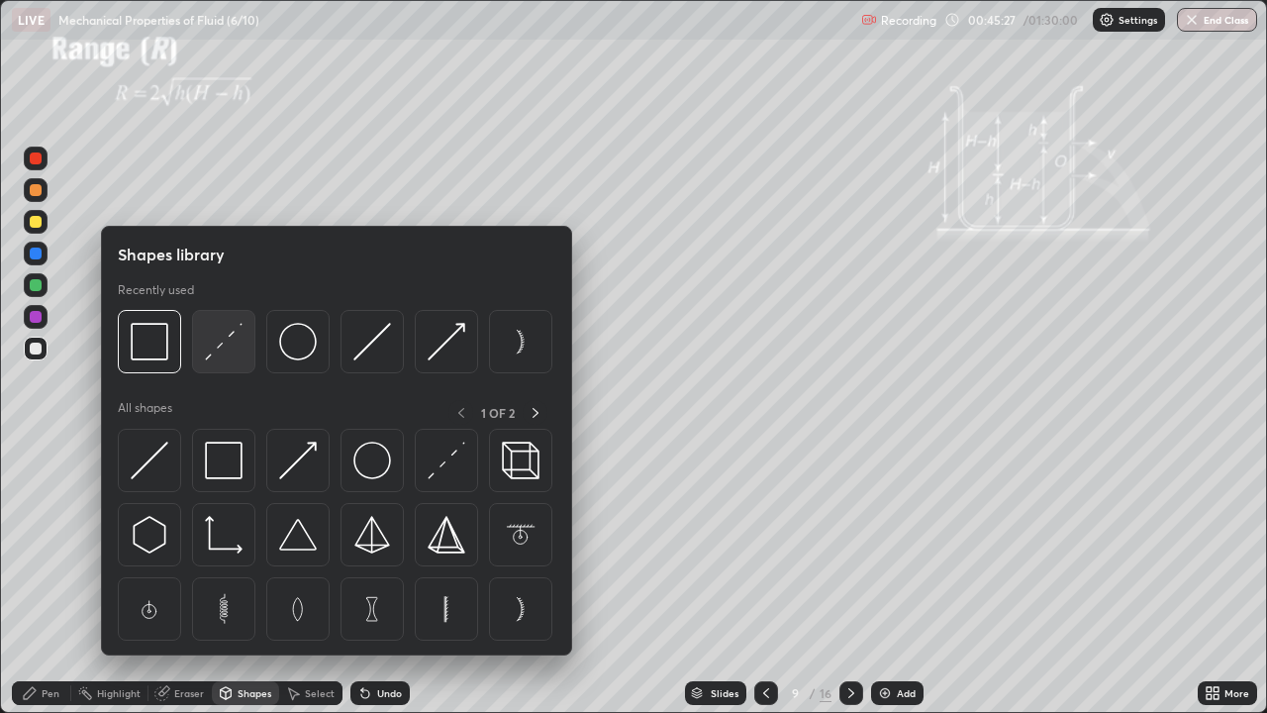
click at [220, 346] on img at bounding box center [224, 342] width 38 height 38
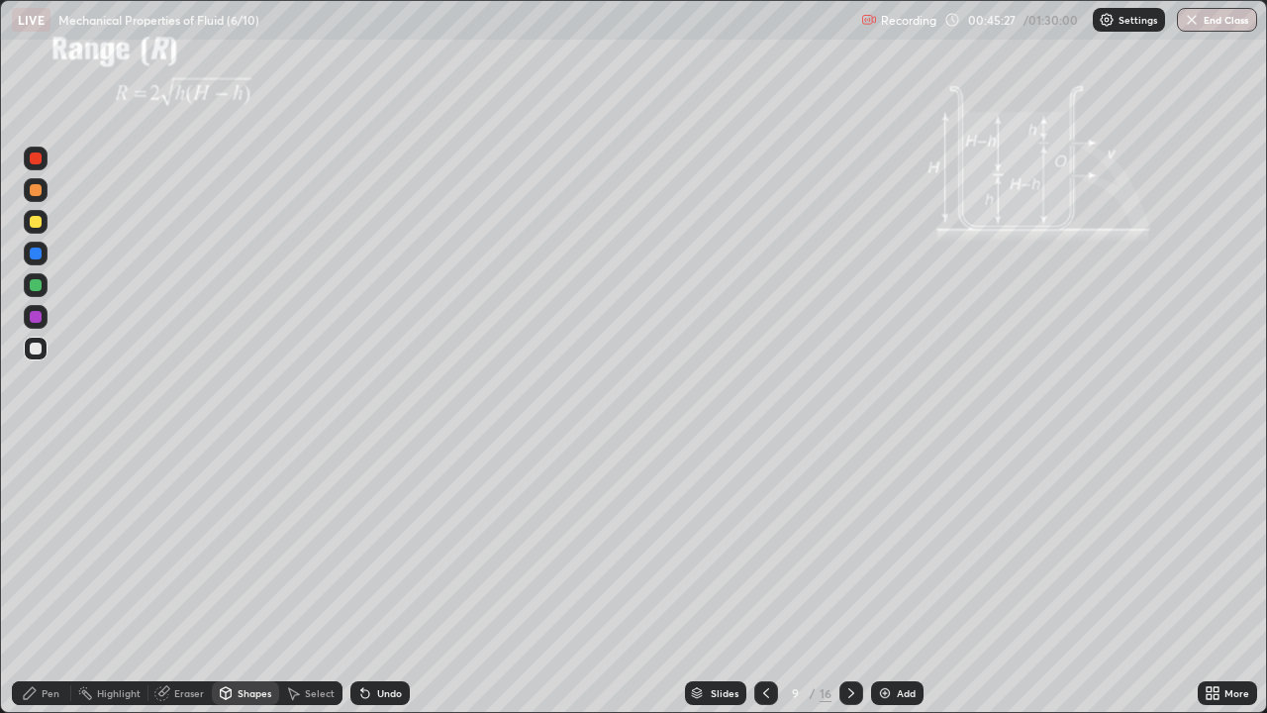
click at [41, 253] on div at bounding box center [36, 253] width 12 height 12
click at [49, 578] on div "Pen" at bounding box center [51, 693] width 18 height 10
click at [41, 345] on div at bounding box center [36, 348] width 12 height 12
click at [40, 253] on div at bounding box center [36, 253] width 12 height 12
click at [39, 224] on div at bounding box center [36, 222] width 12 height 12
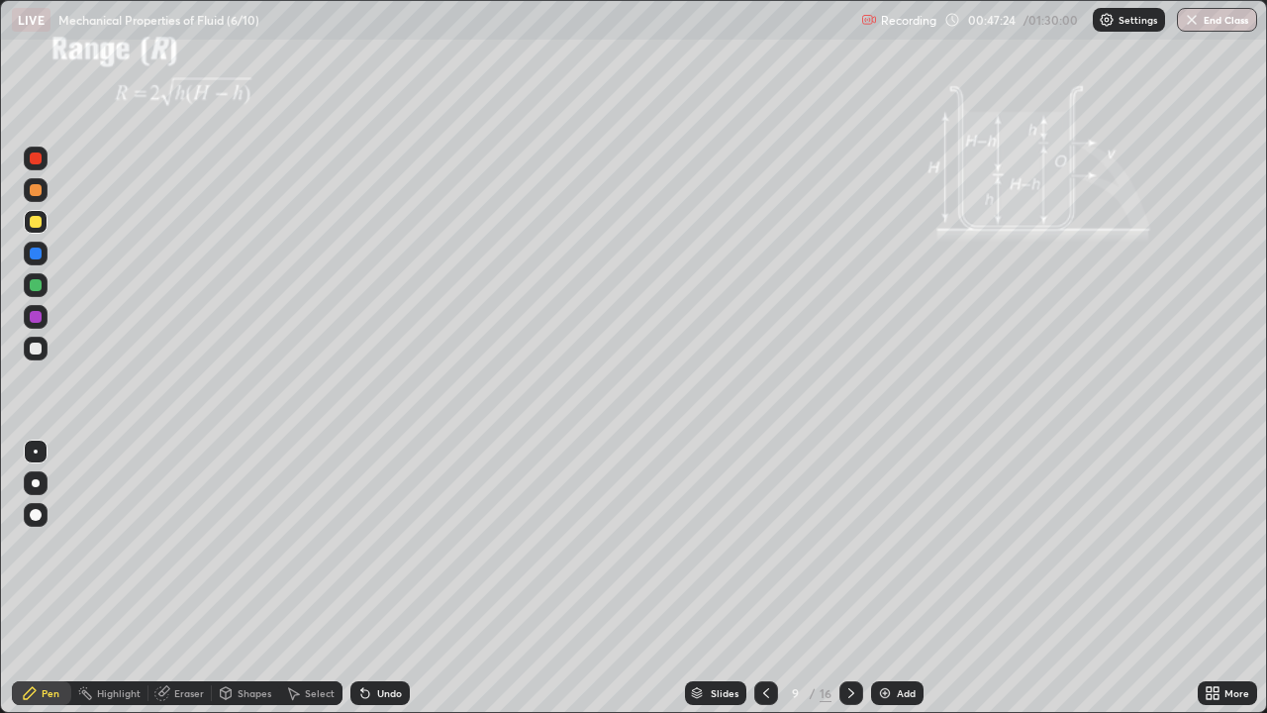
click at [39, 481] on div at bounding box center [36, 483] width 24 height 24
click at [175, 578] on div "Eraser" at bounding box center [189, 693] width 30 height 10
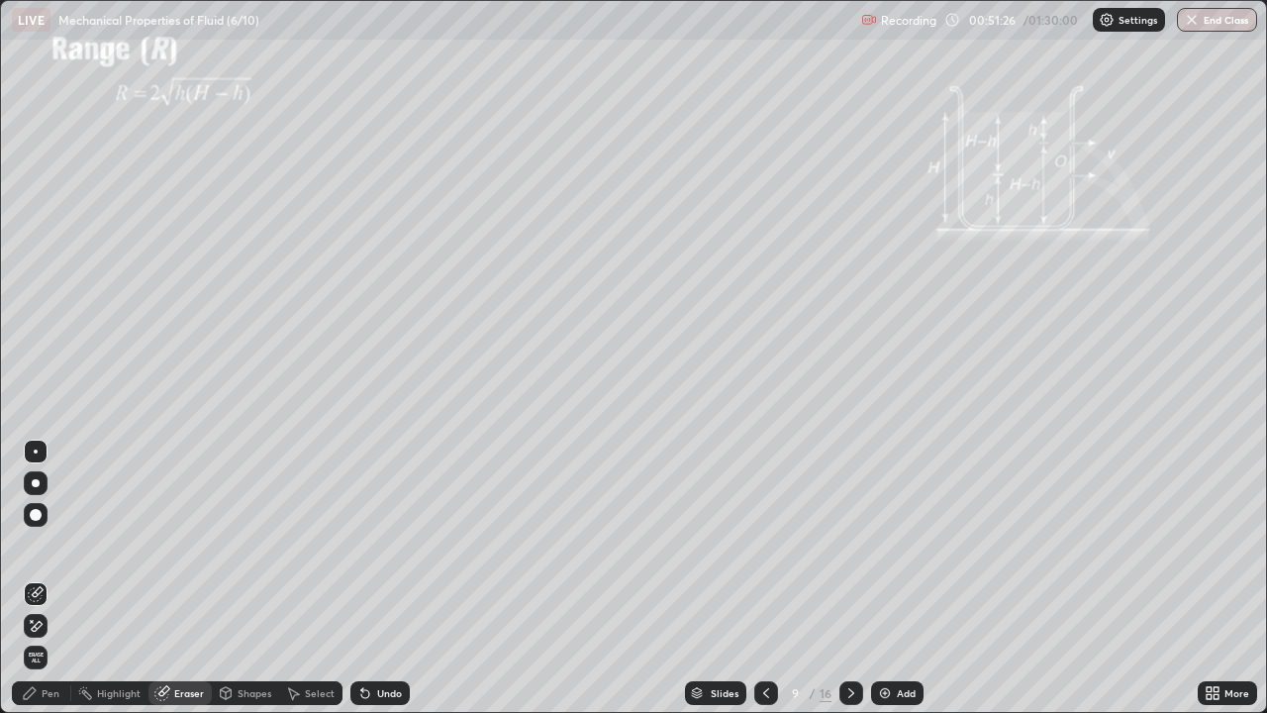
click at [40, 578] on div "Pen" at bounding box center [41, 693] width 59 height 24
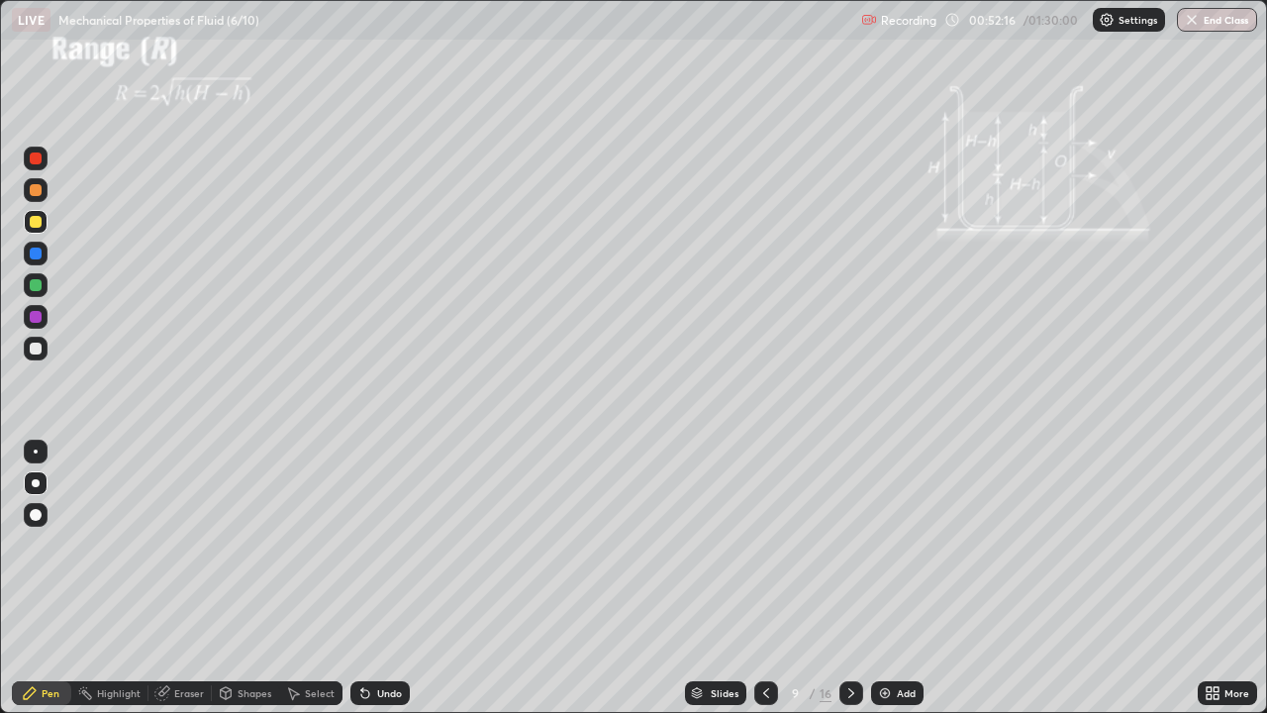
click at [901, 578] on div "Add" at bounding box center [906, 693] width 19 height 10
click at [247, 578] on div "Shapes" at bounding box center [245, 693] width 67 height 24
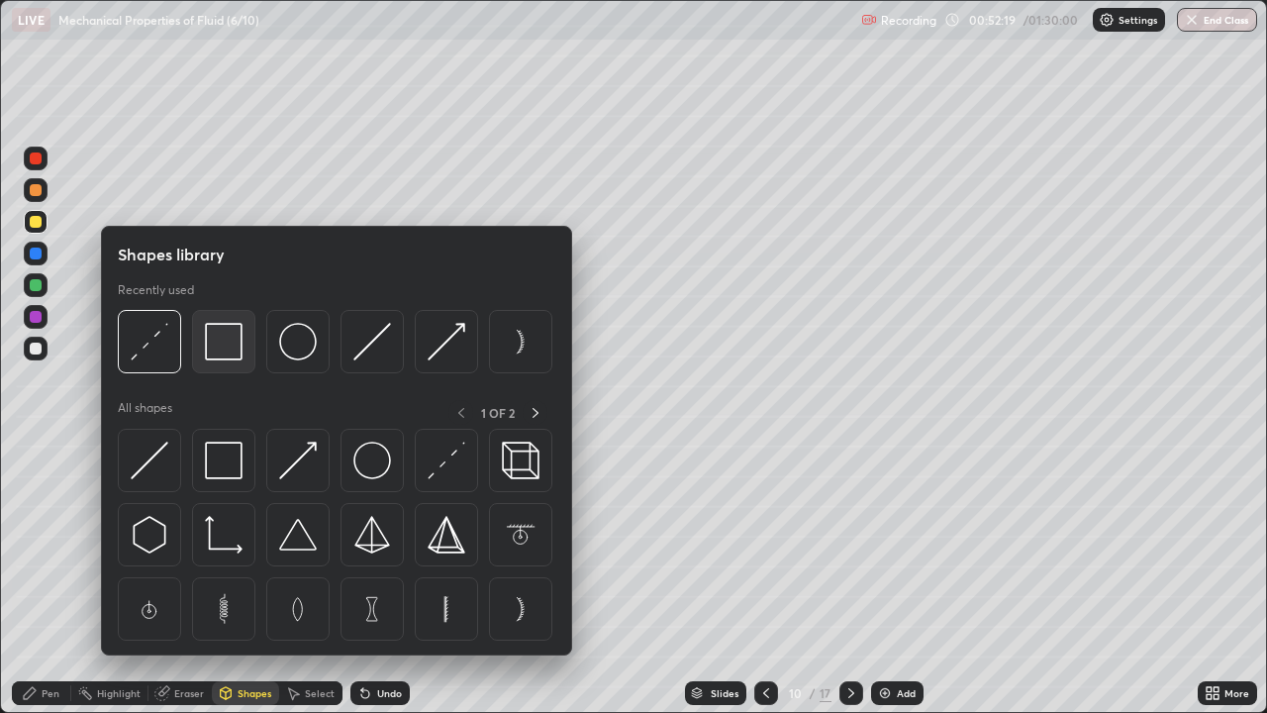
click at [229, 354] on img at bounding box center [224, 342] width 38 height 38
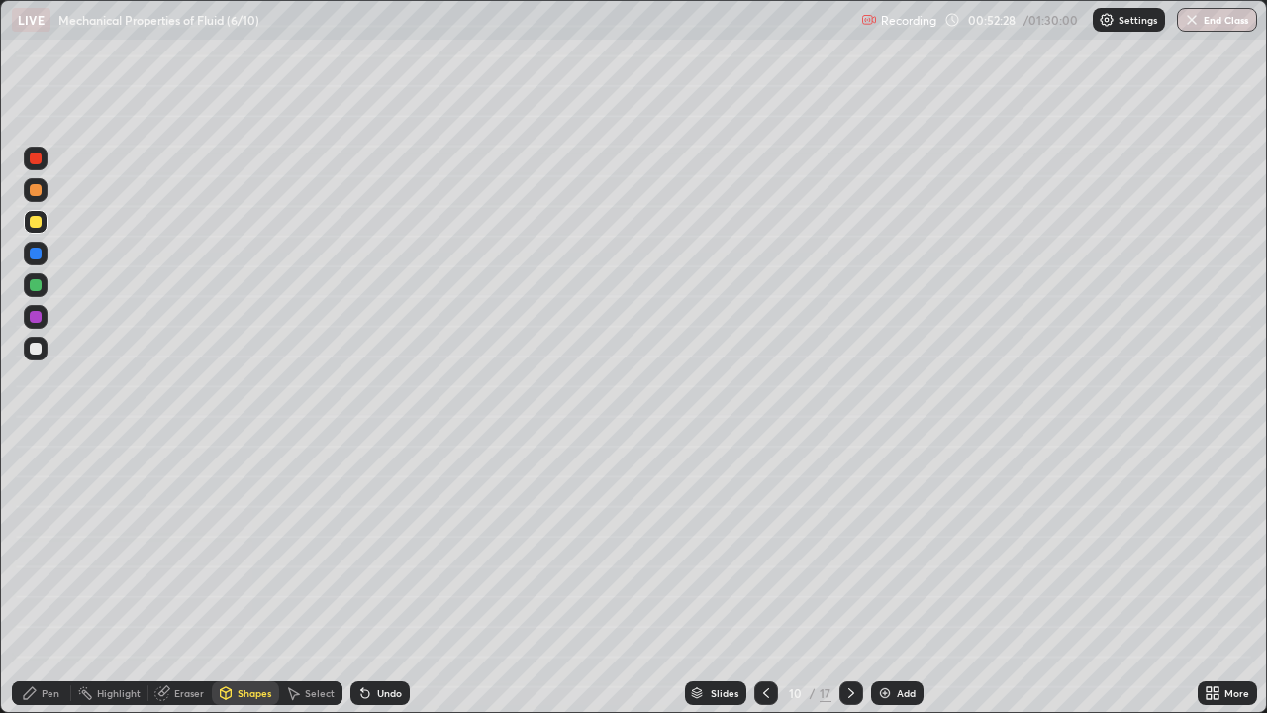
click at [231, 578] on icon at bounding box center [226, 693] width 16 height 16
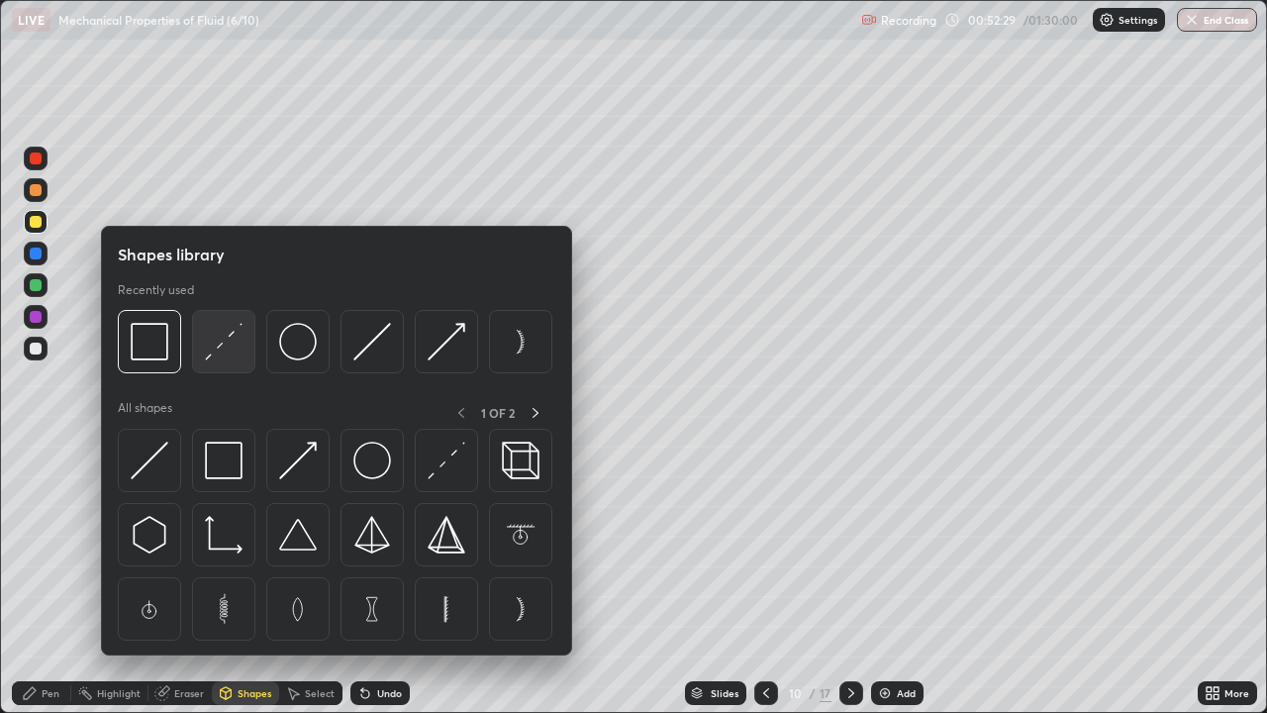
click at [214, 343] on img at bounding box center [224, 342] width 38 height 38
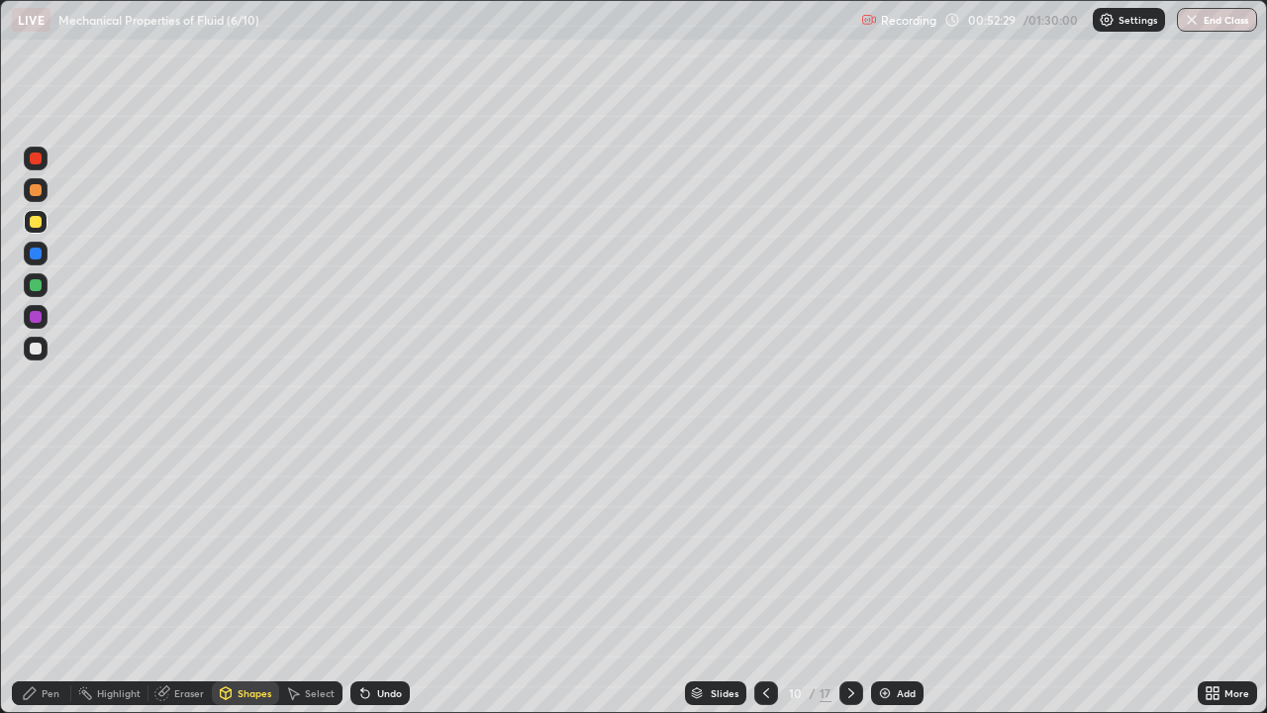
click at [37, 253] on div at bounding box center [36, 253] width 12 height 12
click at [180, 578] on div "Eraser" at bounding box center [179, 693] width 63 height 24
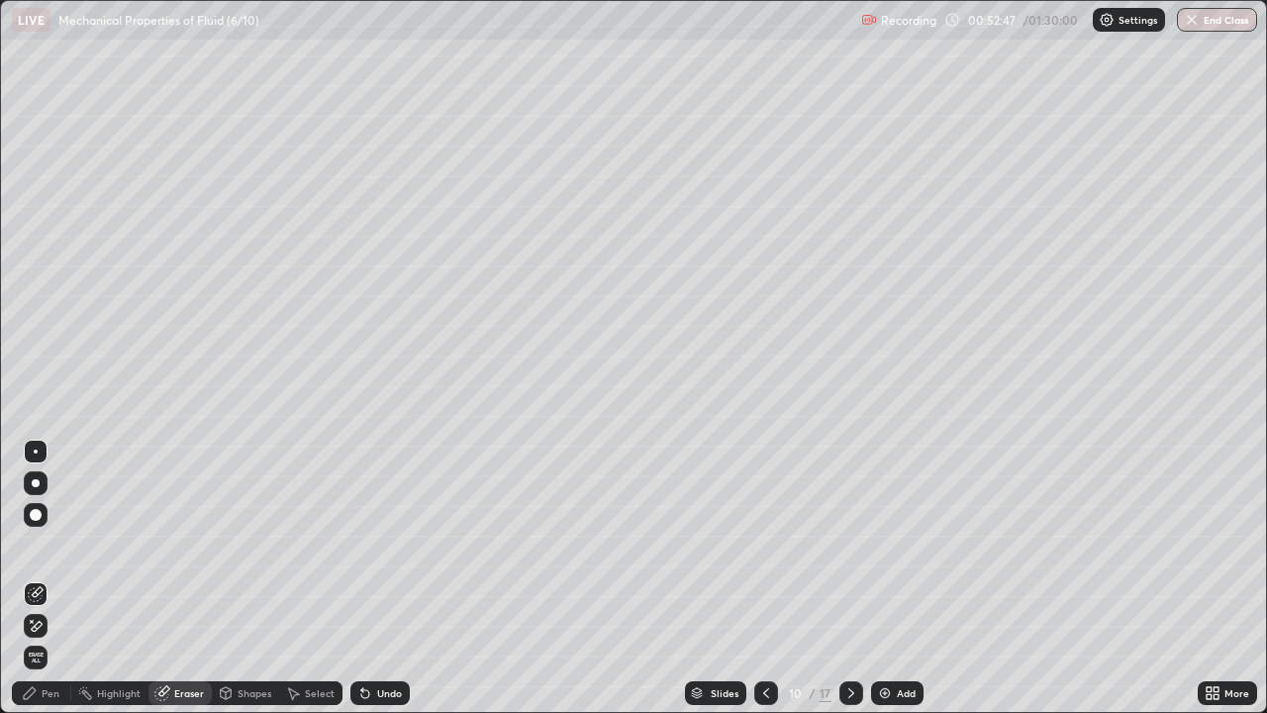
click at [36, 482] on div at bounding box center [36, 483] width 8 height 8
click at [35, 578] on icon at bounding box center [30, 693] width 12 height 12
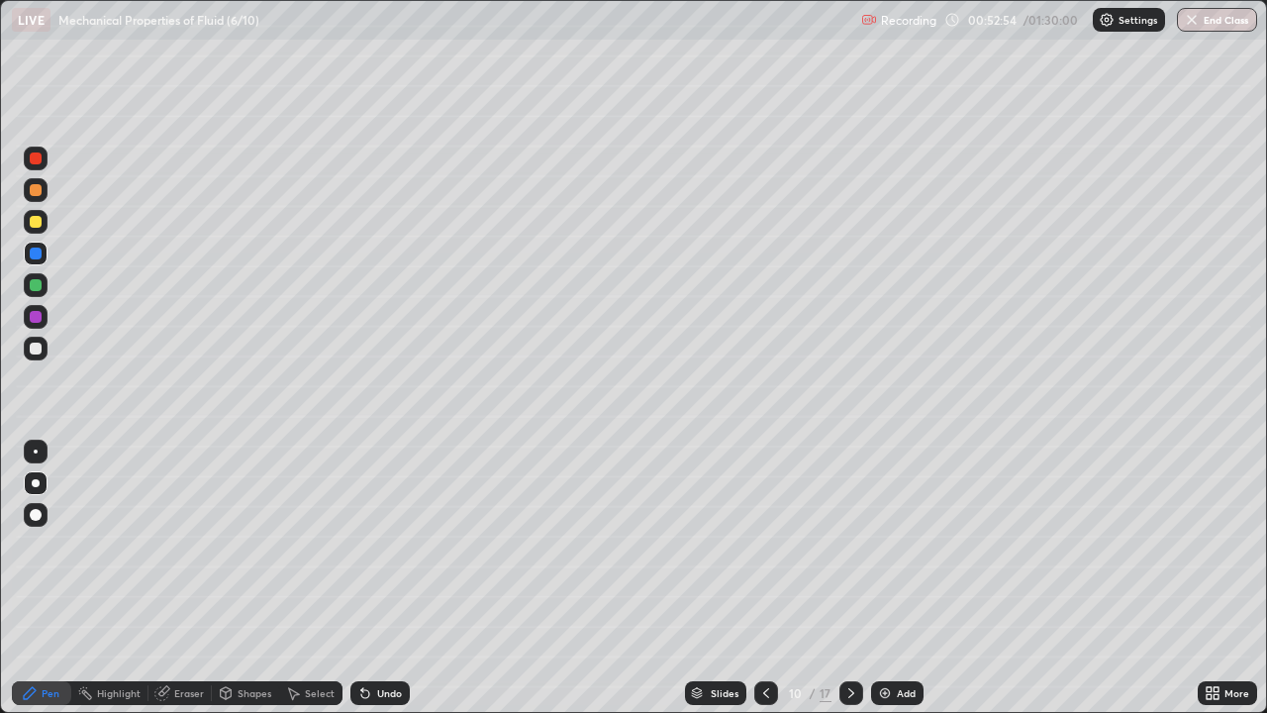
click at [47, 350] on div at bounding box center [36, 349] width 24 height 24
click at [36, 225] on div at bounding box center [36, 222] width 12 height 12
click at [32, 188] on div at bounding box center [36, 190] width 12 height 12
click at [854, 578] on icon at bounding box center [851, 693] width 16 height 16
click at [765, 578] on icon at bounding box center [766, 693] width 16 height 16
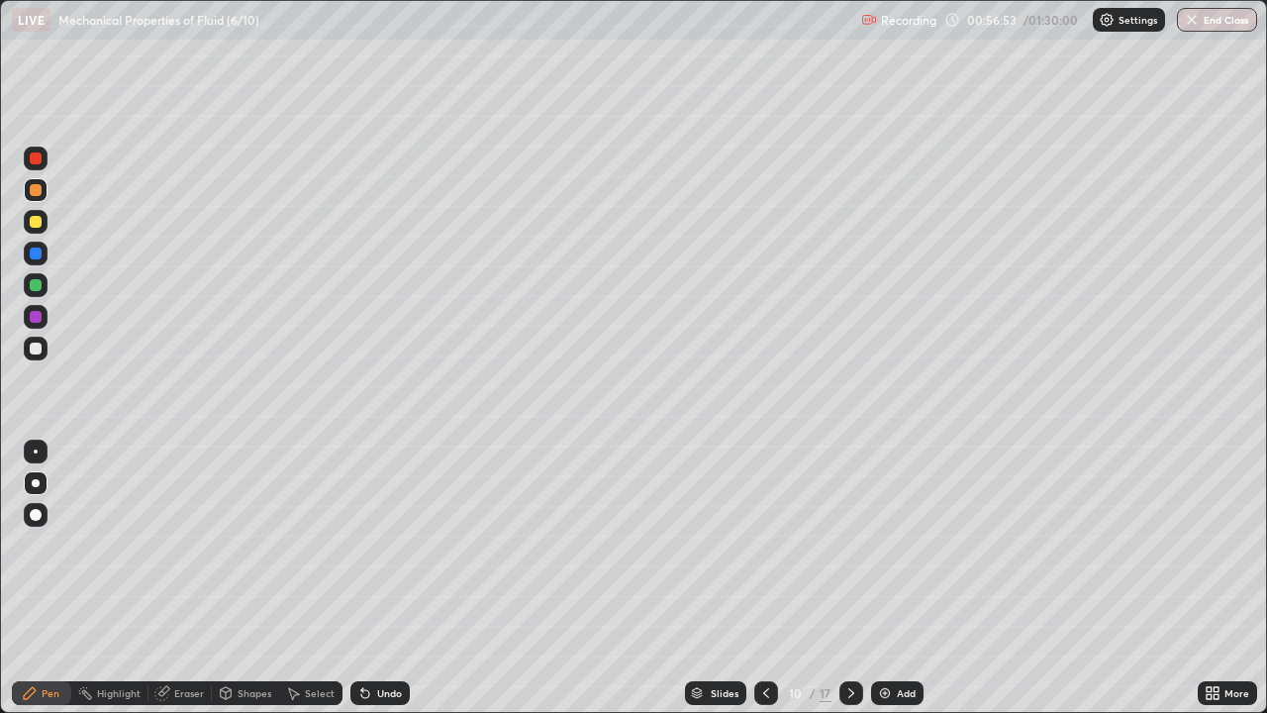
click at [900, 578] on div "Add" at bounding box center [906, 693] width 19 height 10
click at [37, 342] on div at bounding box center [36, 348] width 12 height 12
click at [244, 578] on div "Shapes" at bounding box center [245, 693] width 67 height 24
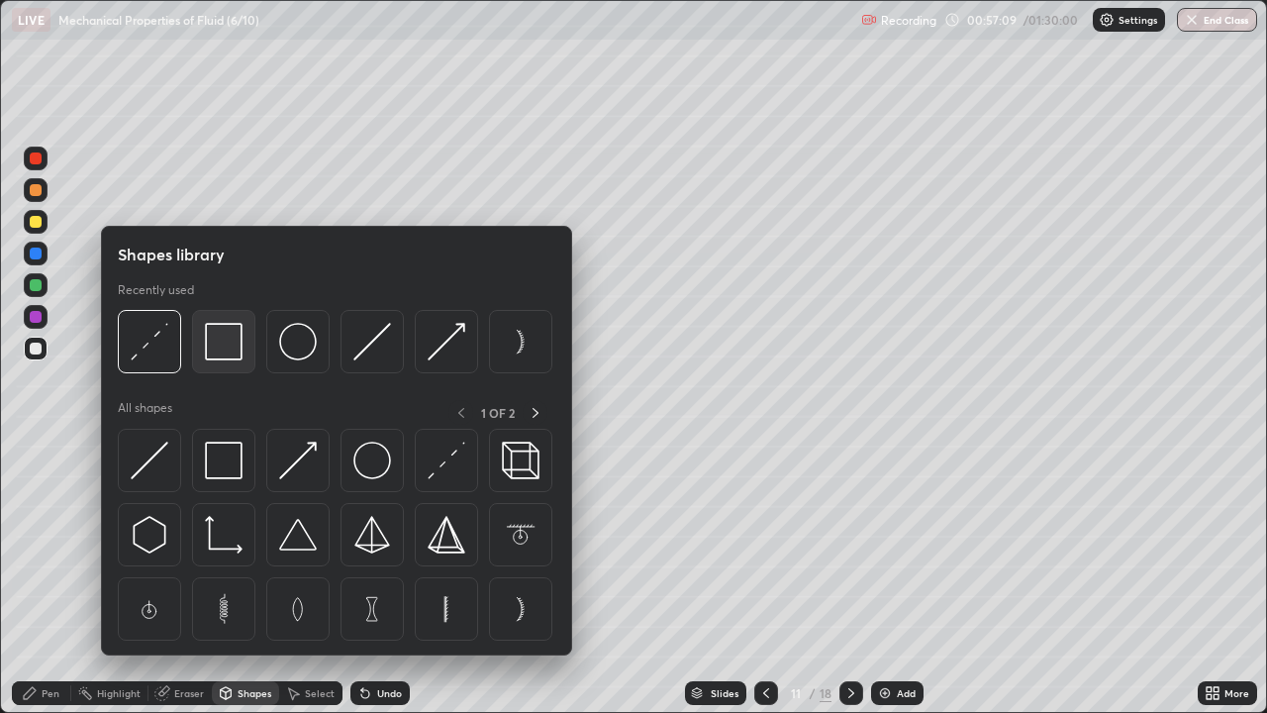
click at [229, 344] on img at bounding box center [224, 342] width 38 height 38
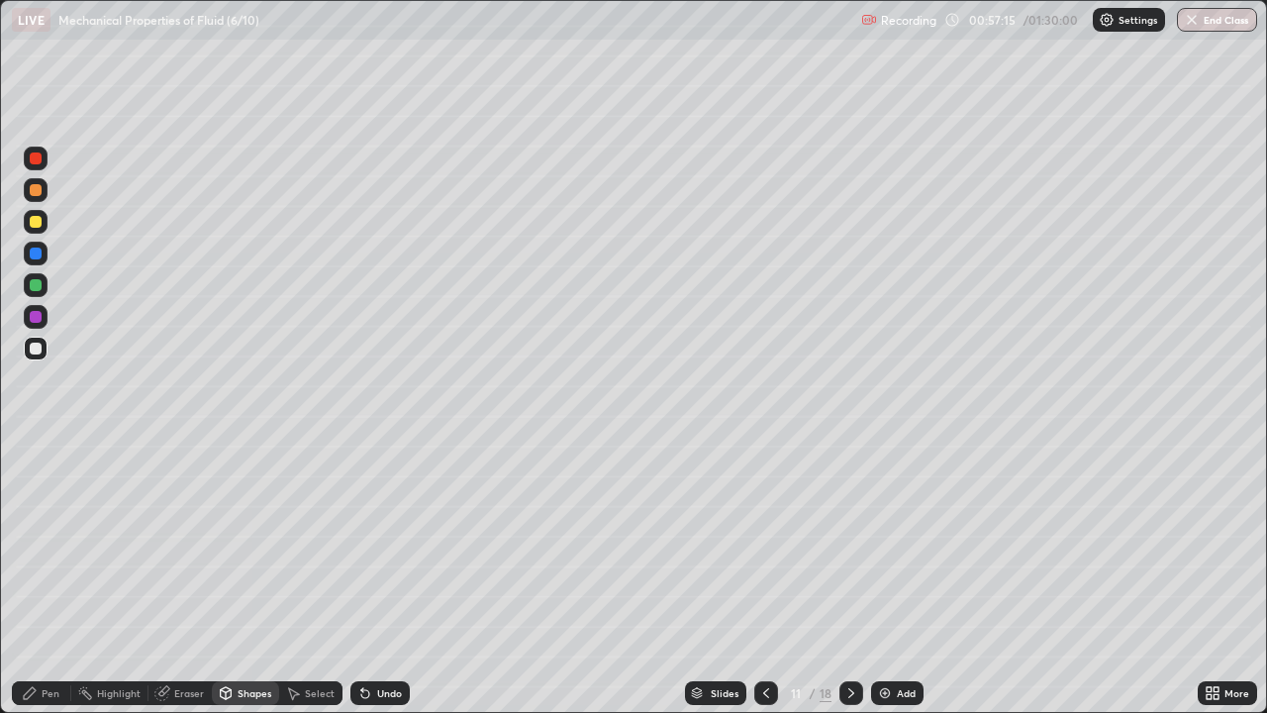
click at [194, 578] on div "Eraser" at bounding box center [189, 693] width 30 height 10
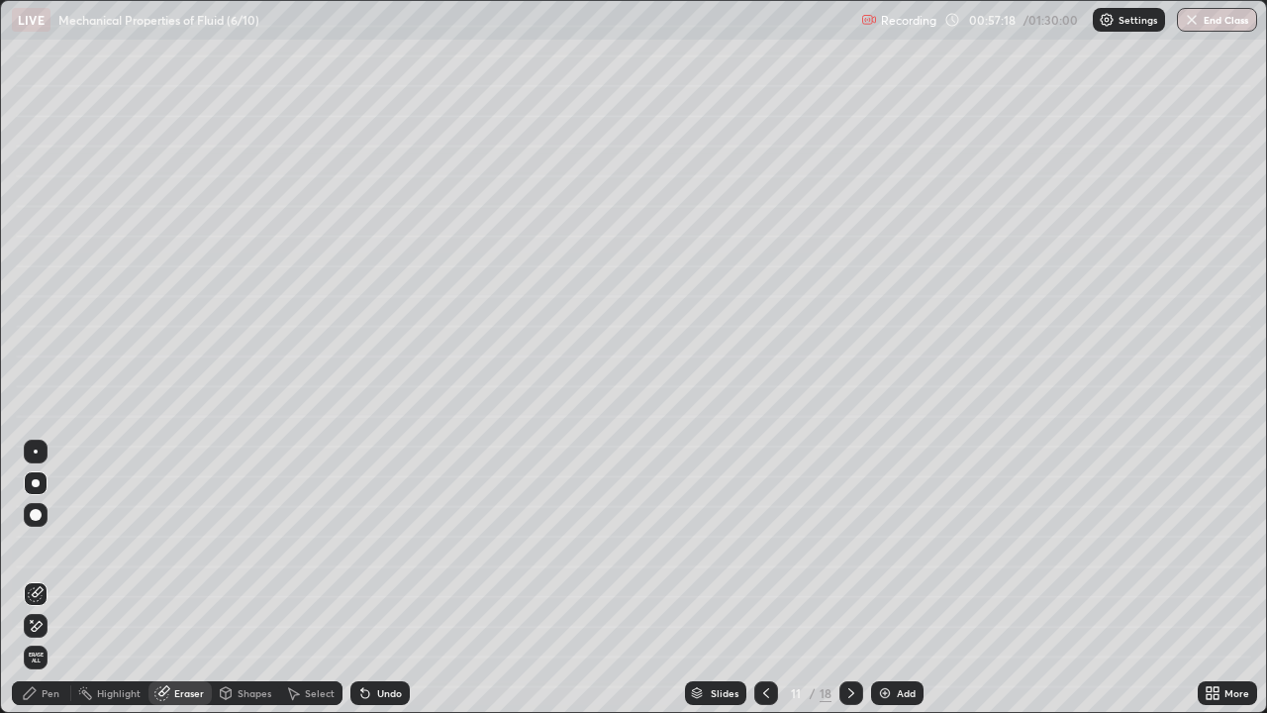
click at [47, 578] on div "Pen" at bounding box center [51, 693] width 18 height 10
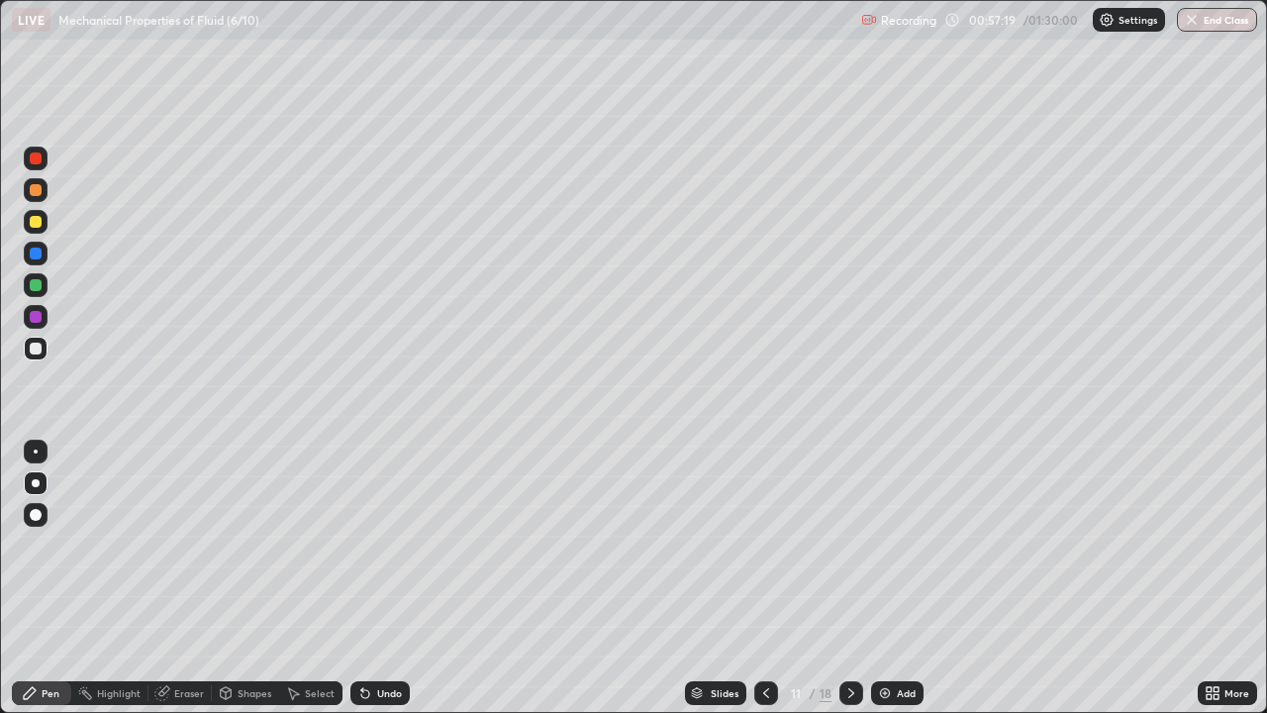
click at [40, 250] on div at bounding box center [36, 253] width 12 height 12
click at [247, 578] on div "Shapes" at bounding box center [255, 693] width 34 height 10
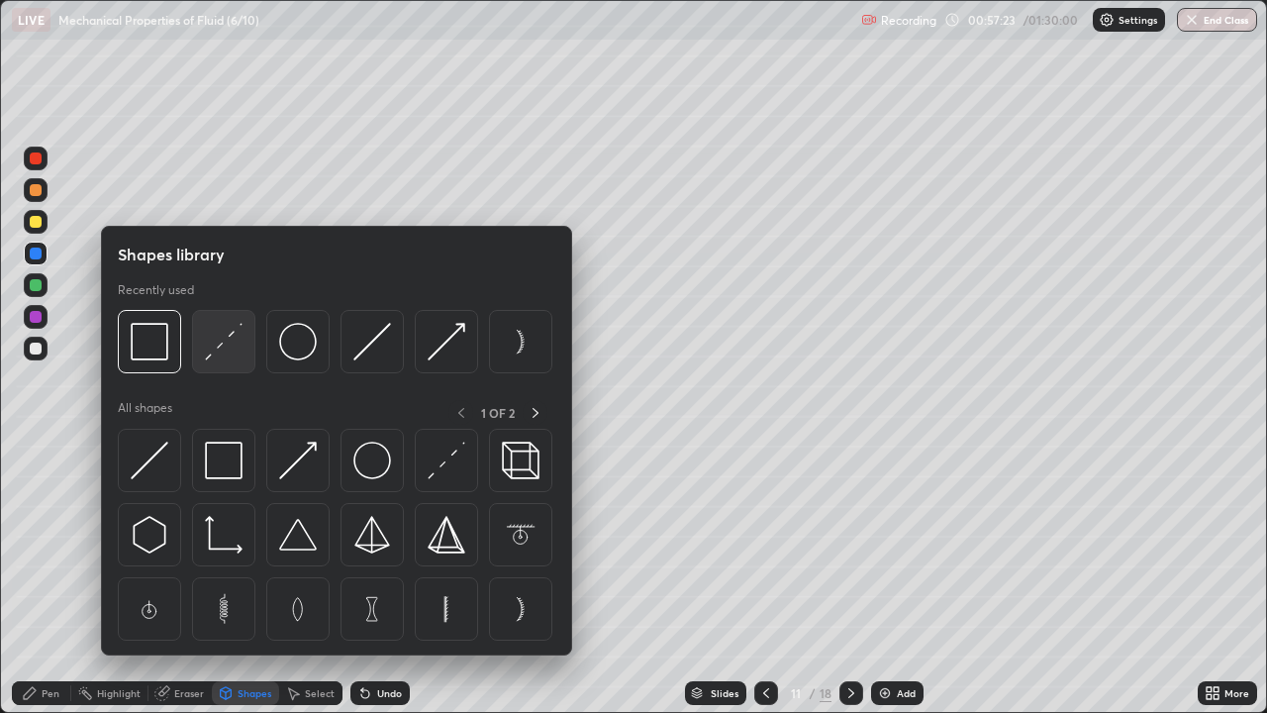
click at [228, 340] on img at bounding box center [224, 342] width 38 height 38
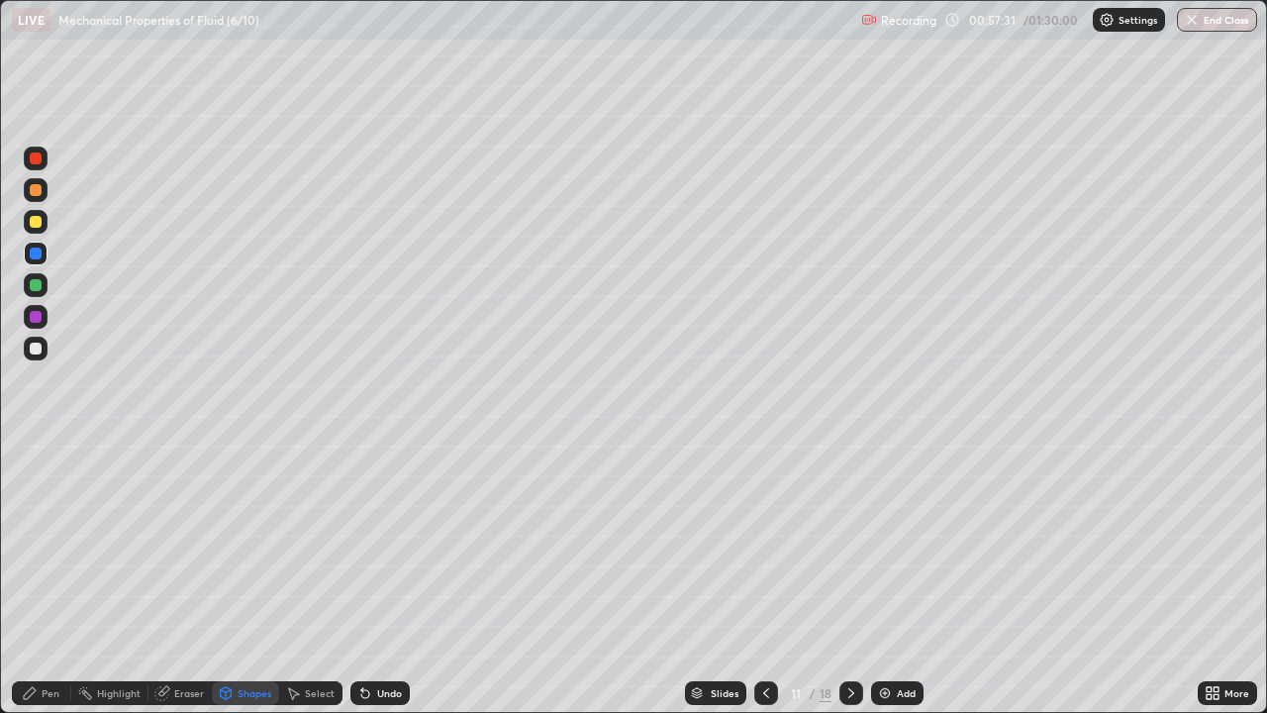
click at [38, 578] on div "Pen" at bounding box center [41, 693] width 59 height 24
click at [47, 345] on div at bounding box center [36, 349] width 24 height 24
click at [35, 451] on div at bounding box center [36, 451] width 4 height 4
click at [180, 578] on div "Eraser" at bounding box center [179, 693] width 63 height 24
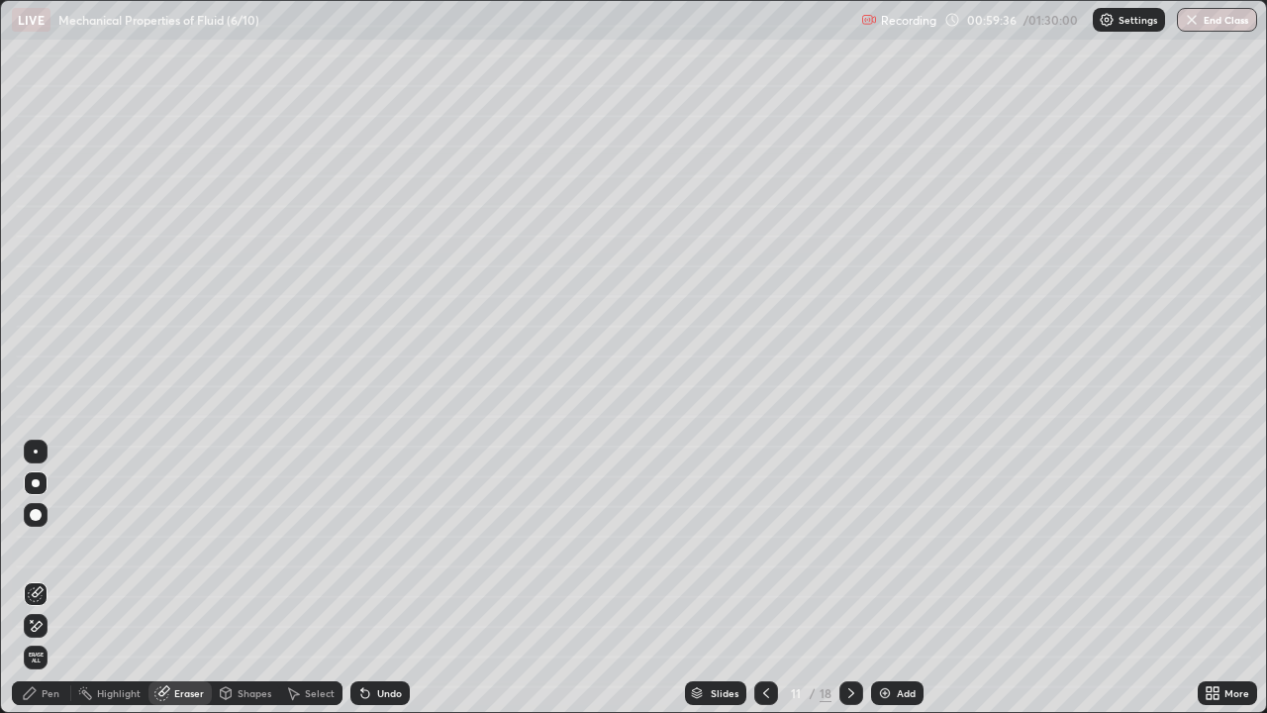
click at [39, 578] on div "Pen" at bounding box center [41, 693] width 59 height 24
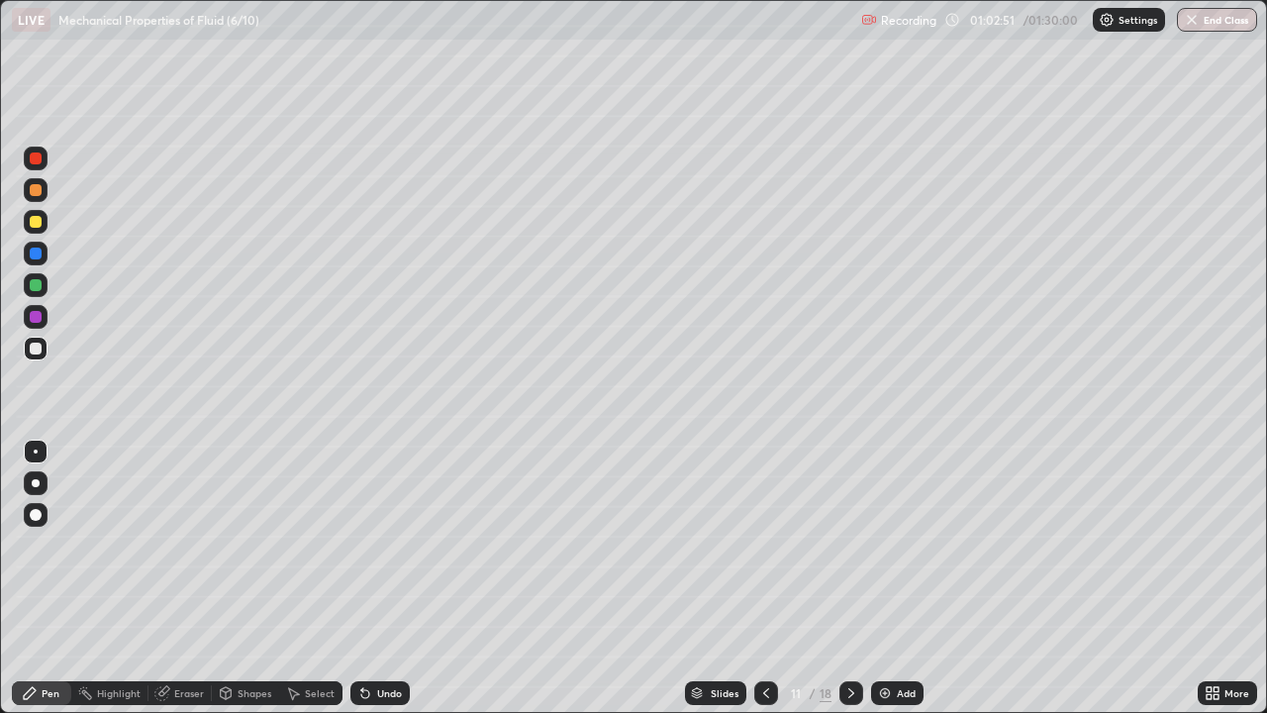
click at [903, 578] on div "Add" at bounding box center [906, 693] width 19 height 10
click at [253, 578] on div "Shapes" at bounding box center [255, 693] width 34 height 10
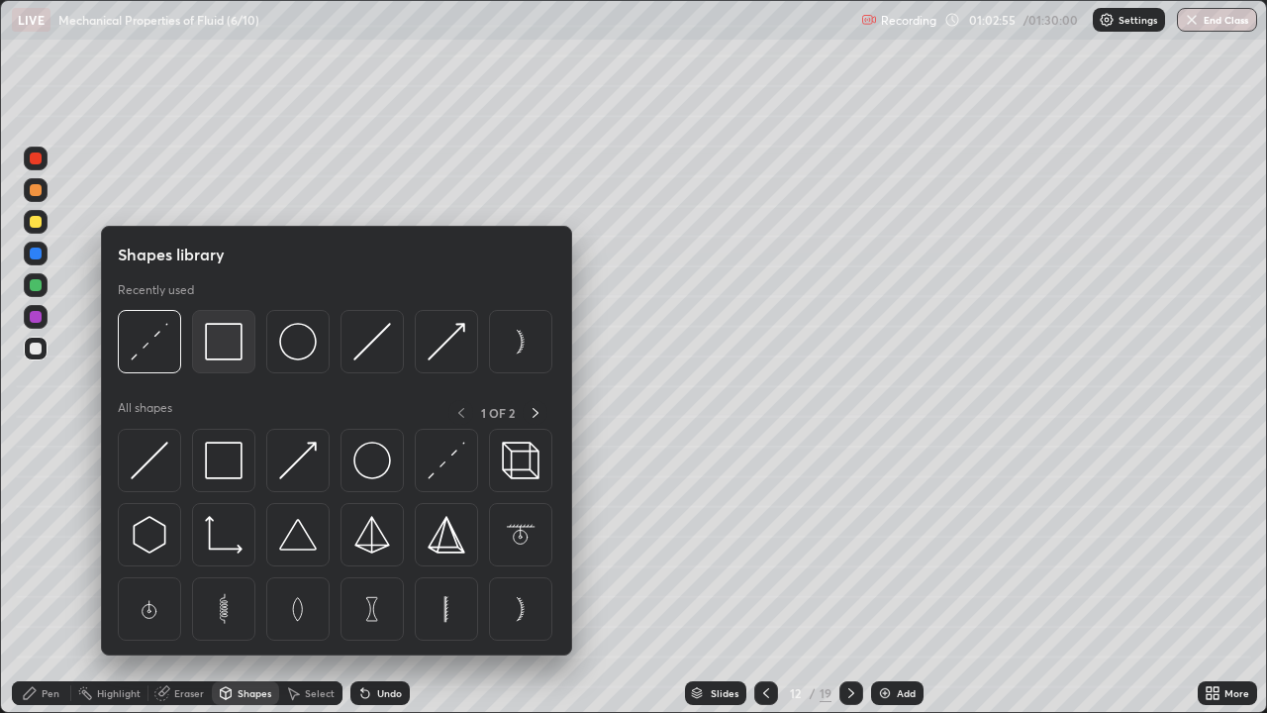
click at [228, 351] on img at bounding box center [224, 342] width 38 height 38
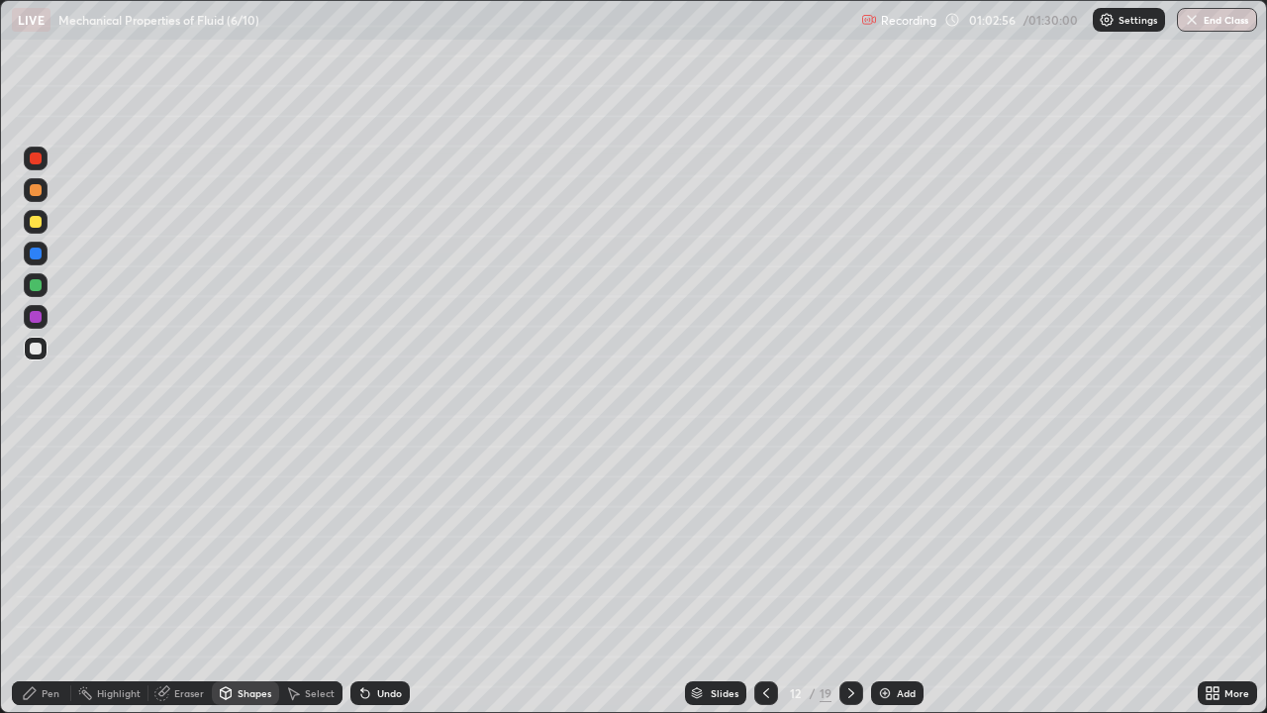
click at [39, 224] on div at bounding box center [36, 222] width 12 height 12
click at [41, 351] on div at bounding box center [36, 348] width 12 height 12
click at [40, 578] on div "Pen" at bounding box center [41, 693] width 59 height 24
click at [240, 578] on div "Shapes" at bounding box center [255, 693] width 34 height 10
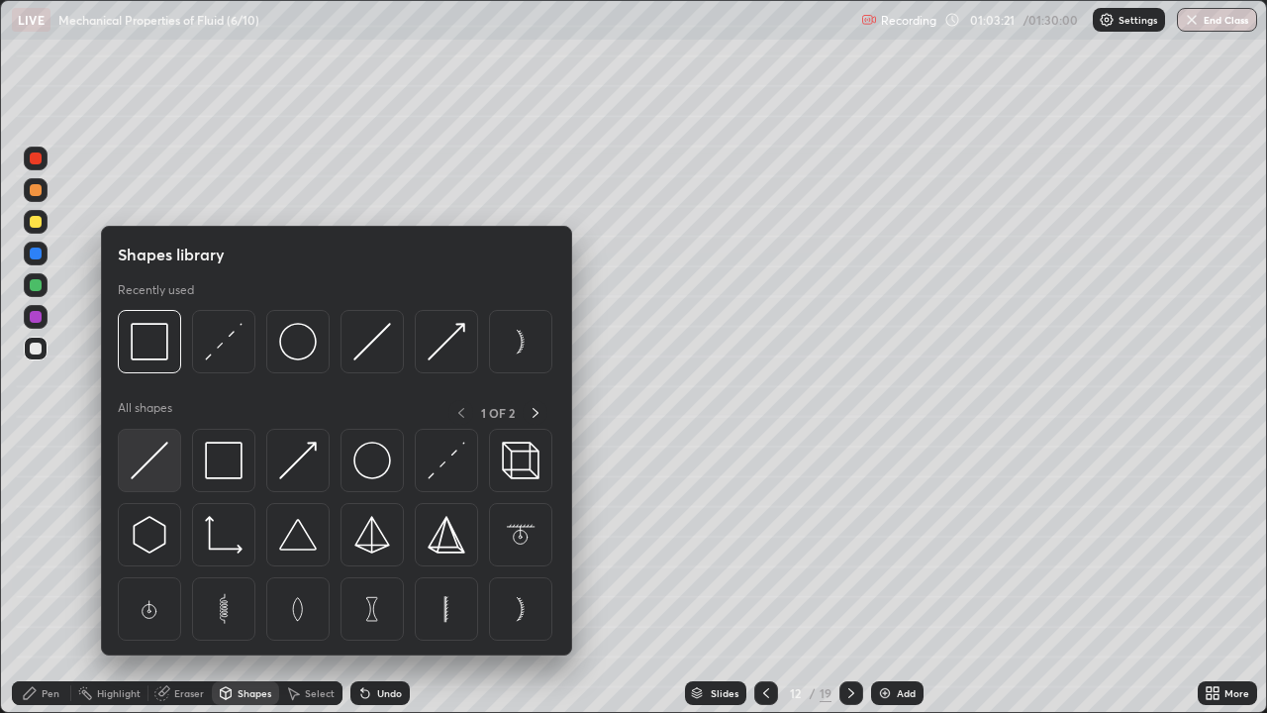
click at [151, 457] on img at bounding box center [150, 460] width 38 height 38
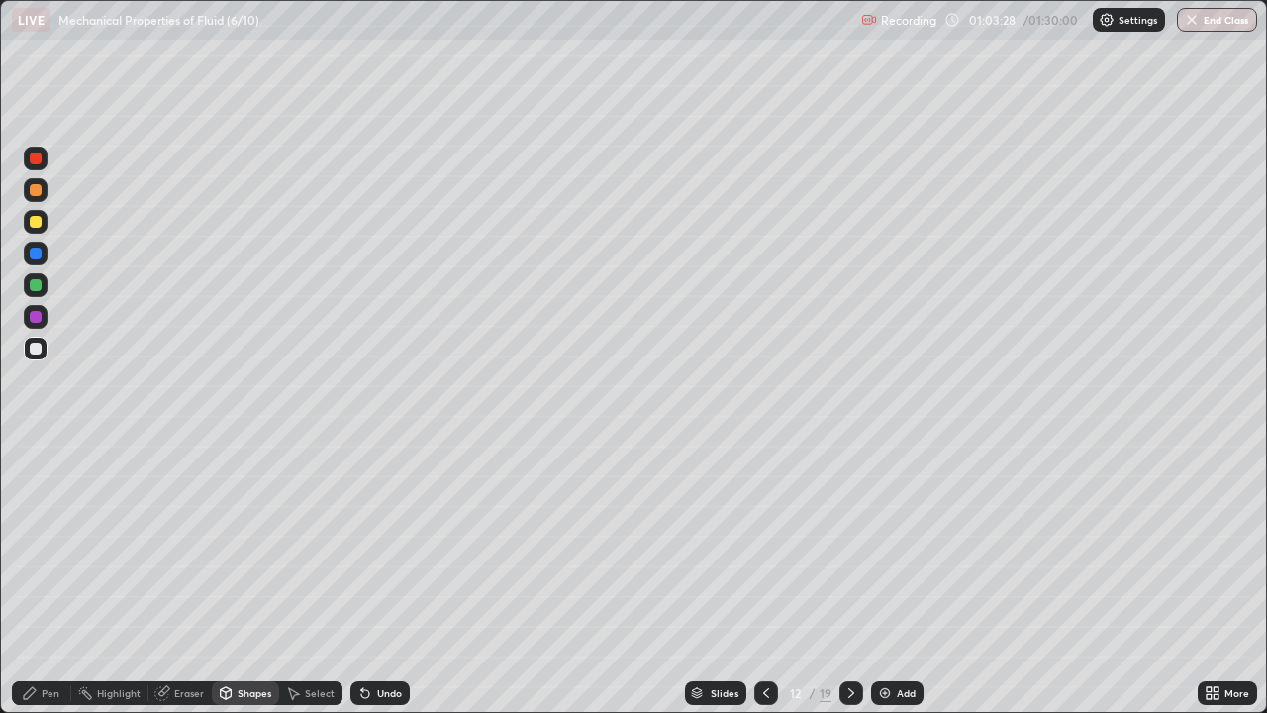
click at [238, 578] on div "Shapes" at bounding box center [255, 693] width 34 height 10
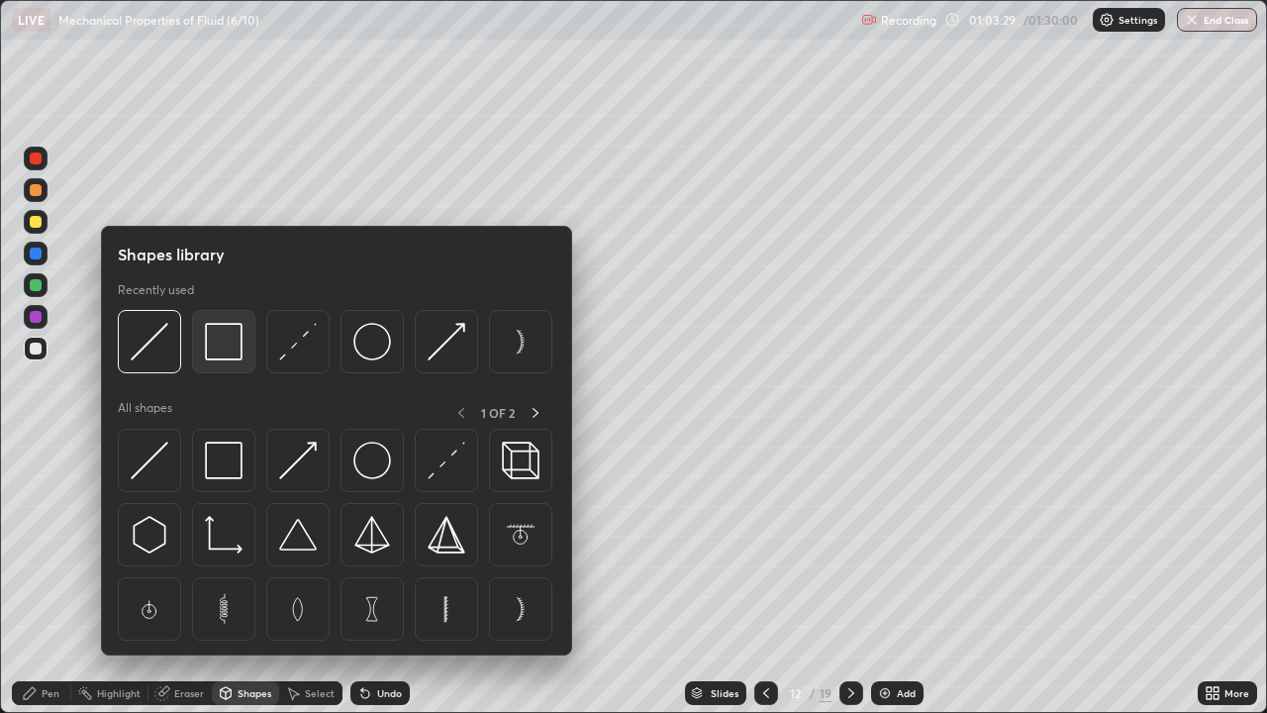
click at [227, 351] on img at bounding box center [224, 342] width 38 height 38
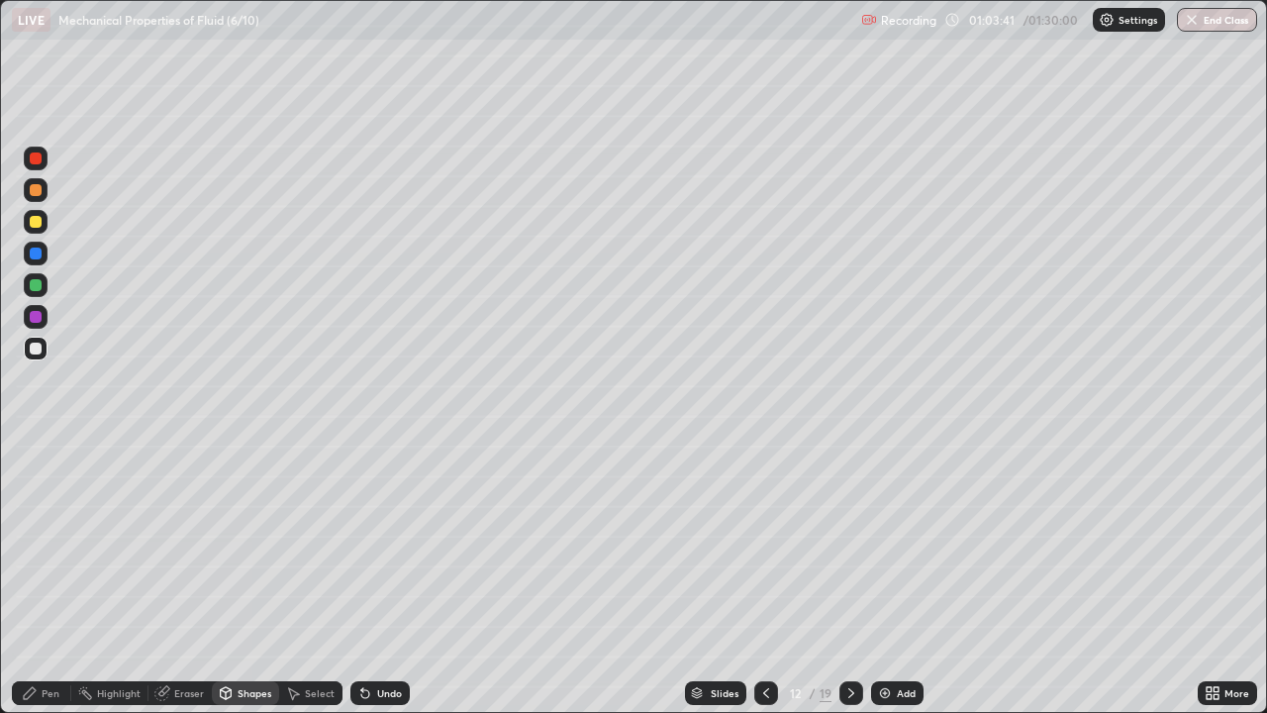
click at [47, 578] on div "Pen" at bounding box center [51, 693] width 18 height 10
click at [37, 224] on div at bounding box center [36, 222] width 12 height 12
click at [316, 578] on div "Select" at bounding box center [320, 693] width 30 height 10
click at [45, 578] on div "Pen" at bounding box center [51, 693] width 18 height 10
click at [254, 578] on div "Shapes" at bounding box center [255, 693] width 34 height 10
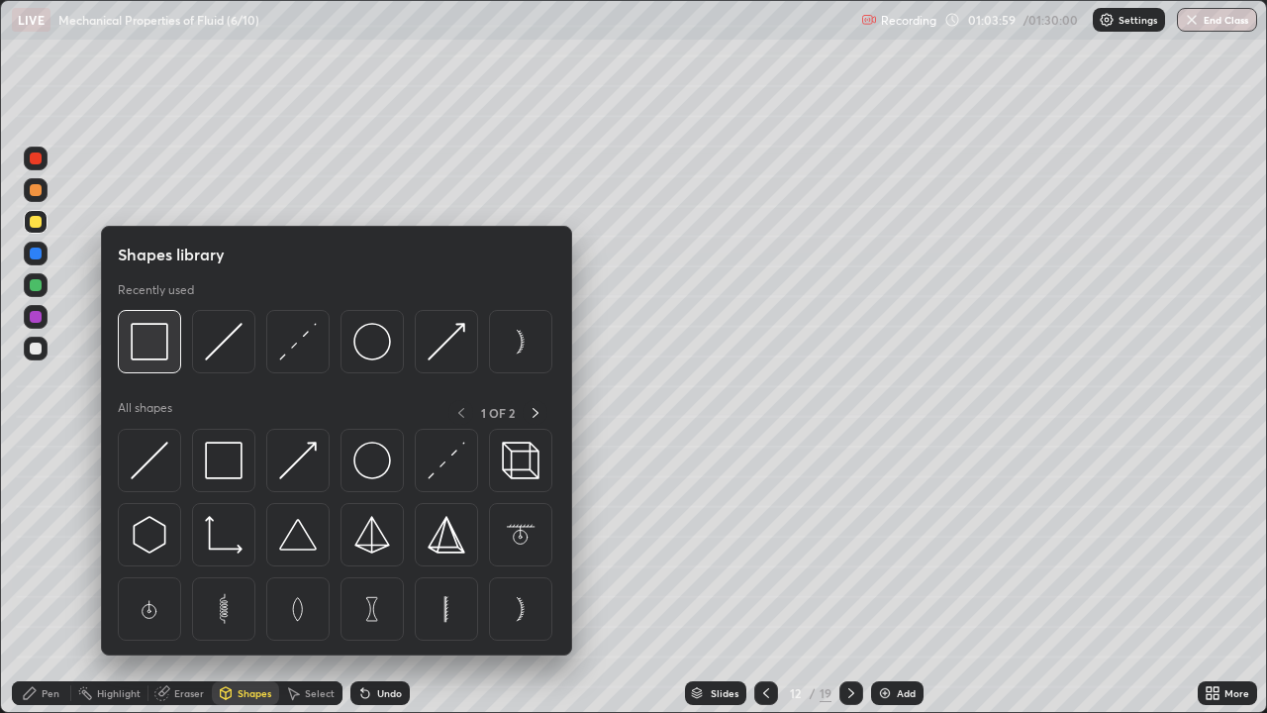
click at [160, 352] on img at bounding box center [150, 342] width 38 height 38
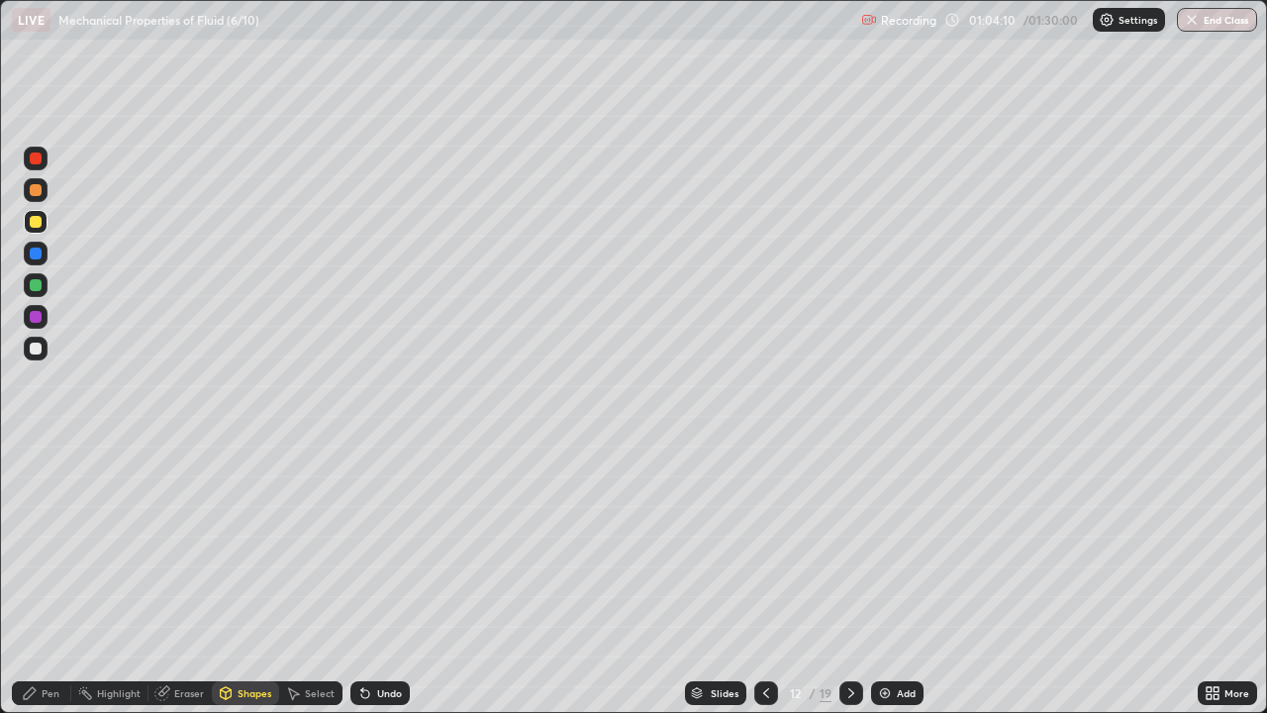
click at [54, 578] on div "Pen" at bounding box center [51, 693] width 18 height 10
click at [250, 578] on div "Shapes" at bounding box center [255, 693] width 34 height 10
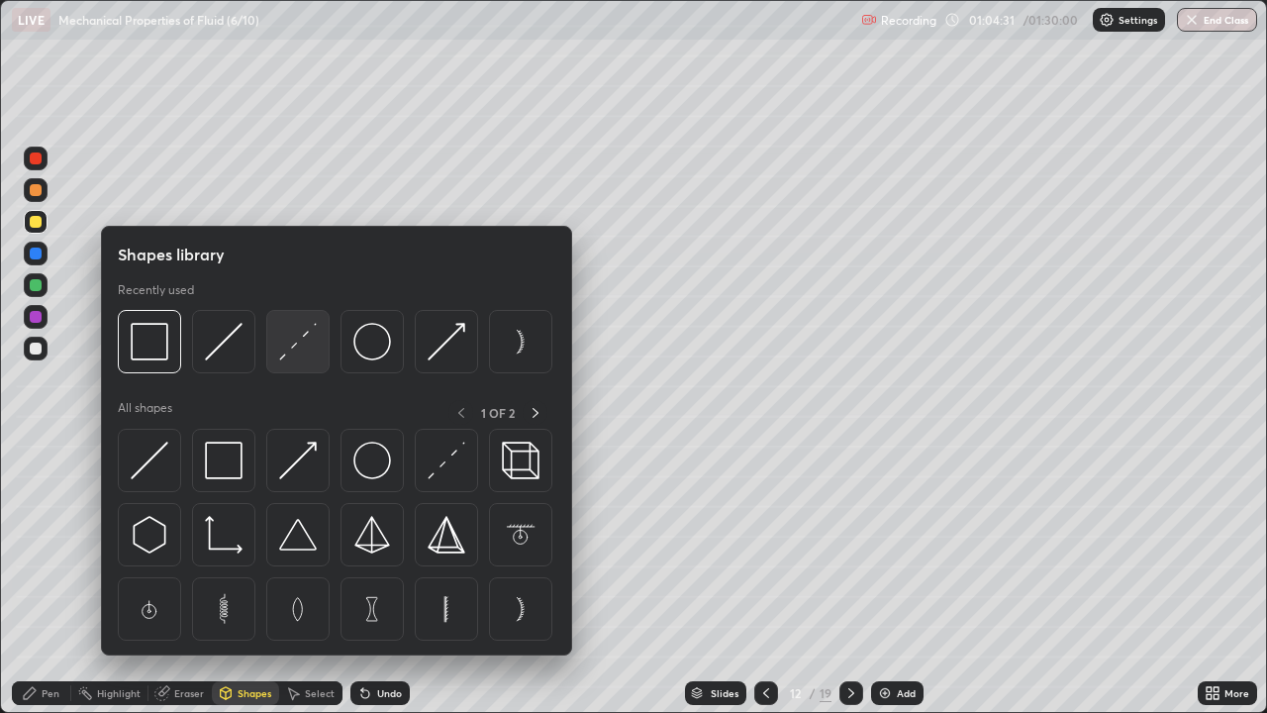
click at [296, 342] on img at bounding box center [298, 342] width 38 height 38
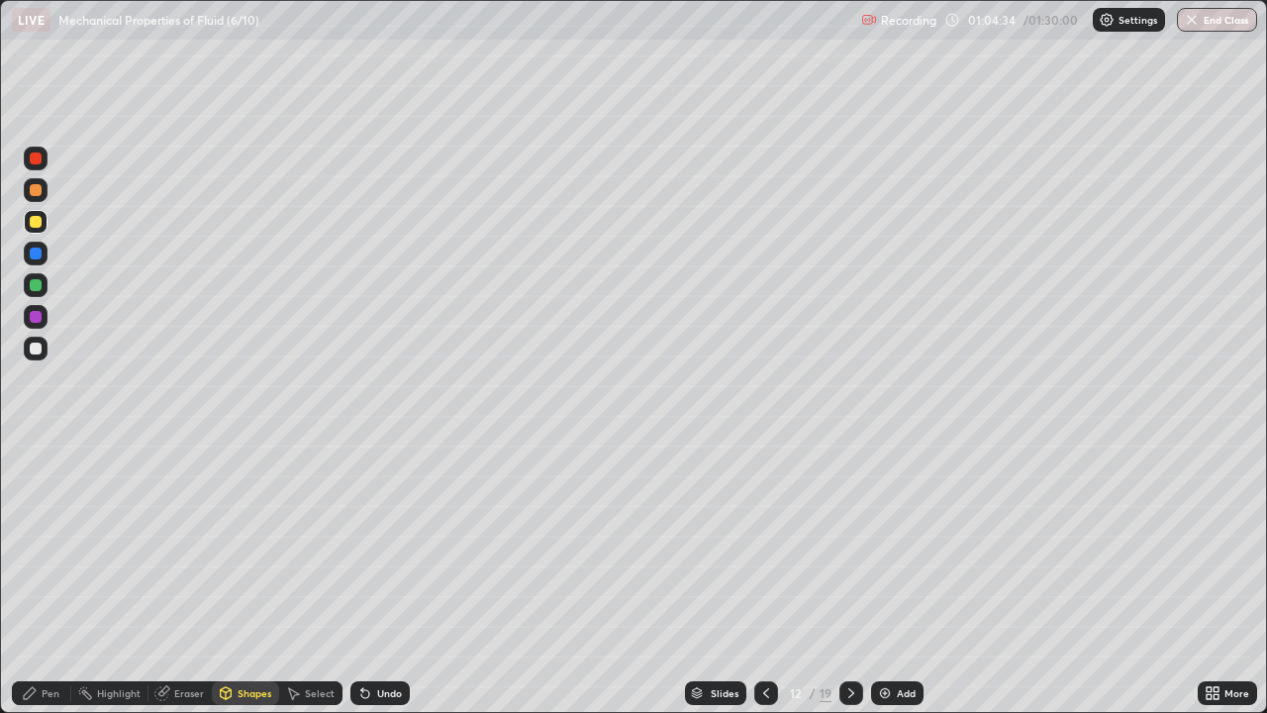
click at [38, 254] on div at bounding box center [36, 253] width 12 height 12
click at [377, 578] on div "Undo" at bounding box center [389, 693] width 25 height 10
click at [318, 578] on div "Select" at bounding box center [320, 693] width 30 height 10
click at [378, 578] on div "Undo" at bounding box center [389, 693] width 25 height 10
click at [232, 578] on icon at bounding box center [226, 693] width 16 height 16
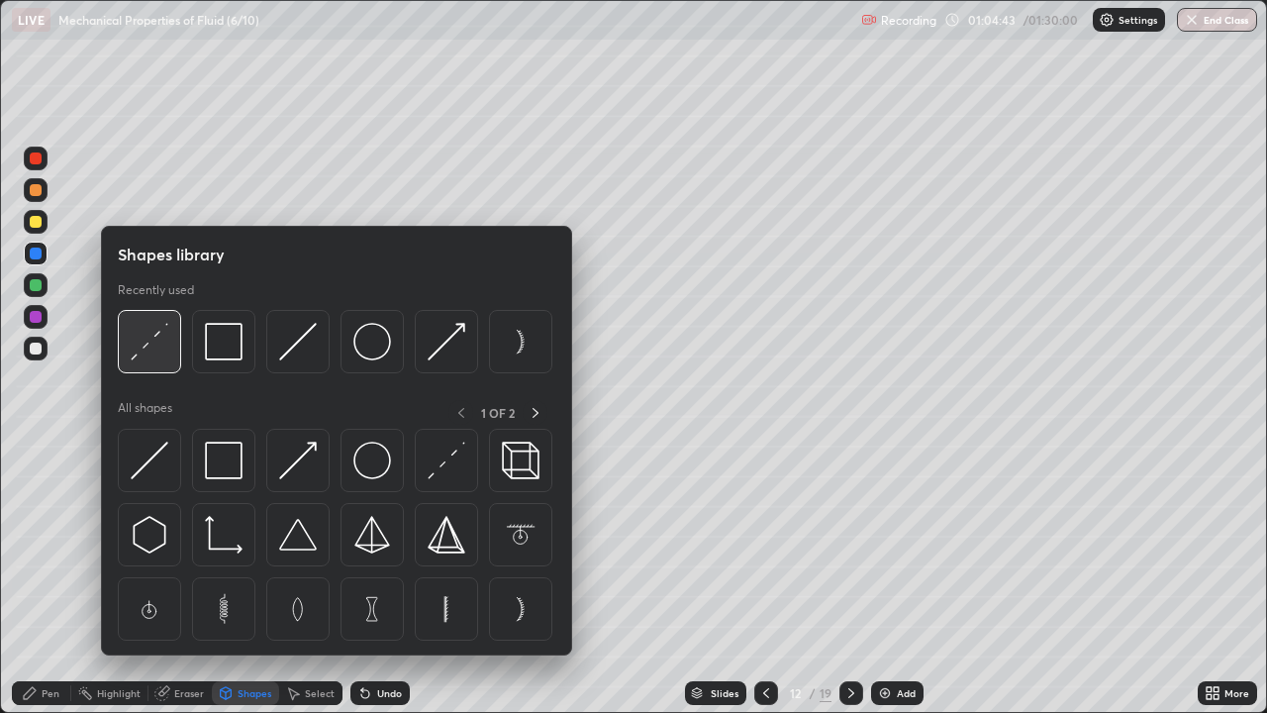
click at [155, 336] on img at bounding box center [150, 342] width 38 height 38
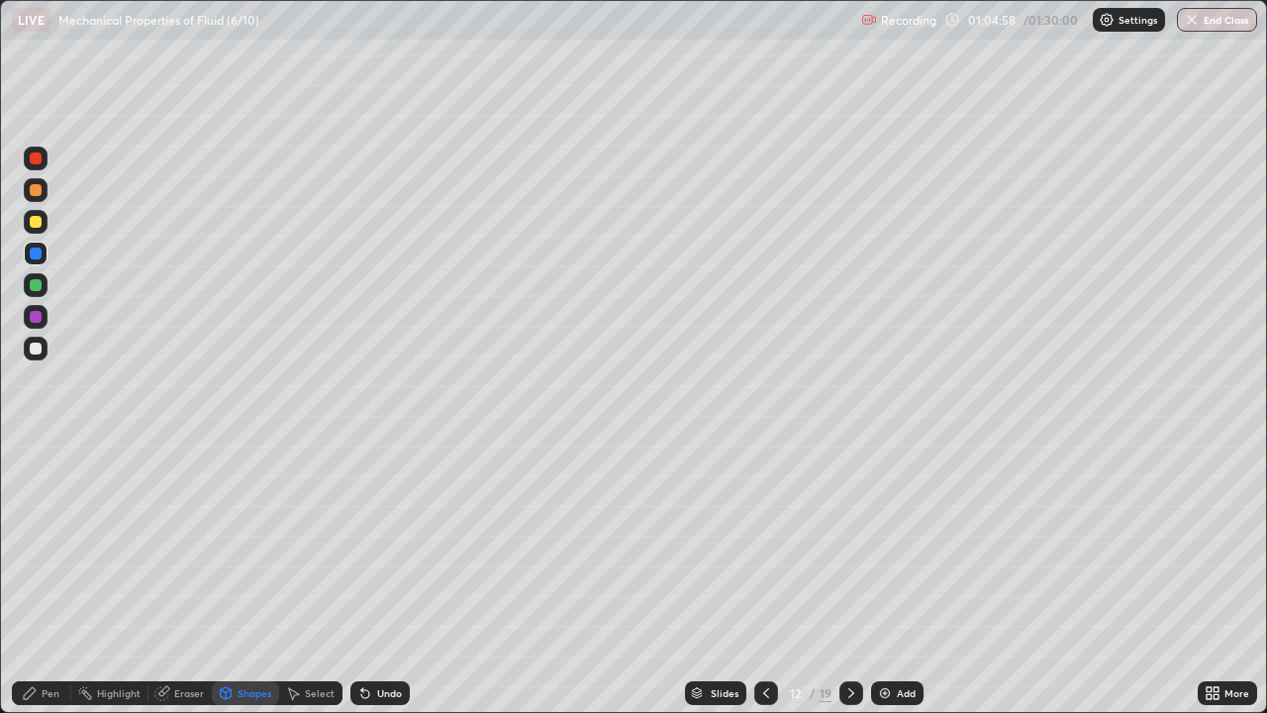
click at [49, 578] on div "Pen" at bounding box center [51, 693] width 18 height 10
click at [250, 578] on div "Shapes" at bounding box center [255, 693] width 34 height 10
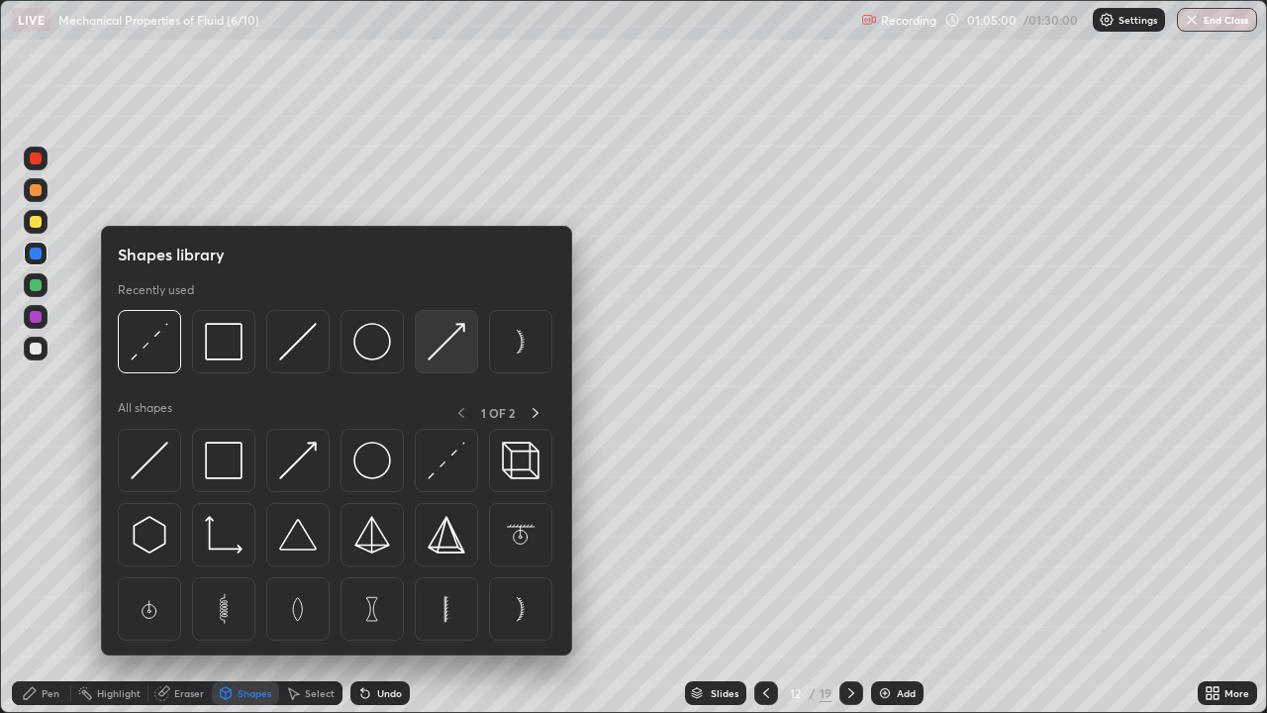
click at [435, 350] on img at bounding box center [447, 342] width 38 height 38
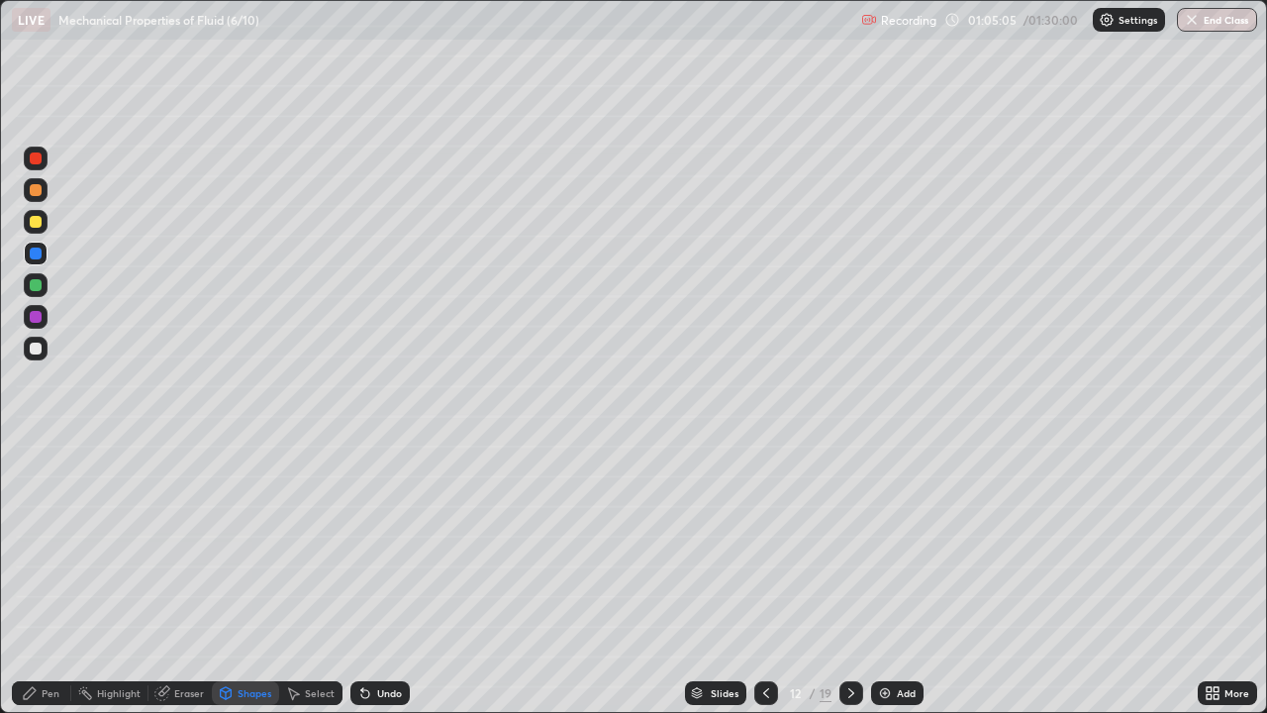
click at [387, 578] on div "Undo" at bounding box center [389, 693] width 25 height 10
click at [37, 578] on div "Pen" at bounding box center [41, 693] width 59 height 24
click at [361, 578] on icon at bounding box center [365, 694] width 8 height 8
click at [252, 578] on div "Shapes" at bounding box center [255, 693] width 34 height 10
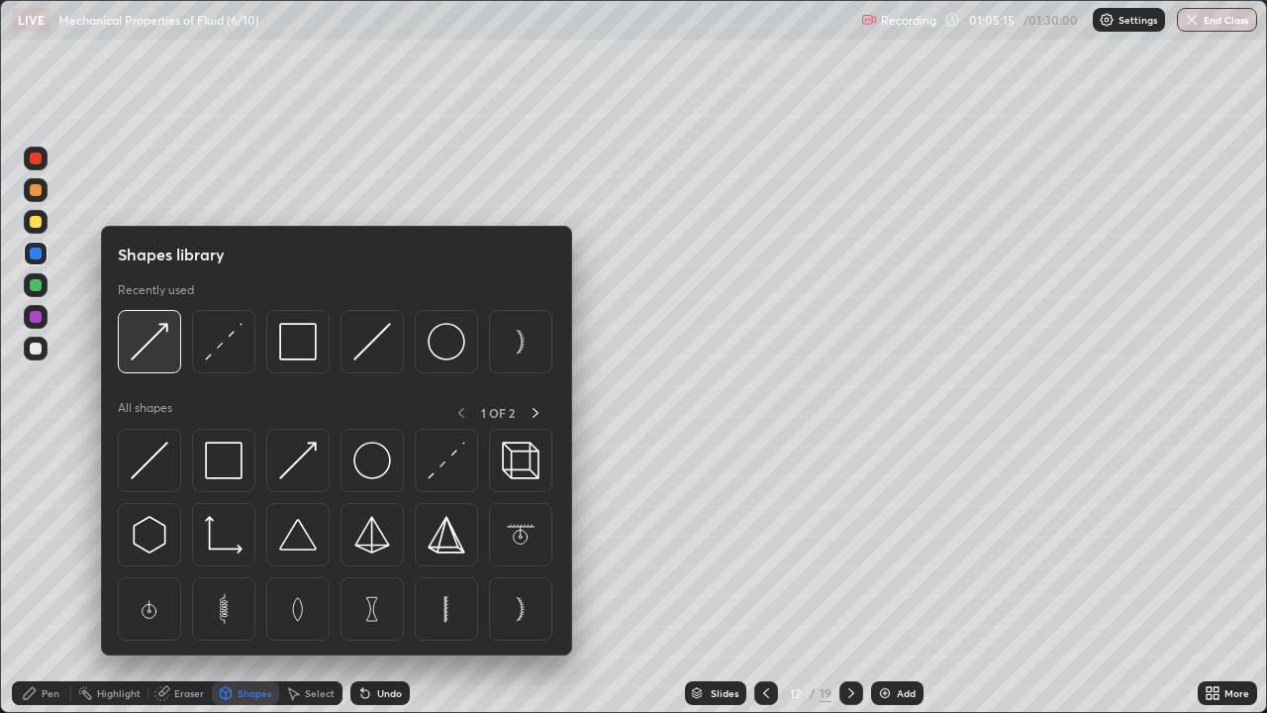
click at [153, 341] on img at bounding box center [150, 342] width 38 height 38
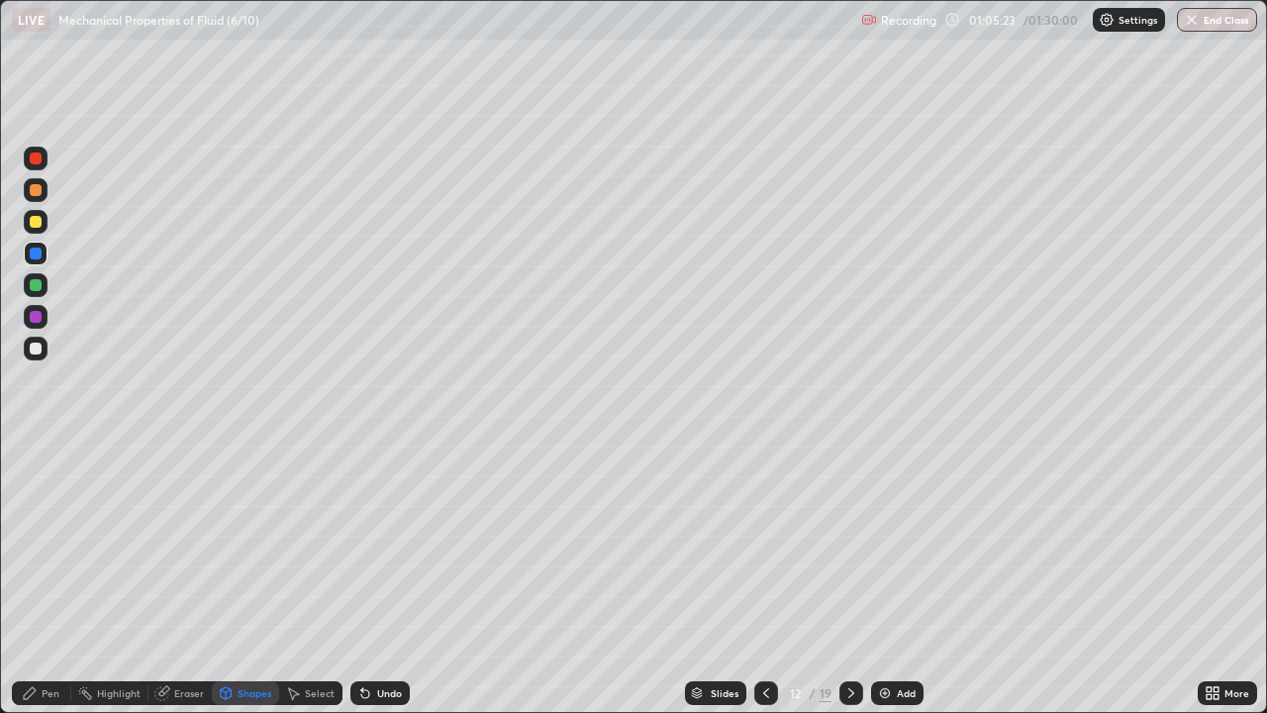
click at [51, 578] on div "Pen" at bounding box center [51, 693] width 18 height 10
click at [42, 338] on div at bounding box center [36, 349] width 24 height 24
click at [32, 348] on div at bounding box center [36, 348] width 12 height 12
click at [187, 578] on div "Eraser" at bounding box center [189, 693] width 30 height 10
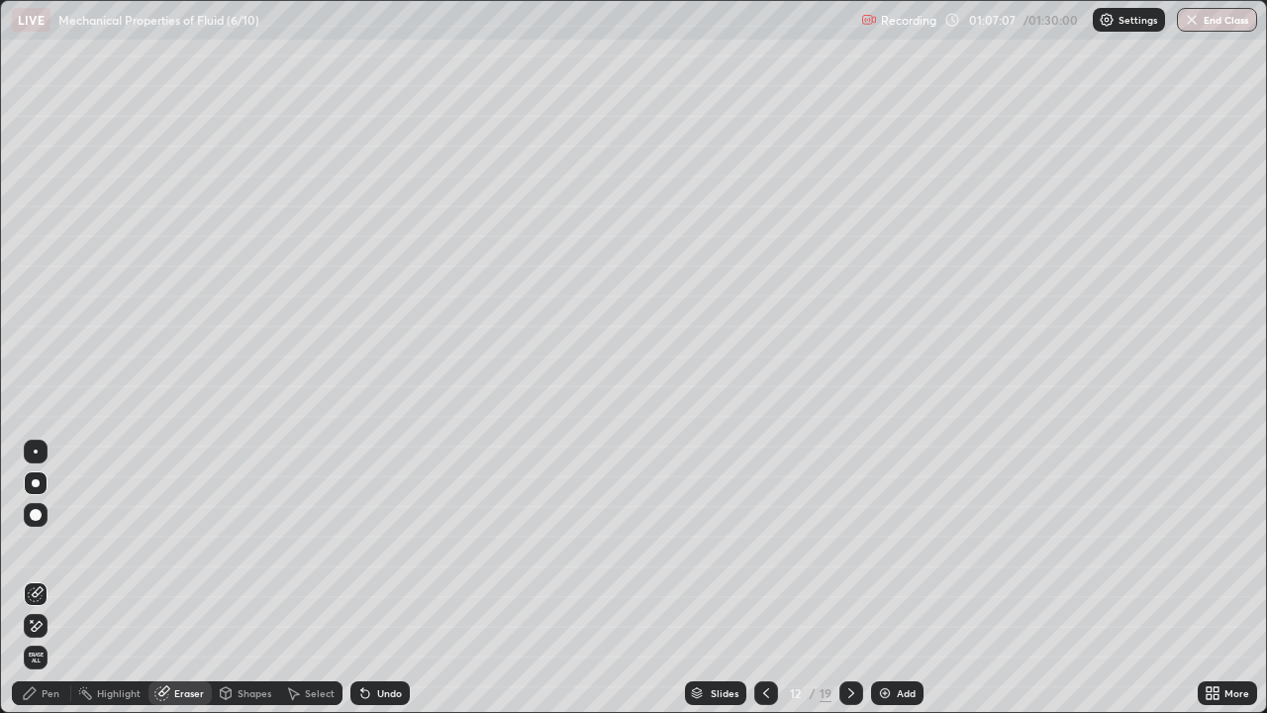
click at [38, 513] on div at bounding box center [36, 515] width 12 height 12
click at [46, 578] on div "Pen" at bounding box center [51, 693] width 18 height 10
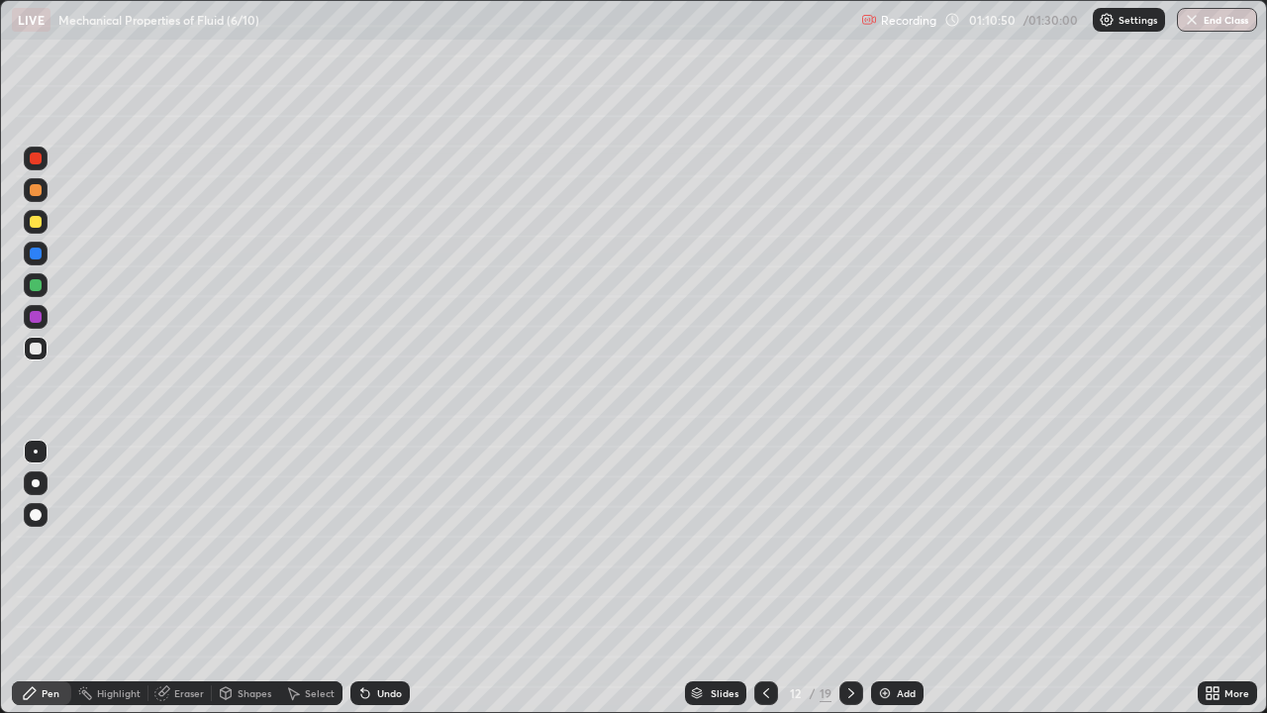
click at [851, 578] on icon at bounding box center [851, 693] width 6 height 10
click at [763, 578] on icon at bounding box center [766, 693] width 16 height 16
click at [851, 578] on icon at bounding box center [851, 693] width 16 height 16
click at [377, 578] on div "Undo" at bounding box center [389, 693] width 25 height 10
click at [378, 578] on div "Undo" at bounding box center [389, 693] width 25 height 10
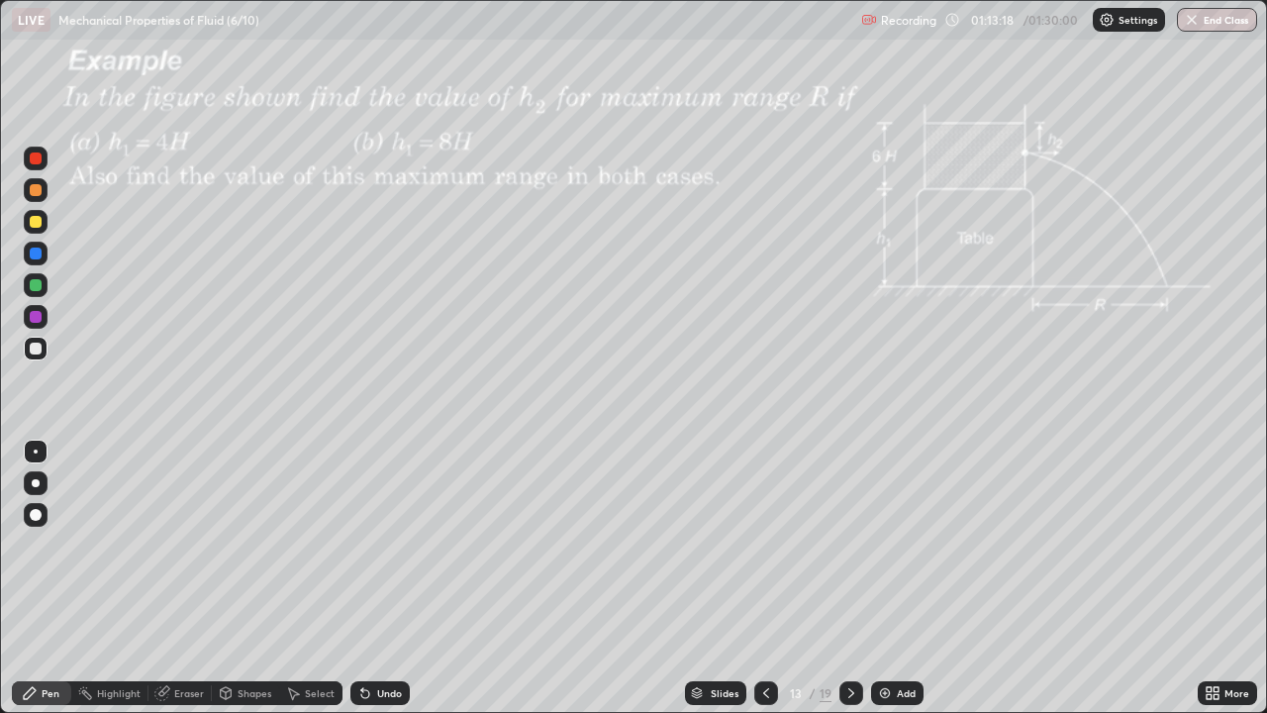
click at [379, 578] on div "Undo" at bounding box center [389, 693] width 25 height 10
click at [851, 578] on icon at bounding box center [851, 693] width 16 height 16
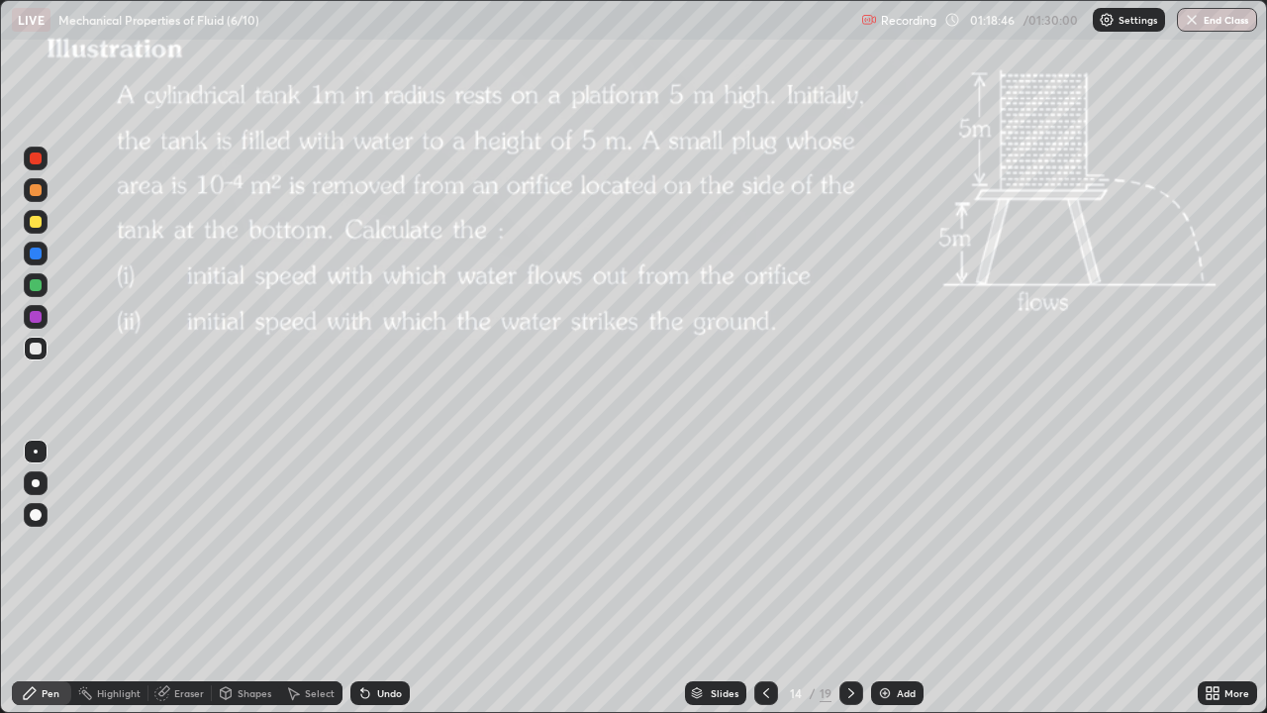
click at [852, 578] on icon at bounding box center [851, 693] width 16 height 16
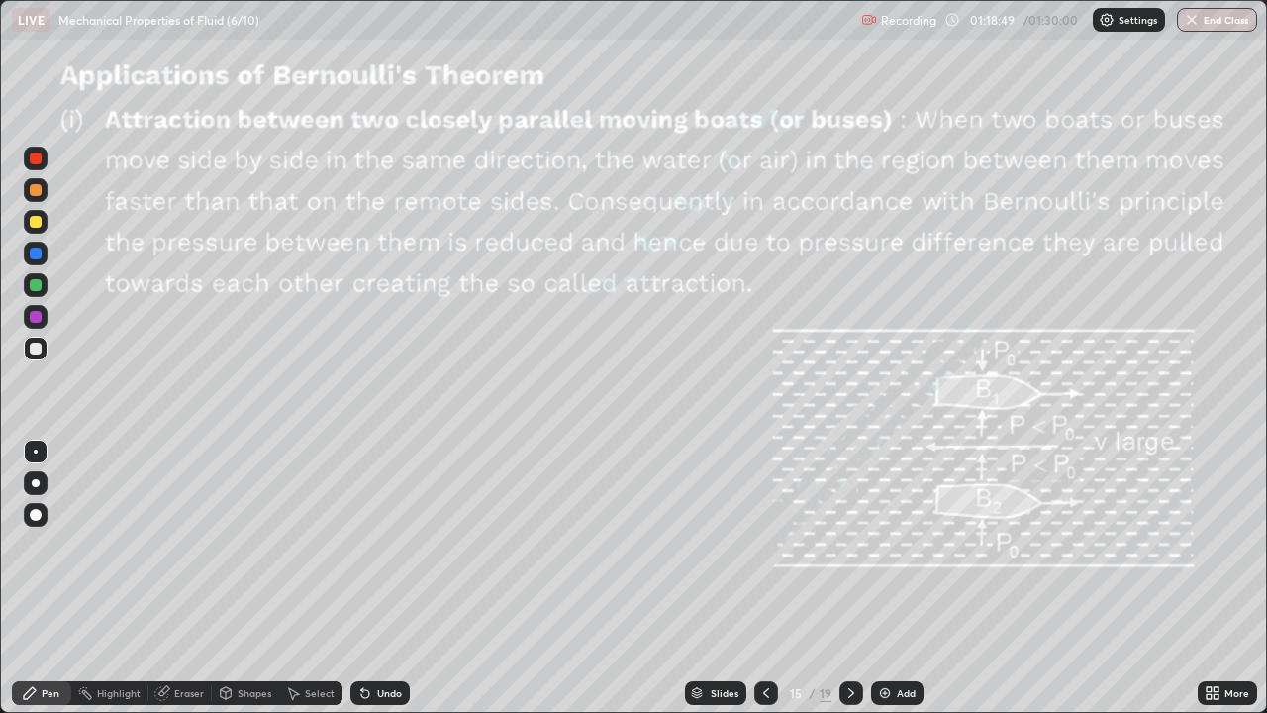
click at [766, 578] on icon at bounding box center [766, 693] width 16 height 16
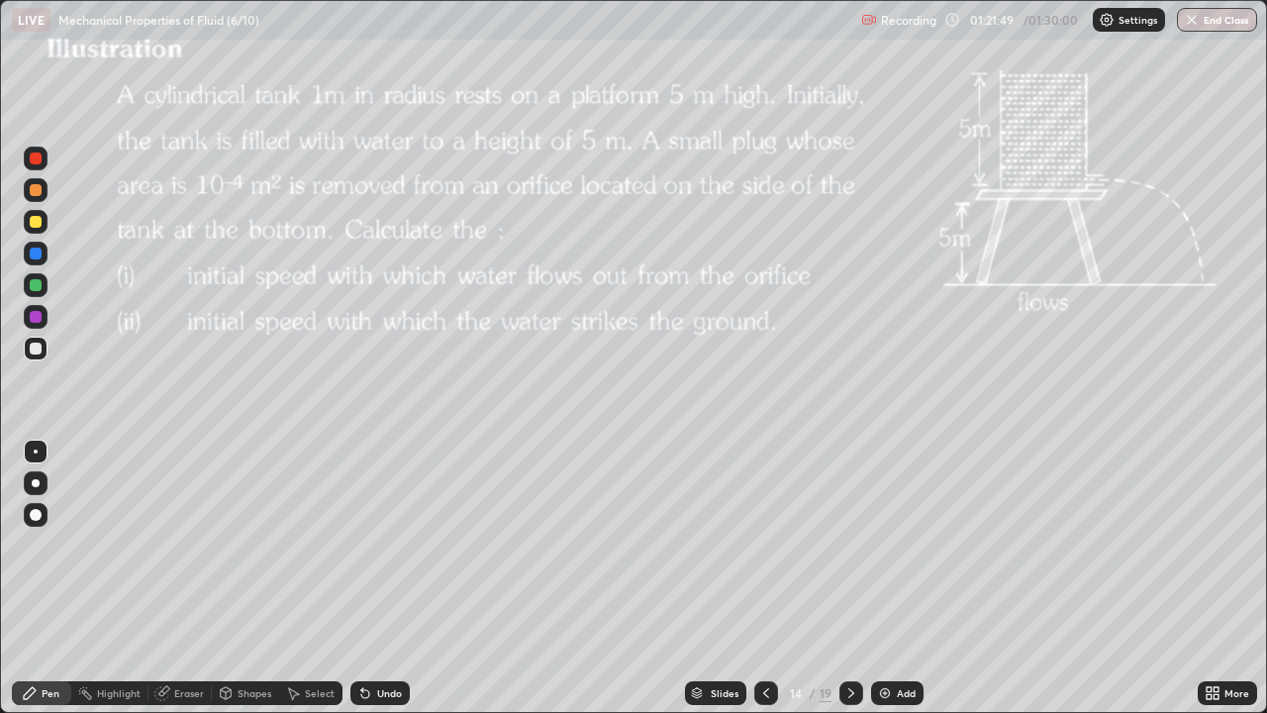
click at [893, 578] on div "Add" at bounding box center [897, 693] width 52 height 24
click at [241, 578] on div "Shapes" at bounding box center [255, 693] width 34 height 10
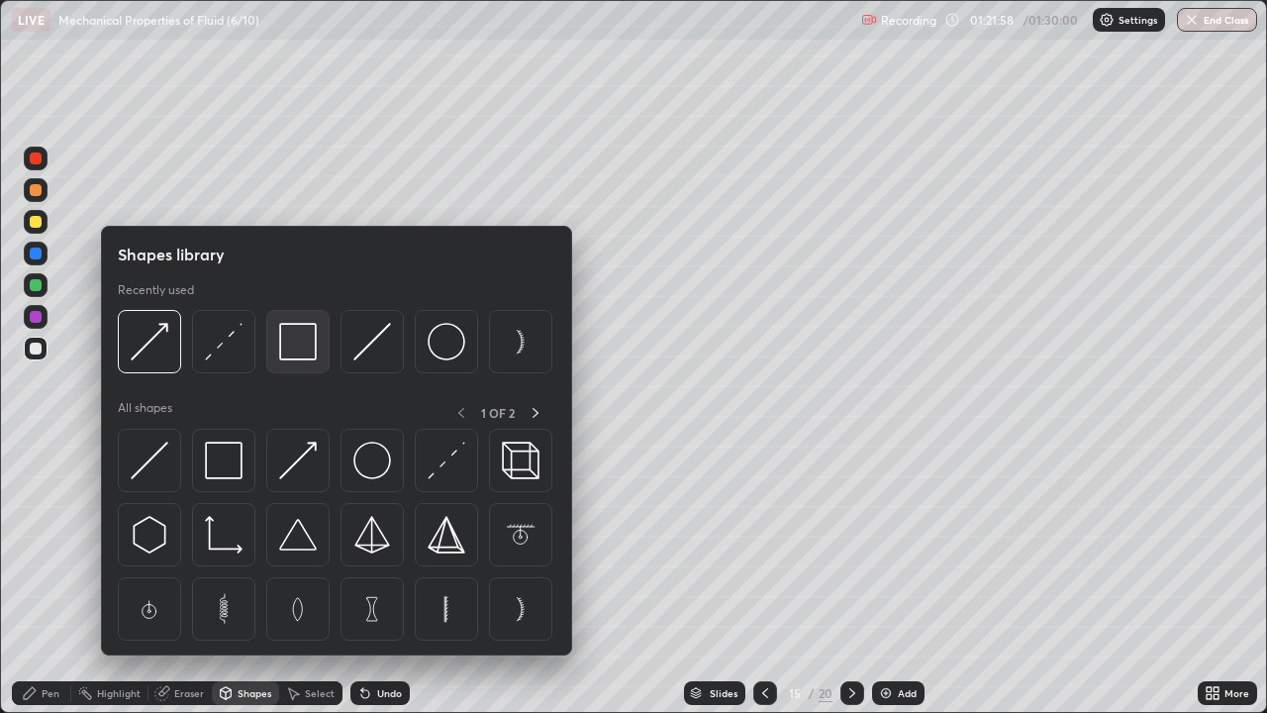
click at [294, 352] on img at bounding box center [298, 342] width 38 height 38
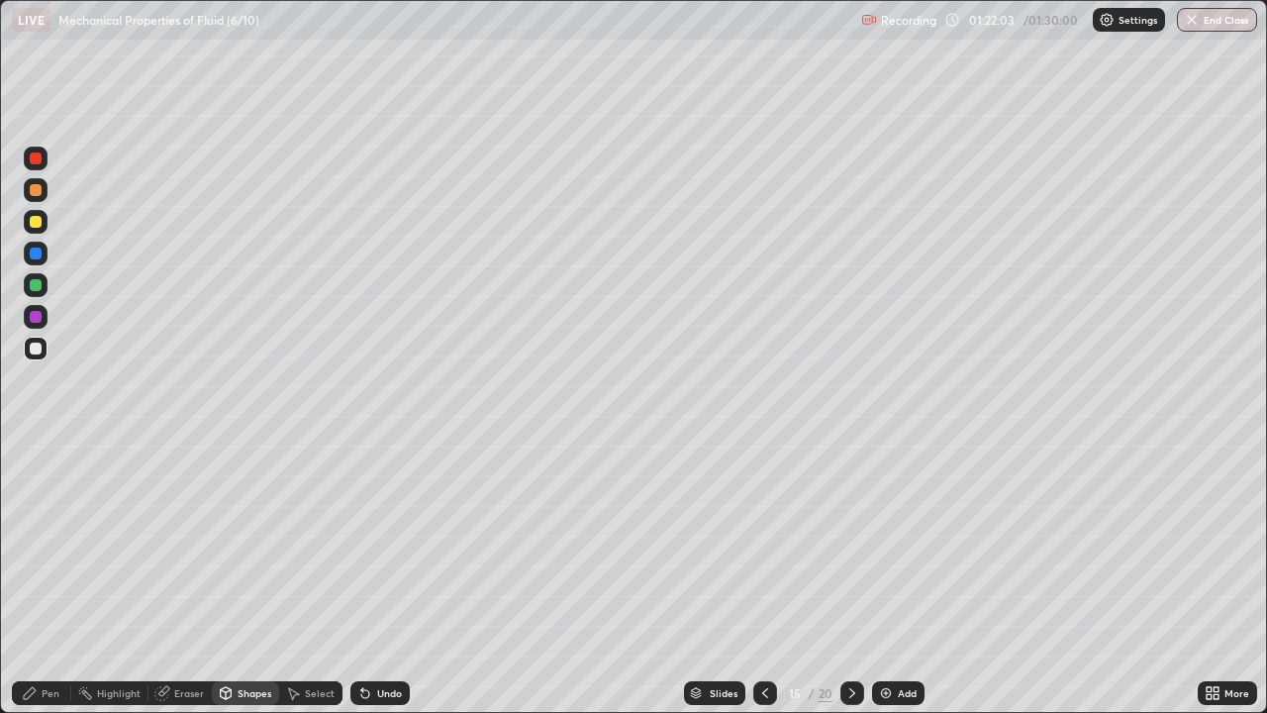
click at [48, 578] on div "Pen" at bounding box center [51, 693] width 18 height 10
click at [54, 578] on div "Pen" at bounding box center [51, 693] width 18 height 10
click at [45, 227] on div at bounding box center [36, 222] width 24 height 24
click at [240, 578] on div "Shapes" at bounding box center [255, 693] width 34 height 10
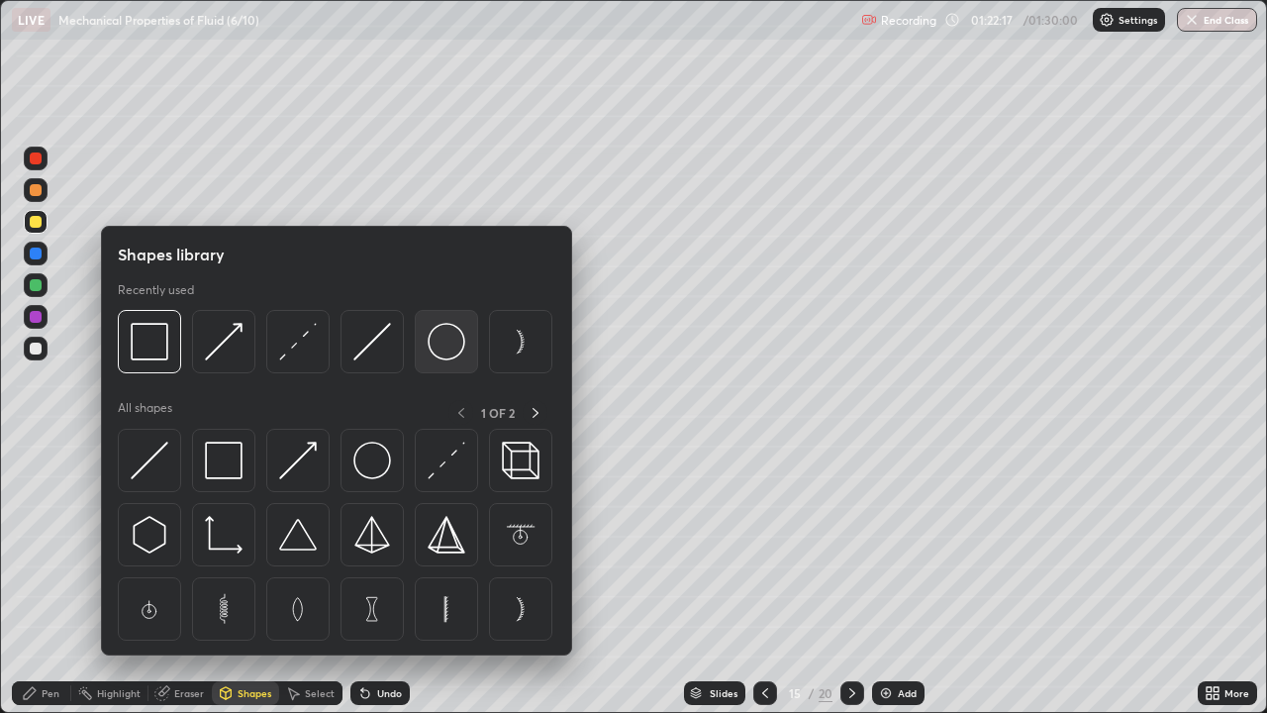
click at [434, 338] on img at bounding box center [447, 342] width 38 height 38
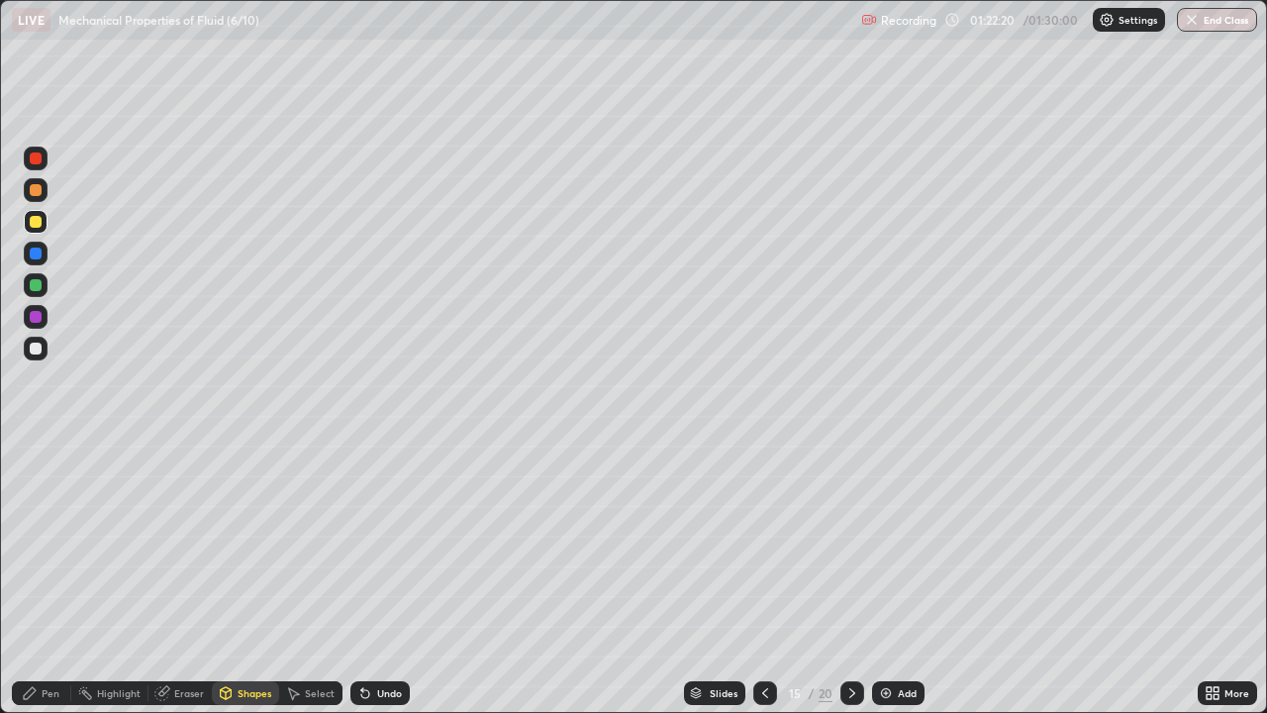
click at [56, 578] on div "Pen" at bounding box center [51, 693] width 18 height 10
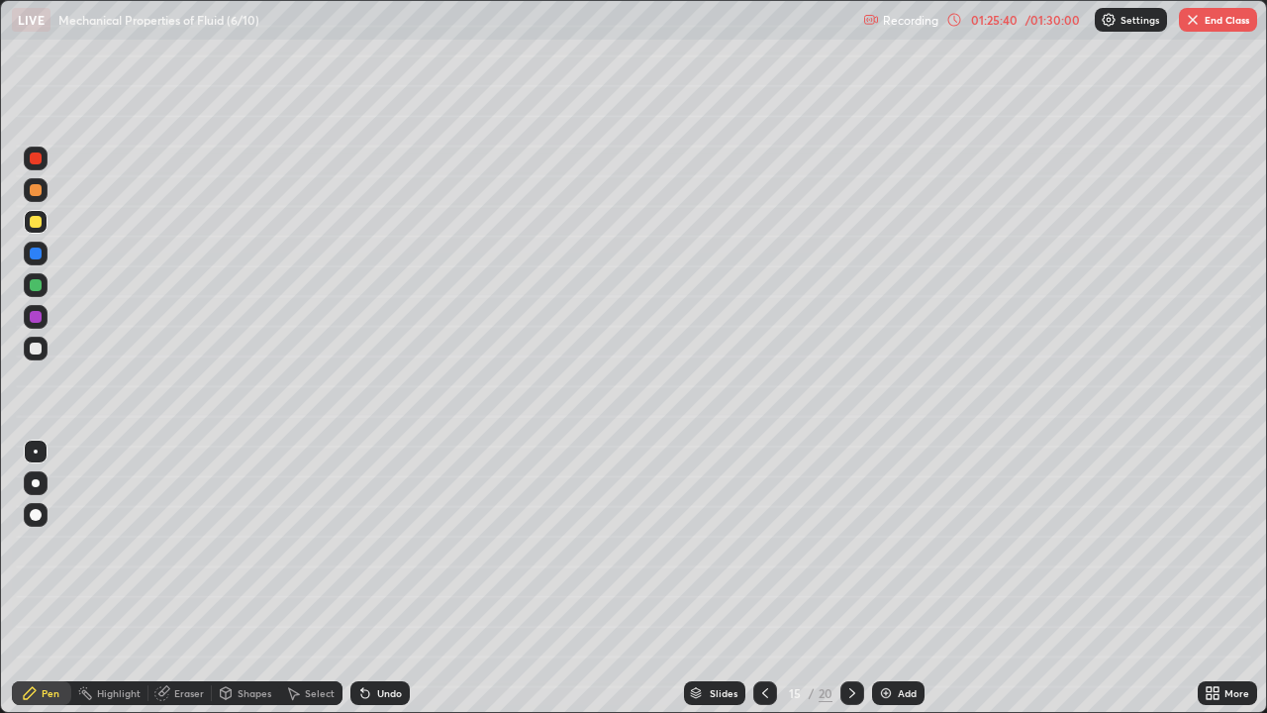
click at [40, 344] on div at bounding box center [36, 348] width 12 height 12
click at [1214, 19] on button "End Class" at bounding box center [1218, 20] width 78 height 24
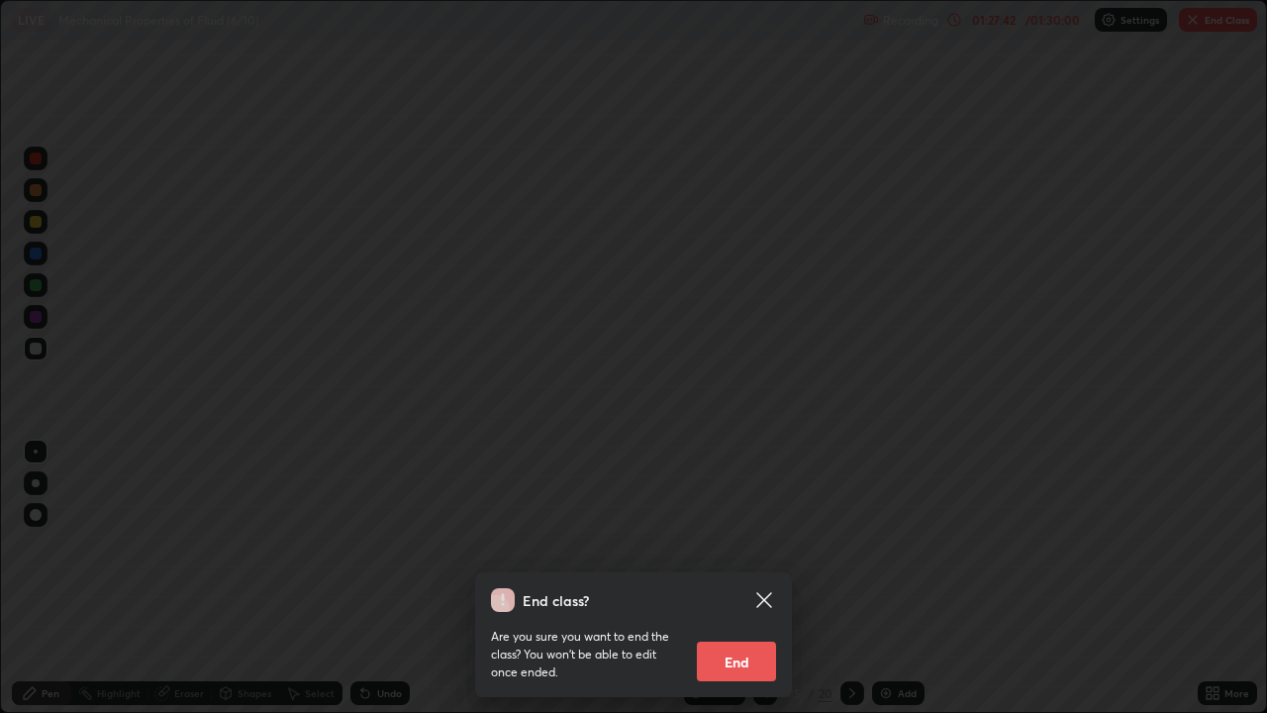
click at [752, 578] on button "End" at bounding box center [736, 661] width 79 height 40
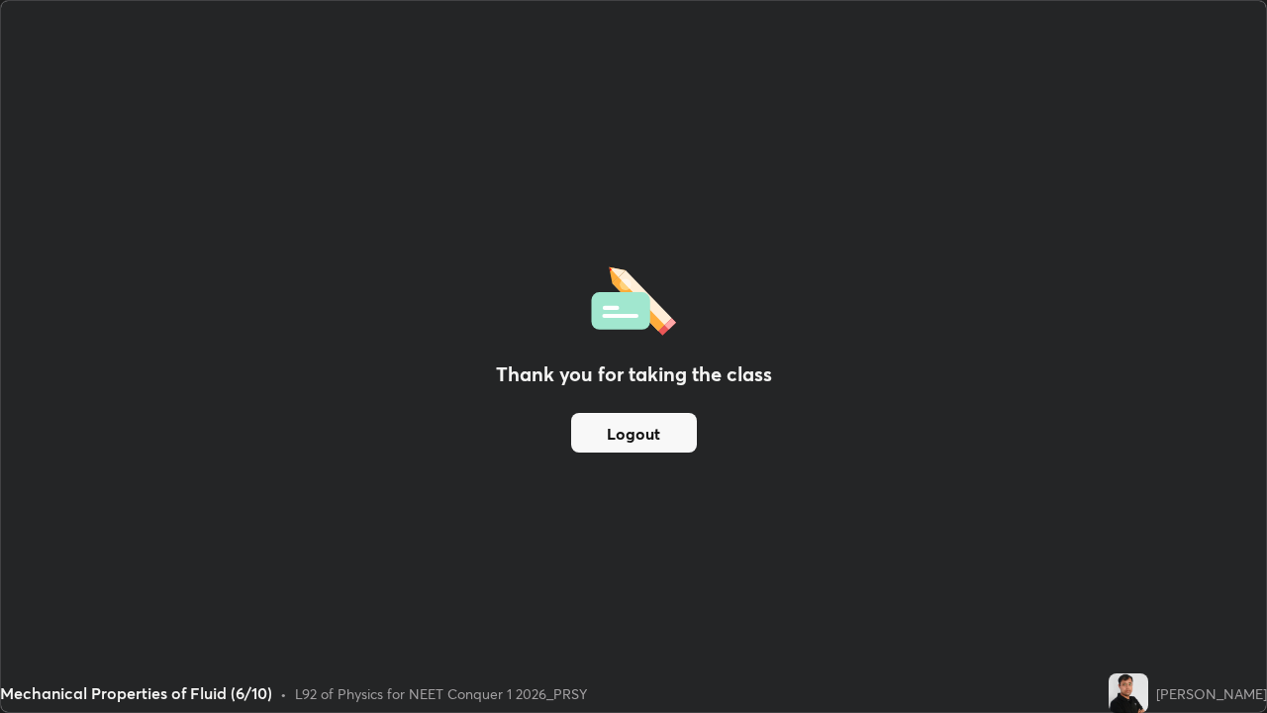
click at [660, 434] on button "Logout" at bounding box center [634, 433] width 126 height 40
